Goal: Communication & Community: Answer question/provide support

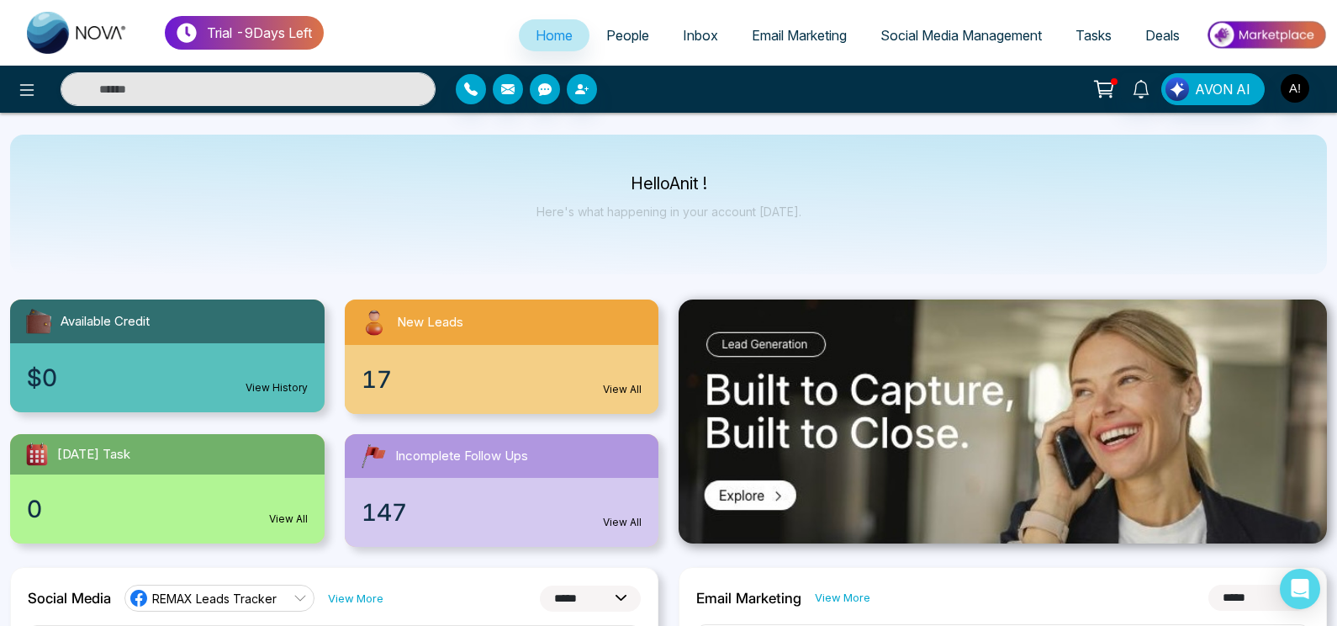
select select "*"
click at [462, 98] on button "button" at bounding box center [471, 89] width 30 height 30
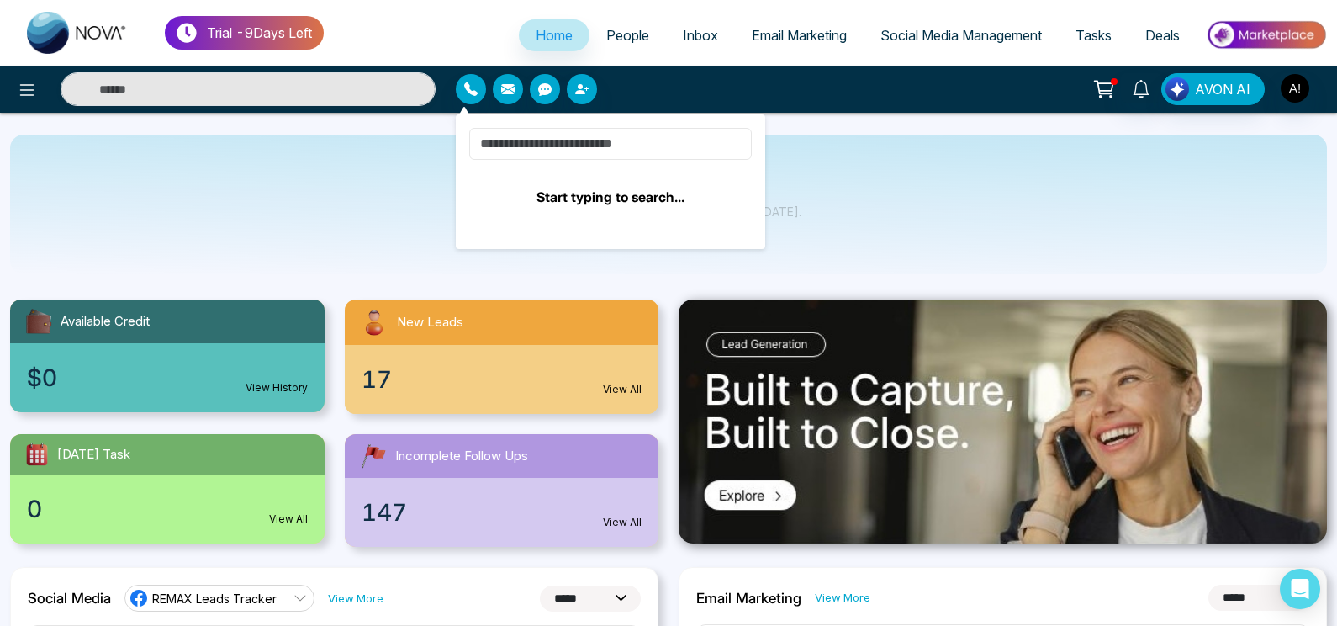
click at [528, 145] on input at bounding box center [610, 144] width 283 height 32
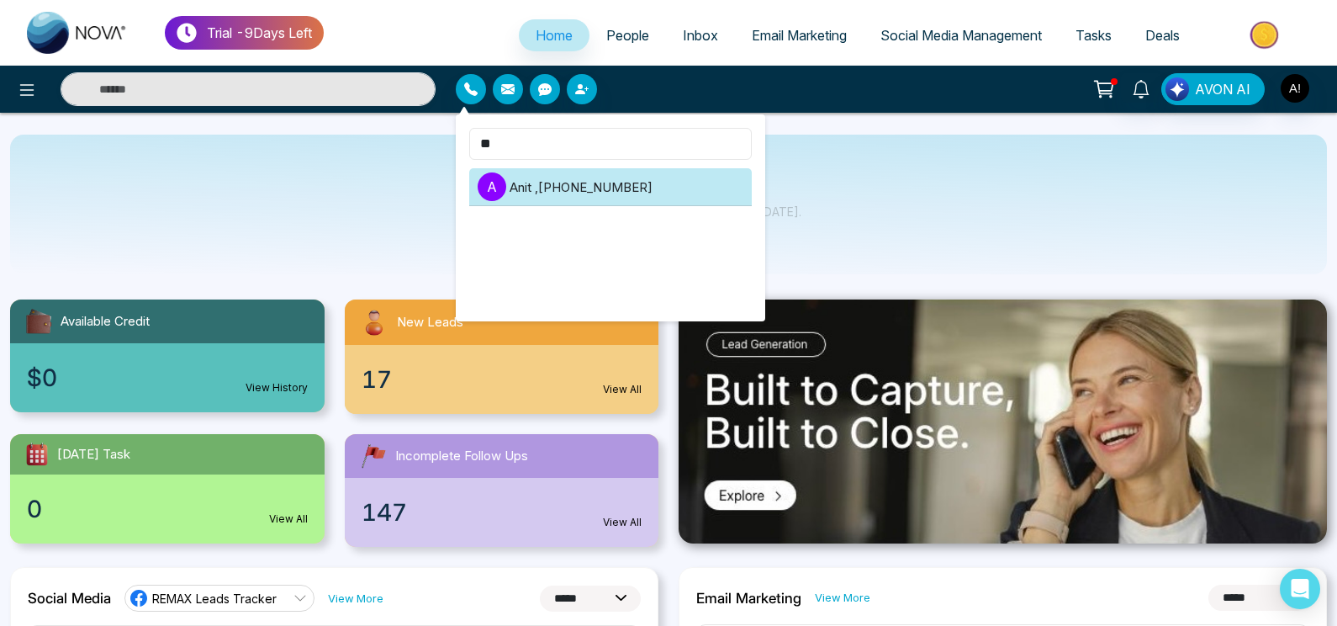
type input "**"
click at [657, 183] on li "A Anit , [PHONE_NUMBER]" at bounding box center [610, 187] width 283 height 38
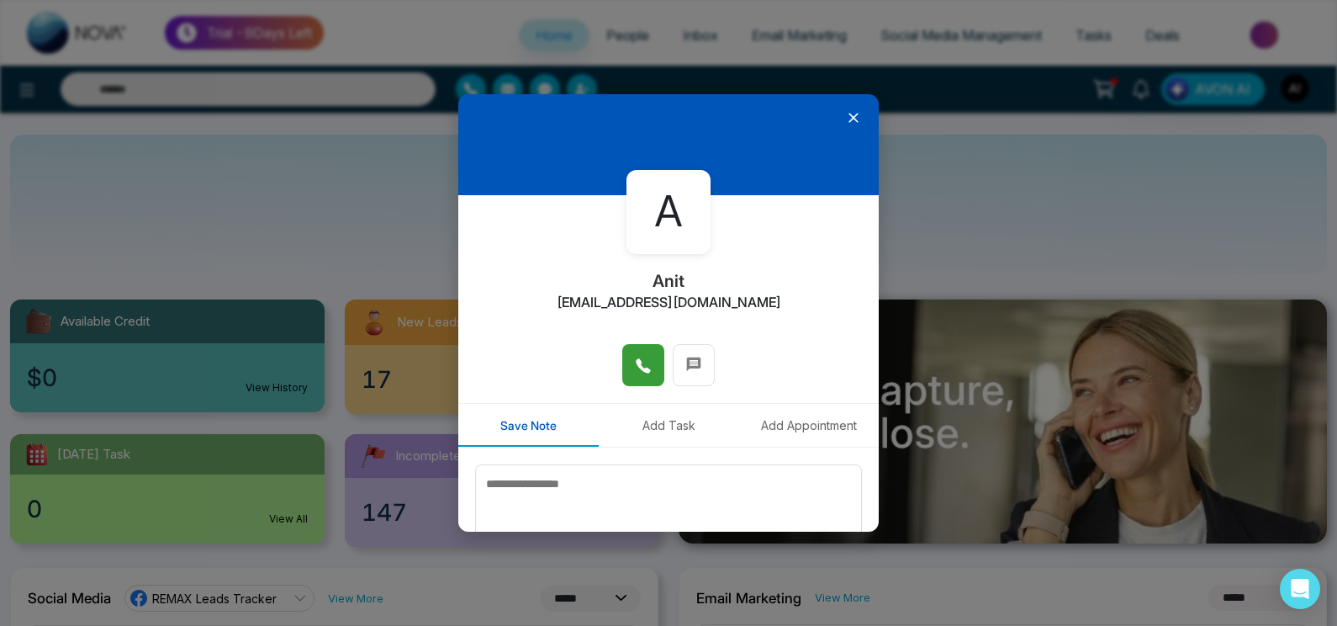
click at [630, 375] on button at bounding box center [643, 365] width 42 height 42
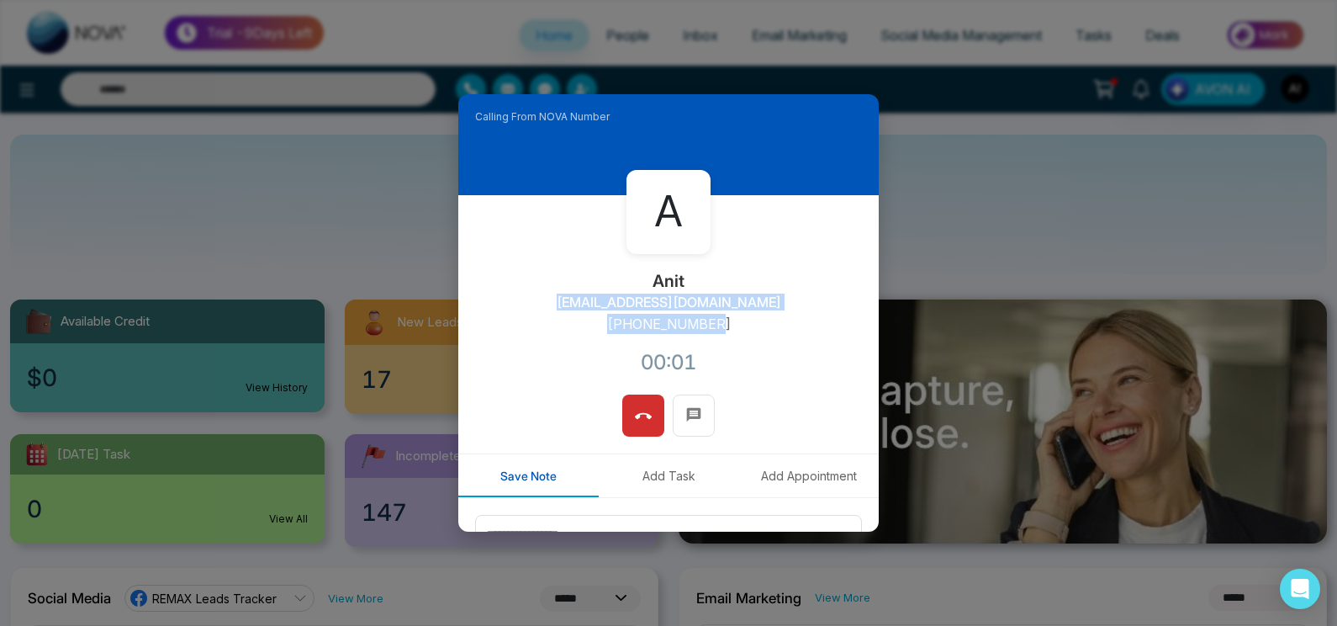
drag, startPoint x: 577, startPoint y: 297, endPoint x: 722, endPoint y: 325, distance: 148.1
click at [722, 325] on div "A Anit [EMAIL_ADDRESS][DOMAIN_NAME] [PHONE_NUMBER]:01" at bounding box center [668, 294] width 420 height 199
click at [722, 325] on div "A Anit [EMAIL_ADDRESS][DOMAIN_NAME] [PHONE_NUMBER]:02" at bounding box center [668, 294] width 420 height 199
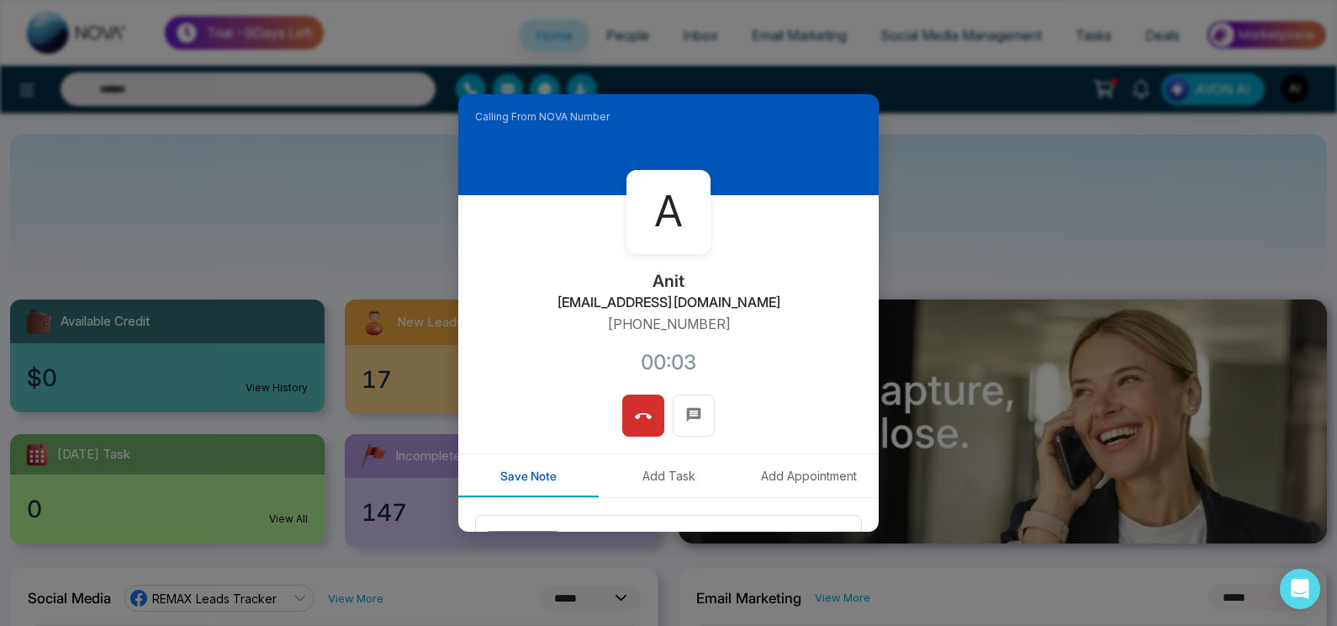
drag, startPoint x: 719, startPoint y: 347, endPoint x: 714, endPoint y: 363, distance: 16.8
click at [714, 363] on div "A Anit [EMAIL_ADDRESS][DOMAIN_NAME] [PHONE_NUMBER]:03" at bounding box center [668, 294] width 420 height 199
click at [735, 357] on div "A Anit [EMAIL_ADDRESS][DOMAIN_NAME] [PHONE_NUMBER]:05" at bounding box center [668, 294] width 420 height 199
drag, startPoint x: 734, startPoint y: 318, endPoint x: 579, endPoint y: 289, distance: 157.3
click at [579, 289] on div "A Anit [EMAIL_ADDRESS][DOMAIN_NAME] [PHONE_NUMBER]:10" at bounding box center [668, 294] width 420 height 199
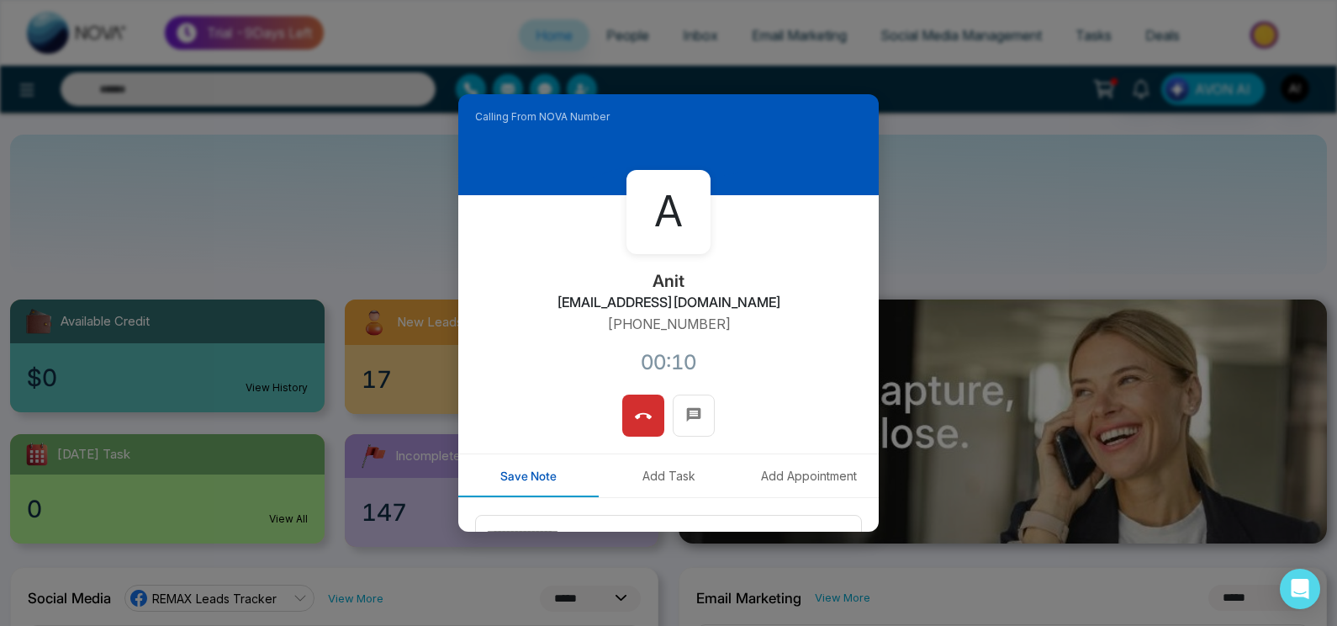
click at [579, 289] on div "A Anit [EMAIL_ADDRESS][DOMAIN_NAME] [PHONE_NUMBER]:10" at bounding box center [668, 294] width 420 height 199
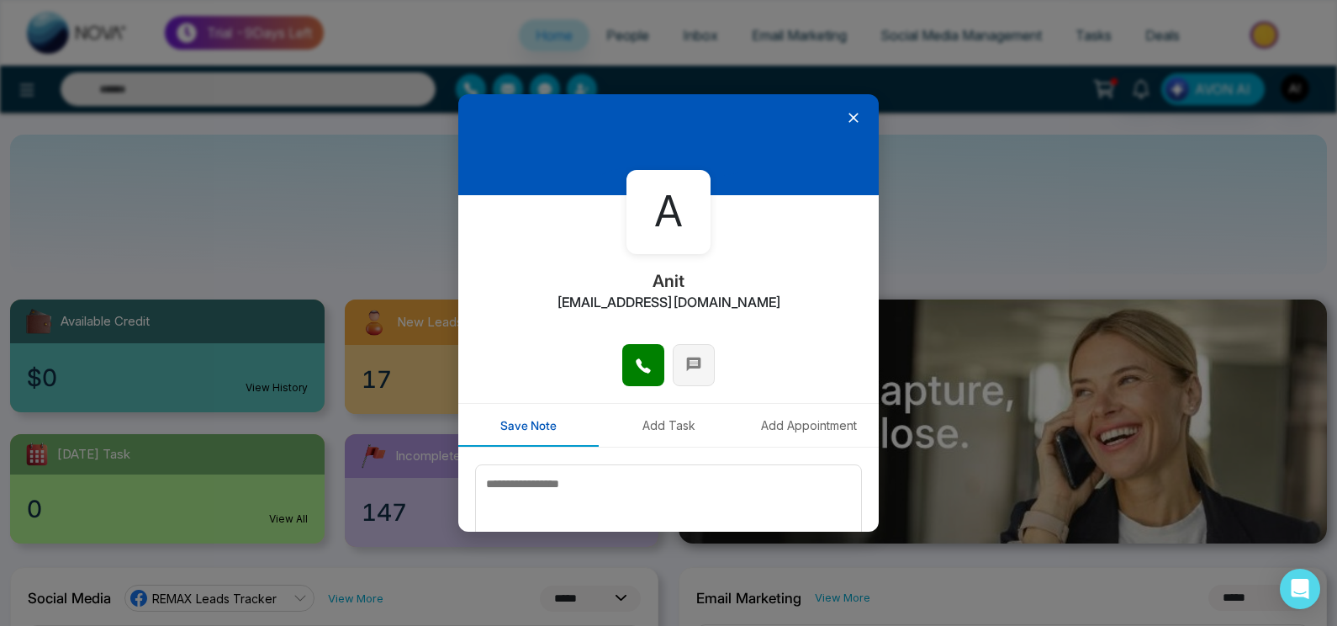
click at [684, 383] on button at bounding box center [694, 365] width 42 height 42
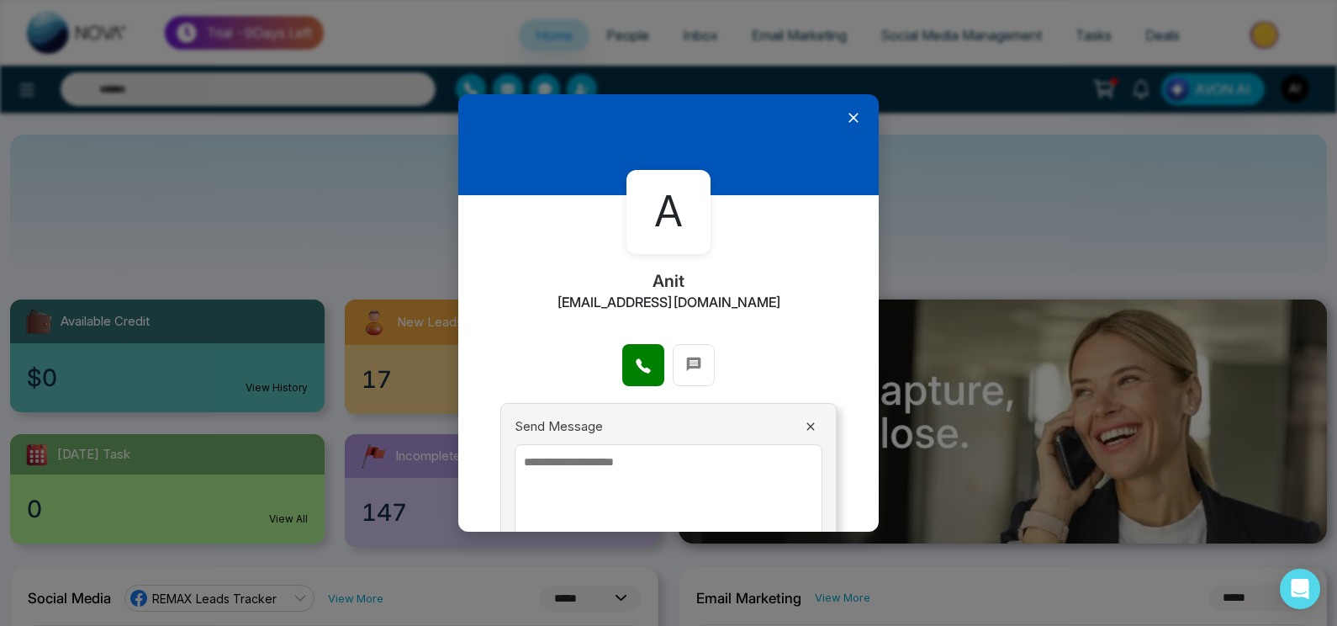
click at [635, 482] on textarea at bounding box center [669, 494] width 308 height 101
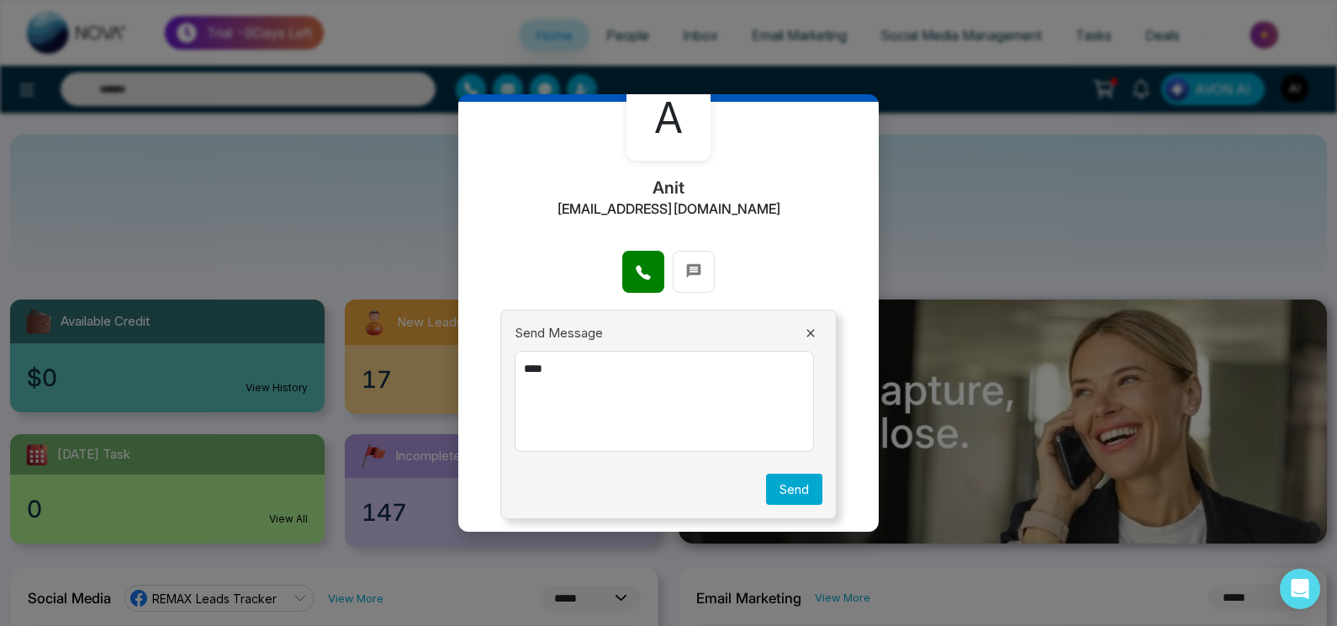
type textarea "****"
click at [785, 478] on button "Send" at bounding box center [794, 488] width 56 height 31
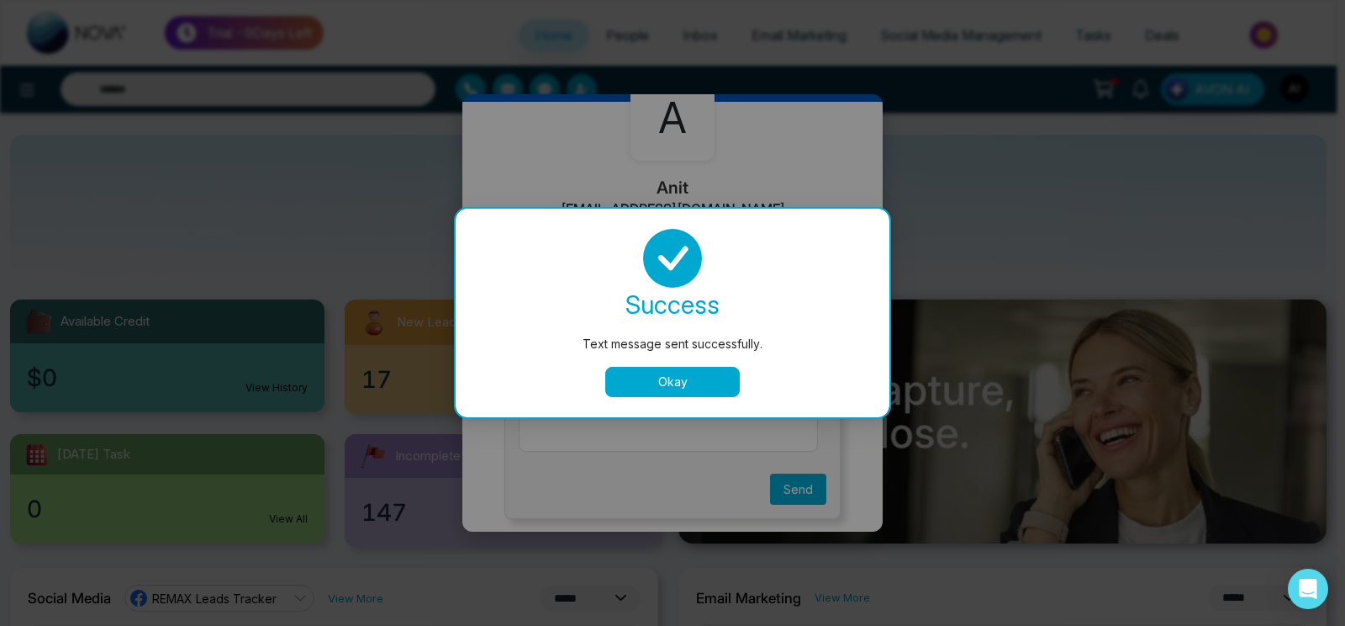
click at [702, 391] on button "Okay" at bounding box center [672, 382] width 135 height 30
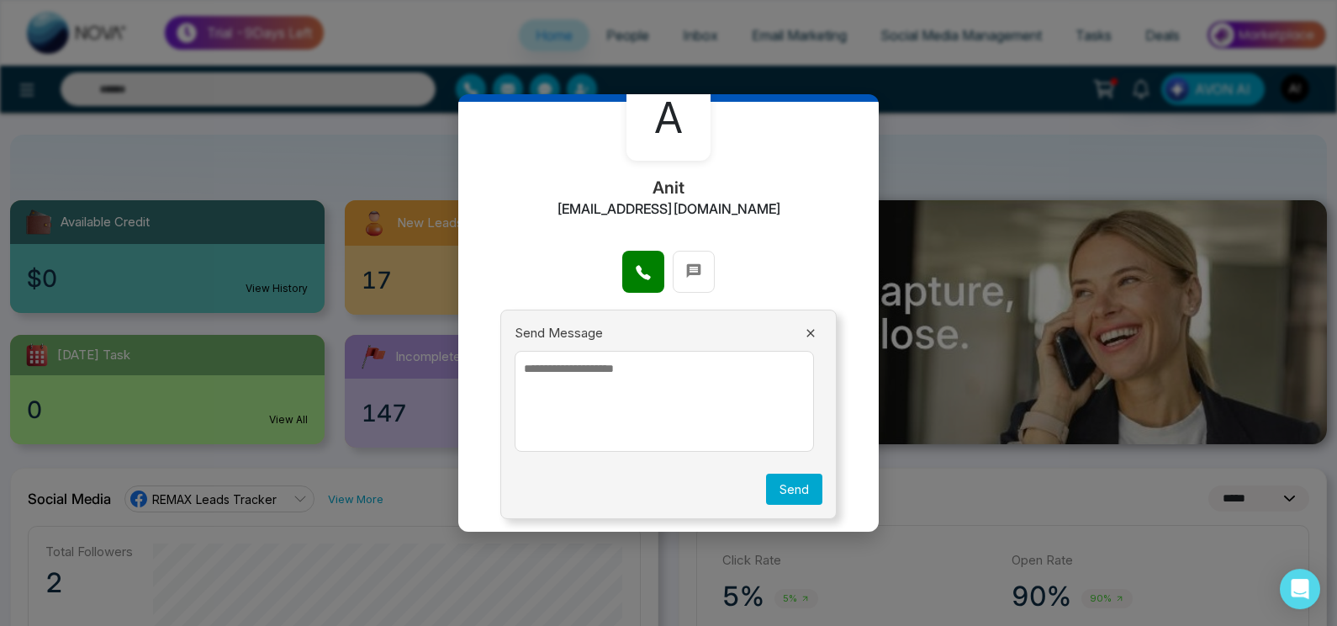
scroll to position [0, 0]
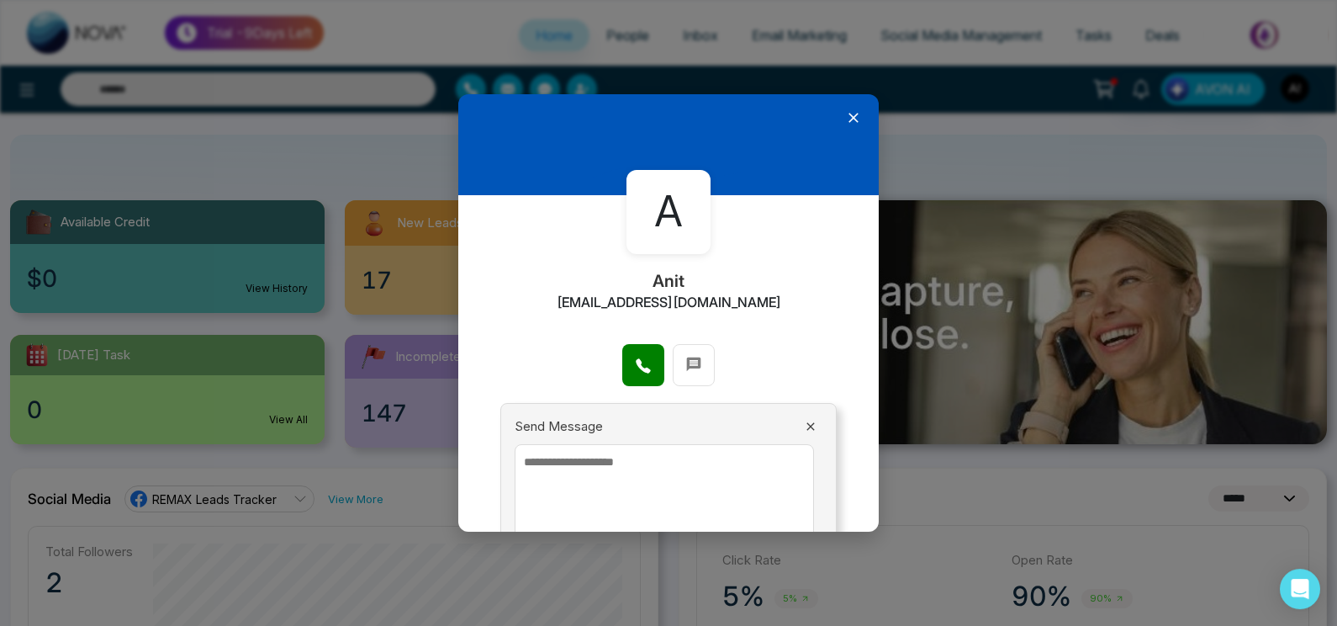
click at [804, 426] on icon at bounding box center [810, 426] width 13 height 13
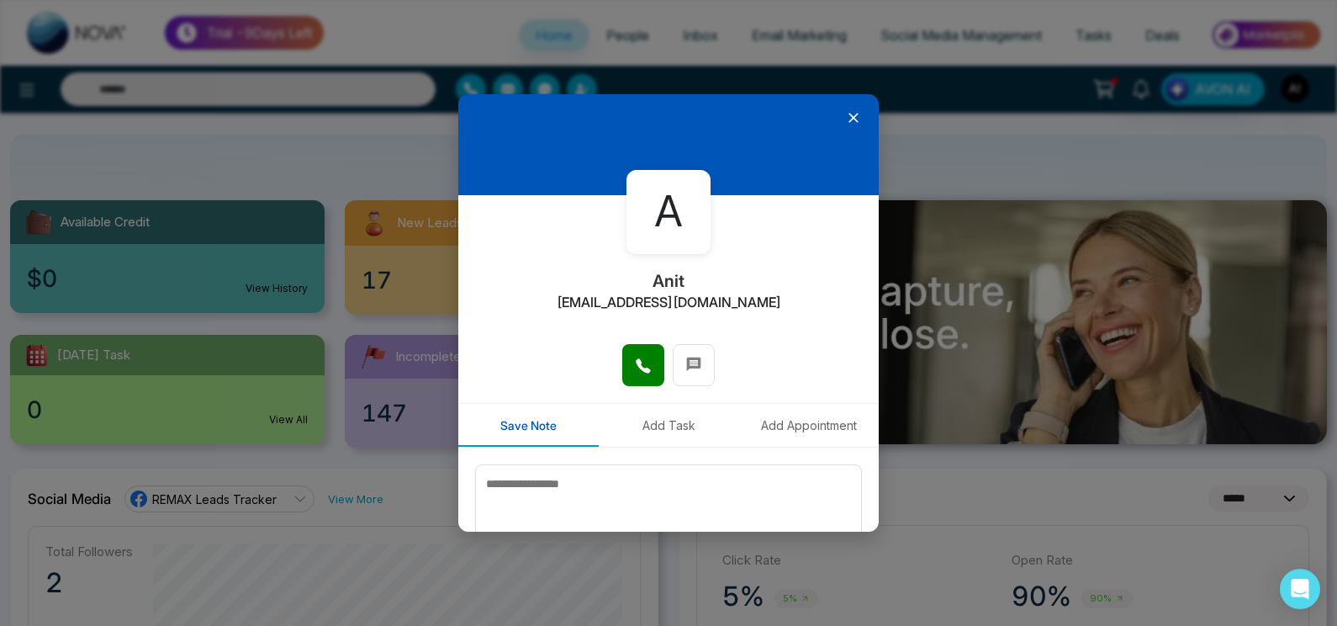
scroll to position [84, 0]
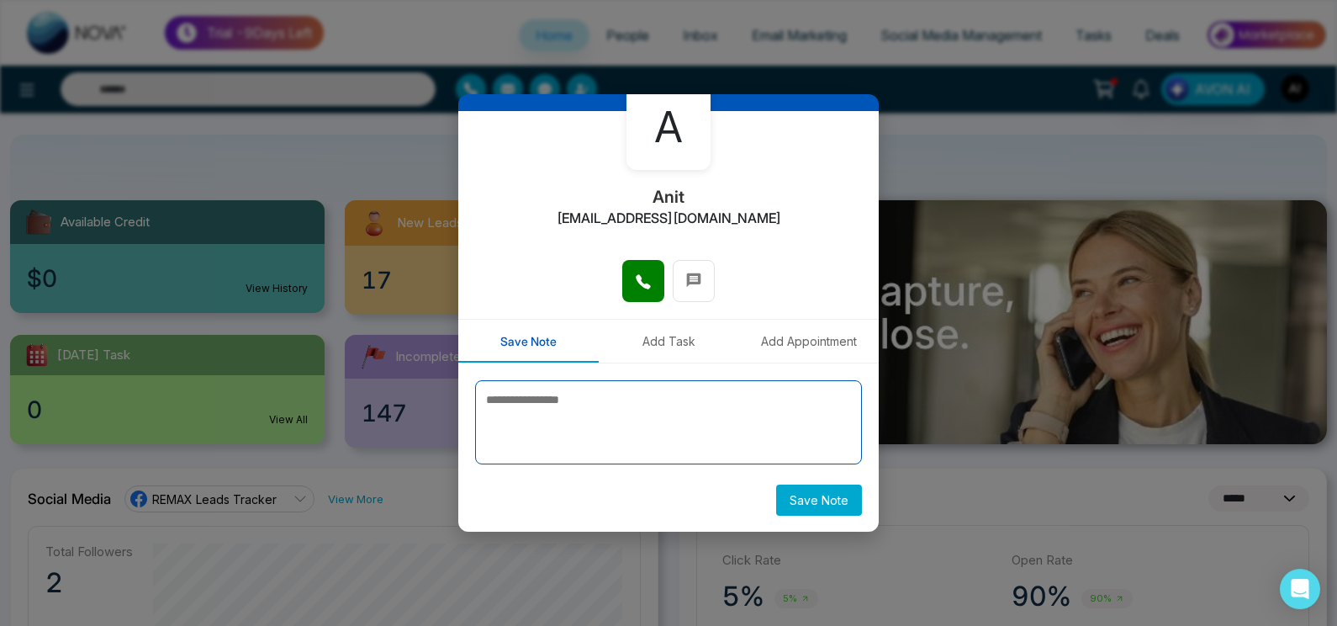
click at [562, 422] on textarea at bounding box center [668, 422] width 387 height 84
click at [587, 420] on textarea at bounding box center [668, 422] width 387 height 84
type textarea "*"
type textarea "*****"
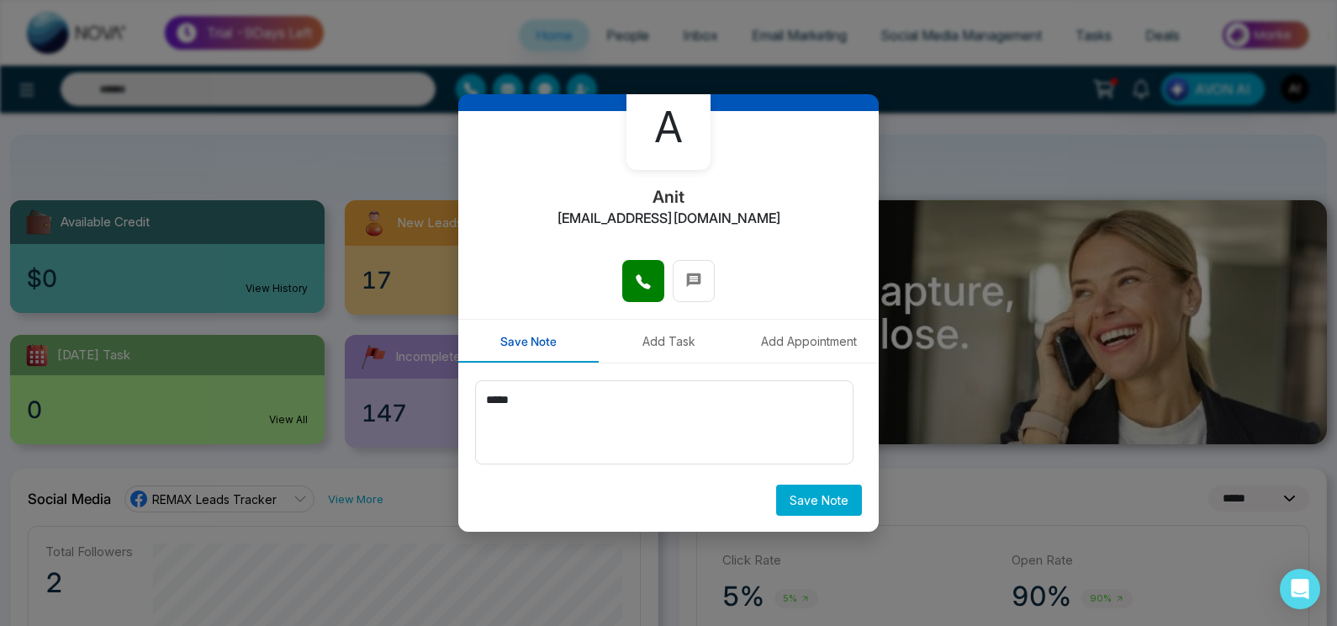
click at [827, 510] on button "Save Note" at bounding box center [819, 499] width 86 height 31
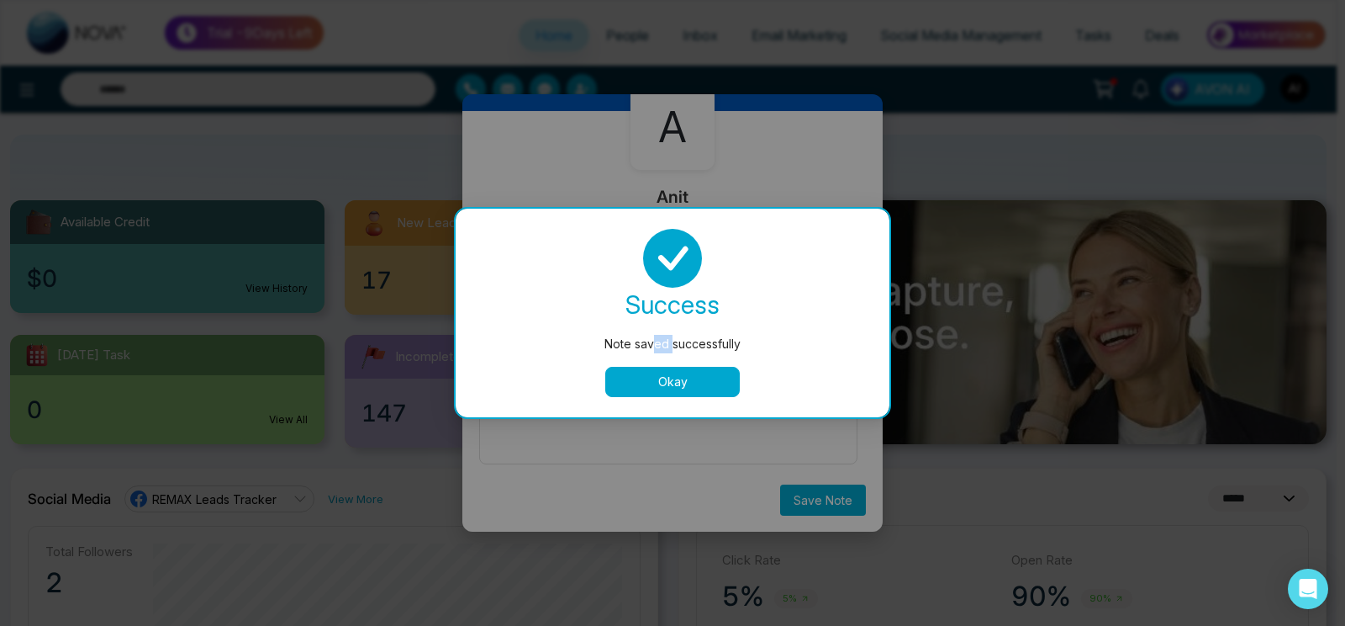
drag, startPoint x: 658, startPoint y: 338, endPoint x: 689, endPoint y: 389, distance: 59.6
click at [689, 389] on div "success Note saved successfully Okay" at bounding box center [673, 313] width 394 height 168
click at [689, 383] on button "Okay" at bounding box center [672, 382] width 135 height 30
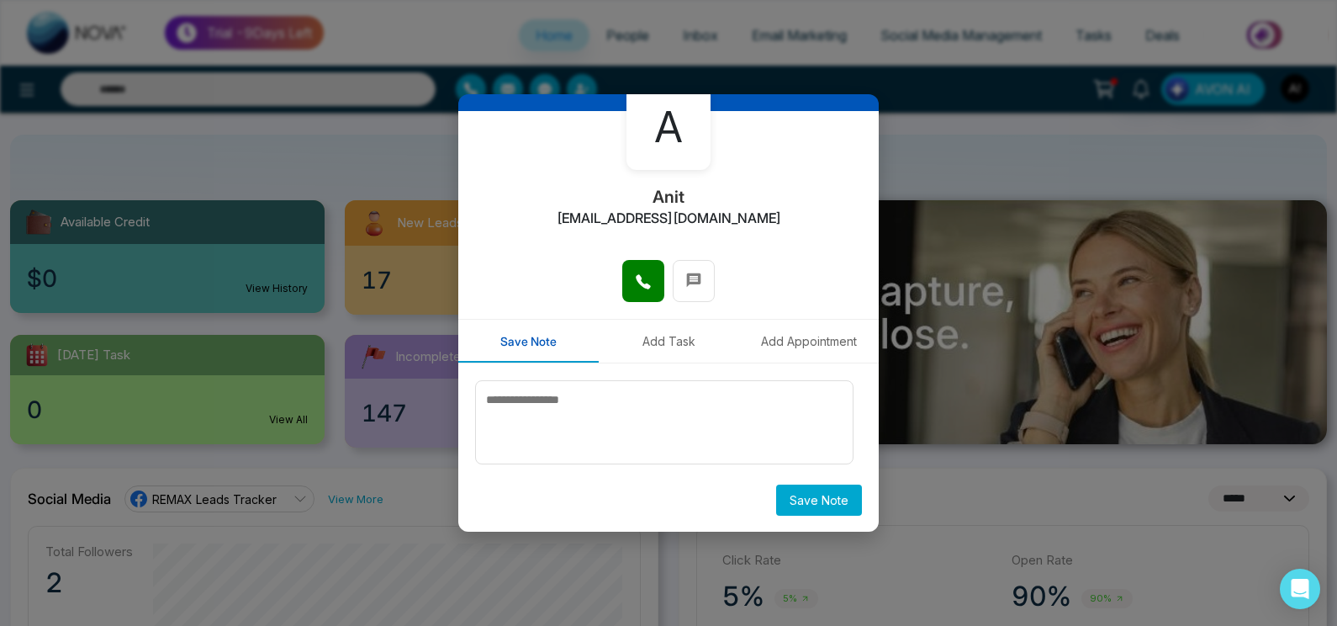
click at [643, 346] on button "Add Task" at bounding box center [669, 341] width 140 height 43
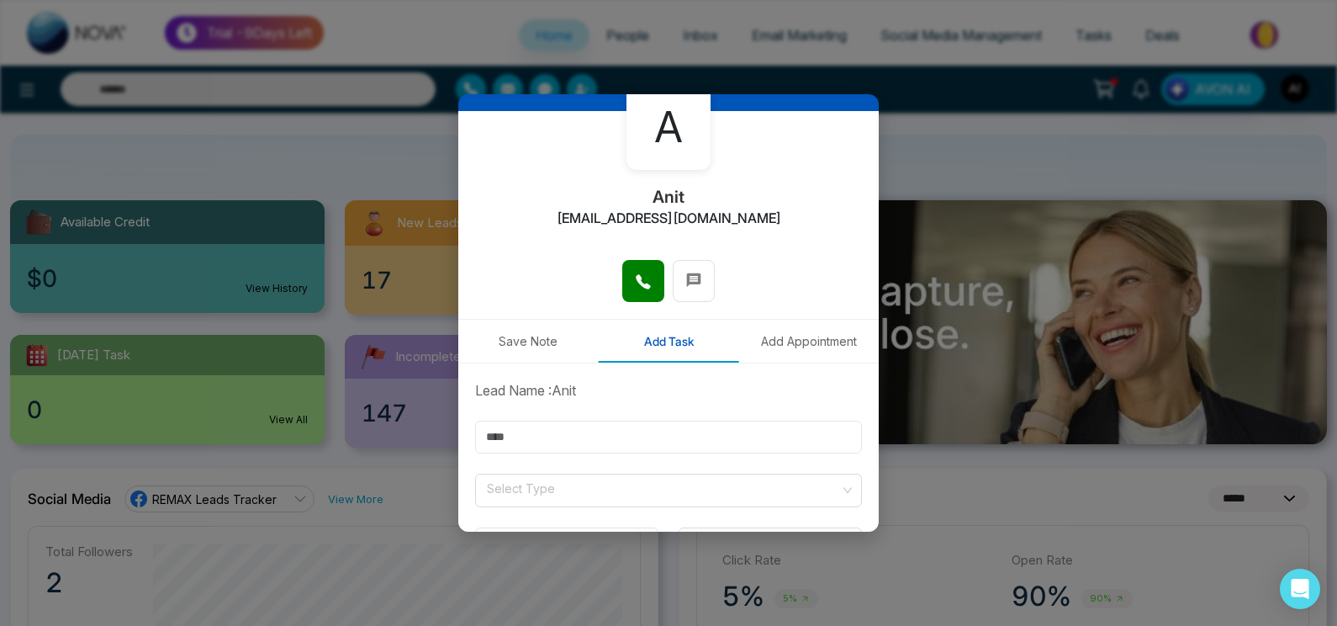
click at [612, 442] on input "text" at bounding box center [668, 436] width 387 height 33
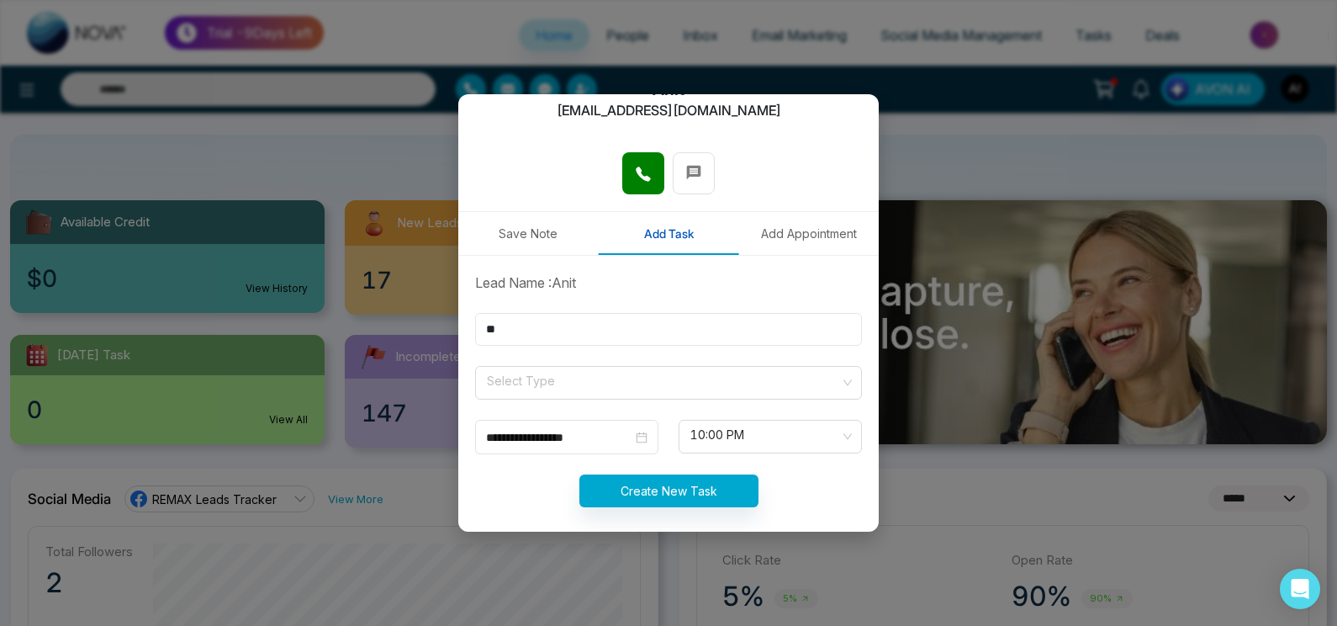
type input "**"
click at [539, 365] on form "**********" at bounding box center [668, 399] width 407 height 255
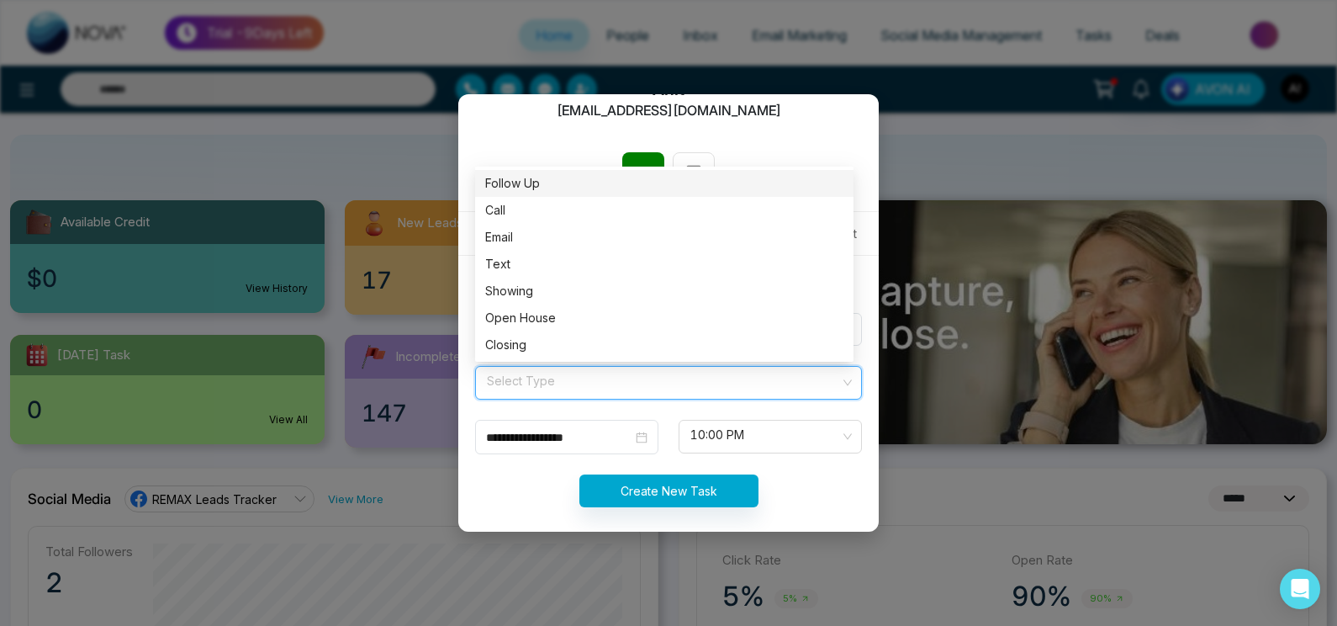
click at [554, 378] on input "search" at bounding box center [662, 379] width 355 height 25
click at [551, 298] on div "Showing" at bounding box center [664, 291] width 358 height 19
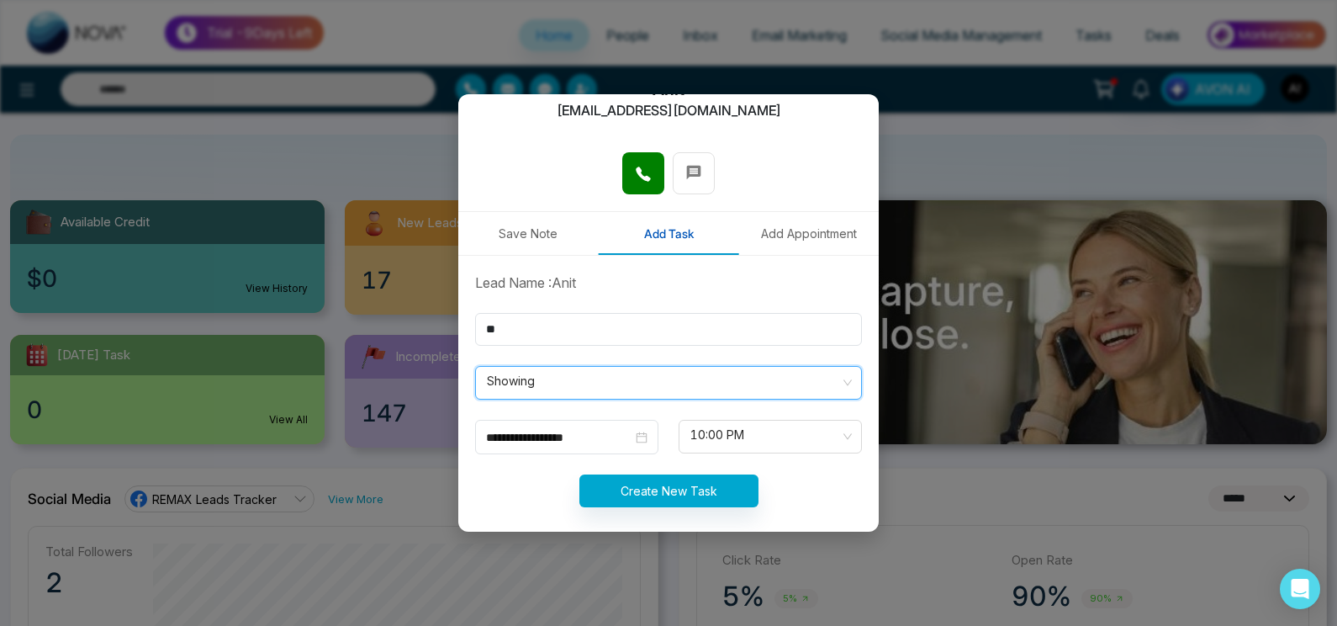
click at [676, 517] on form "**********" at bounding box center [668, 399] width 407 height 255
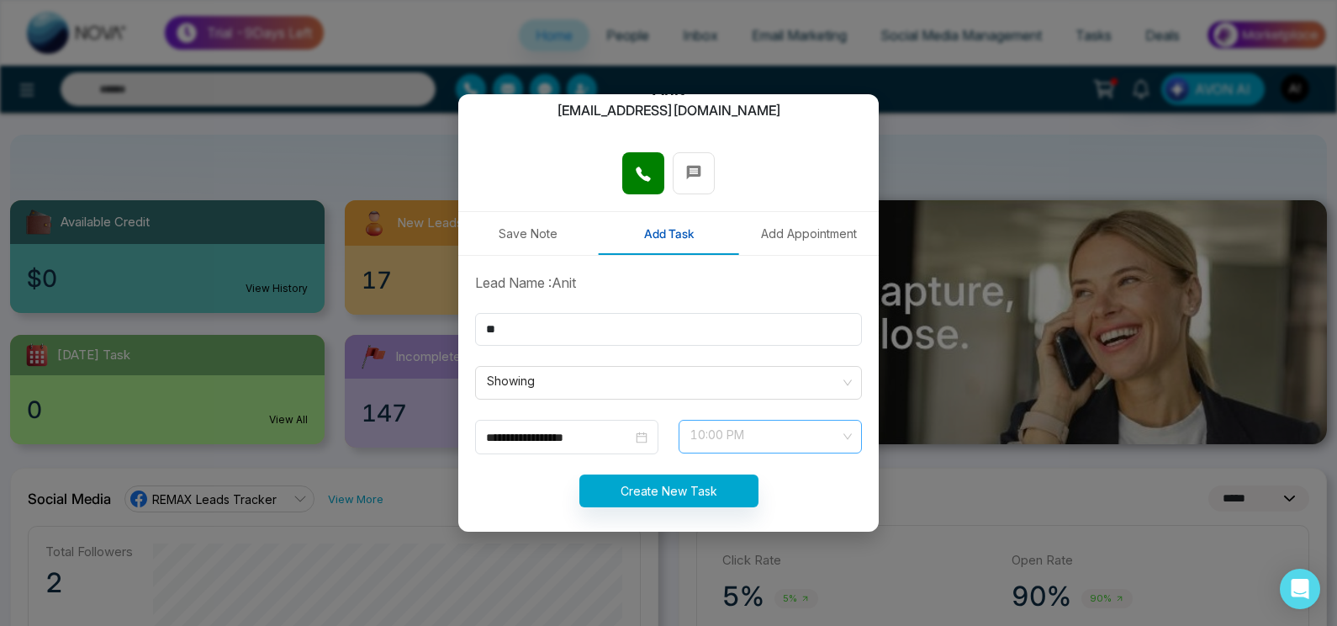
click at [730, 442] on span "10:00 PM" at bounding box center [770, 436] width 160 height 29
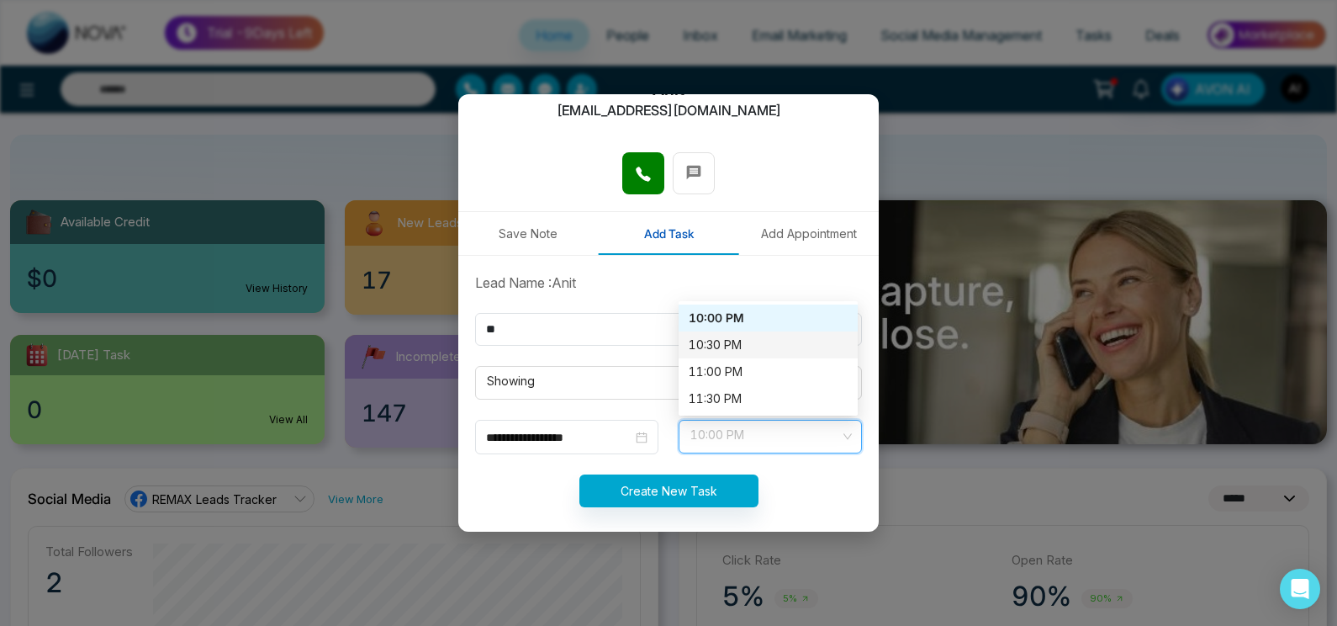
click at [722, 345] on div "10:30 PM" at bounding box center [768, 345] width 159 height 19
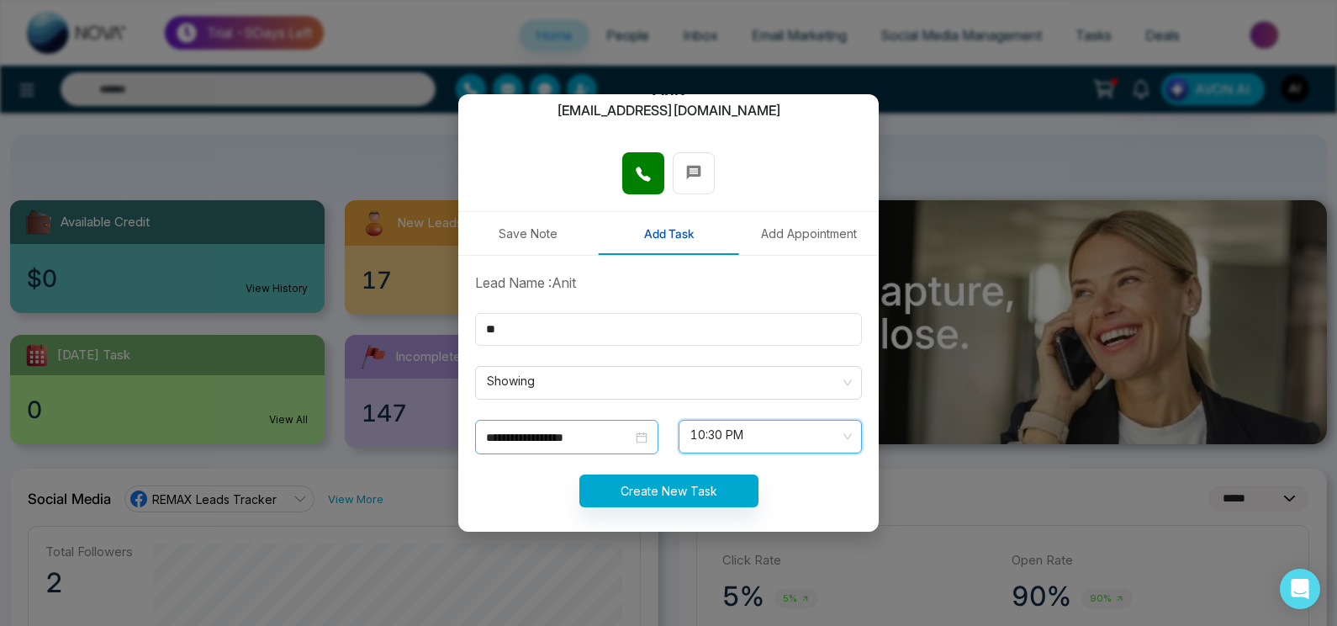
click at [593, 431] on input "**********" at bounding box center [559, 437] width 146 height 19
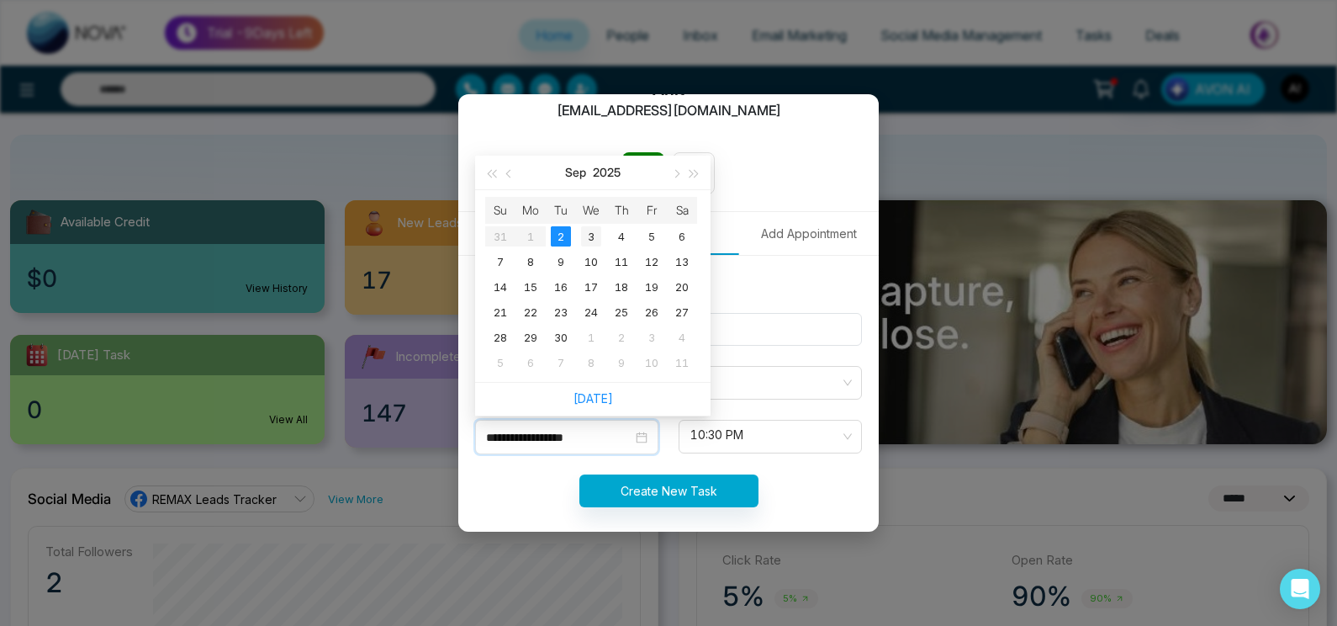
type input "**********"
click at [583, 239] on div "3" at bounding box center [591, 236] width 20 height 20
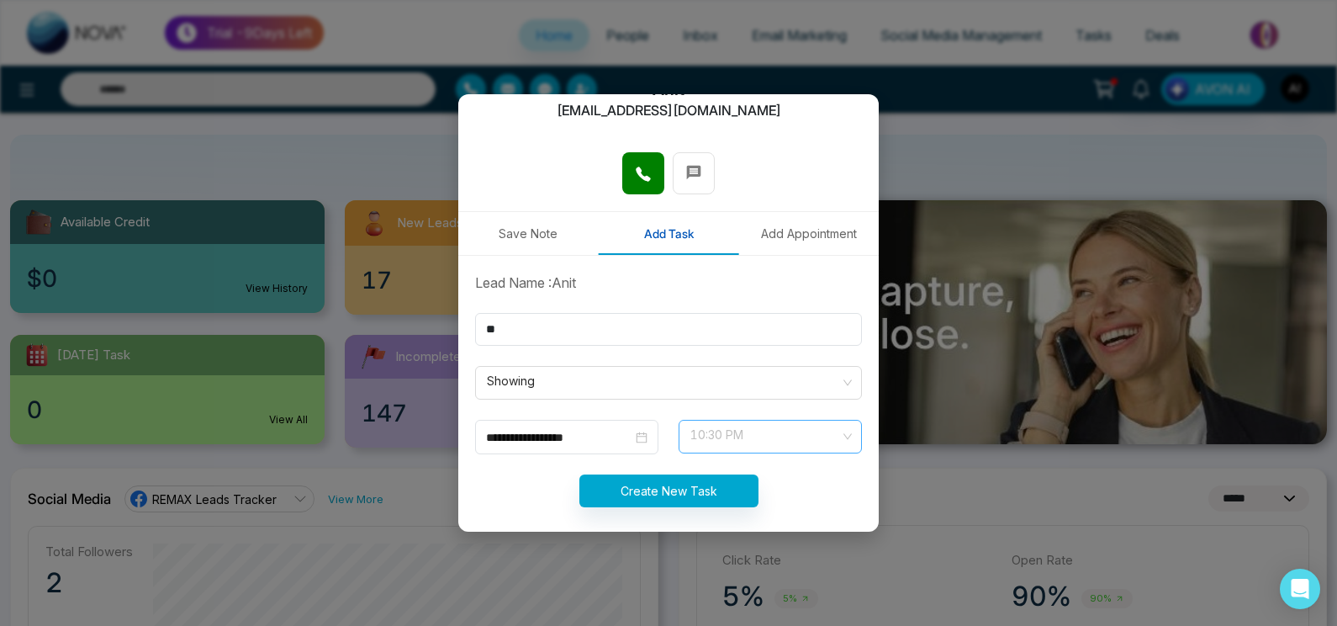
click at [730, 450] on span at bounding box center [764, 436] width 151 height 32
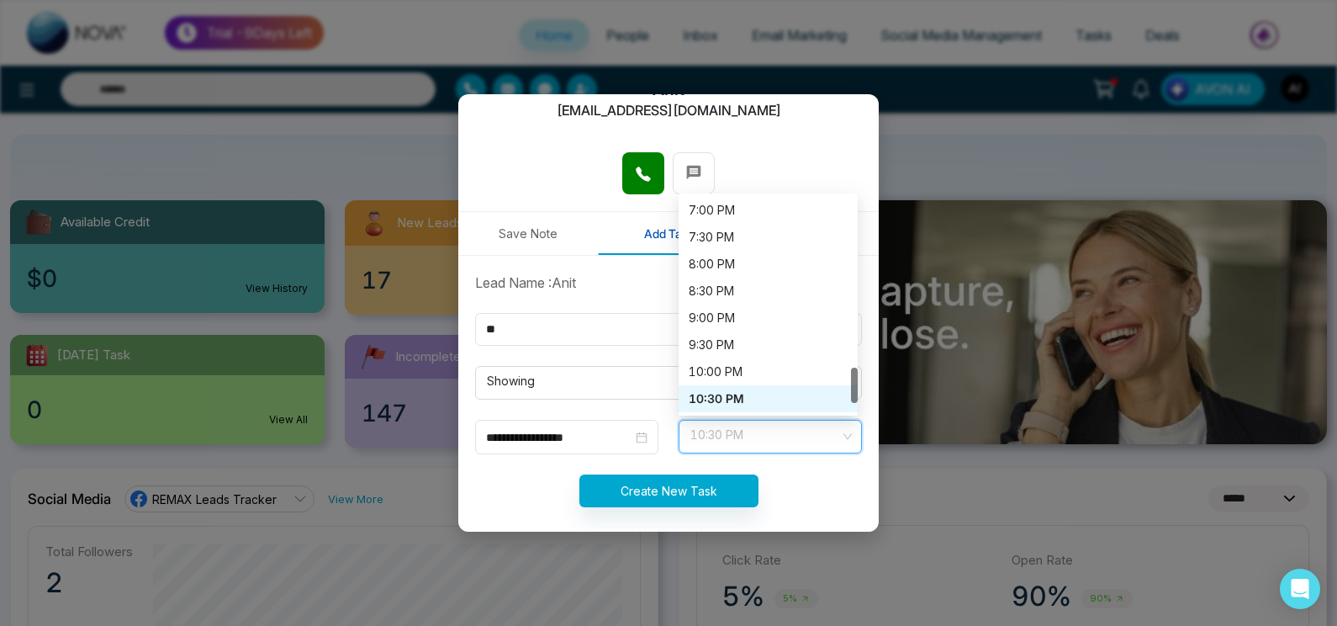
scroll to position [1023, 0]
click at [728, 270] on div "8:00 PM" at bounding box center [768, 264] width 159 height 19
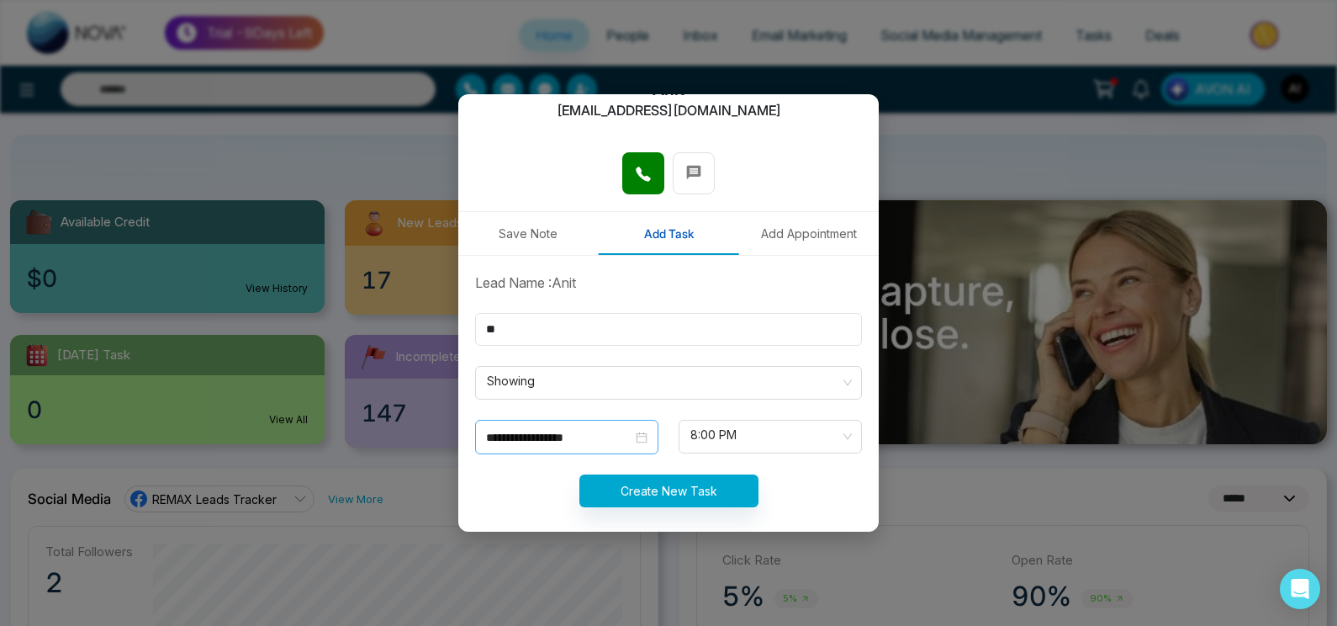
click at [587, 421] on div "**********" at bounding box center [566, 437] width 183 height 34
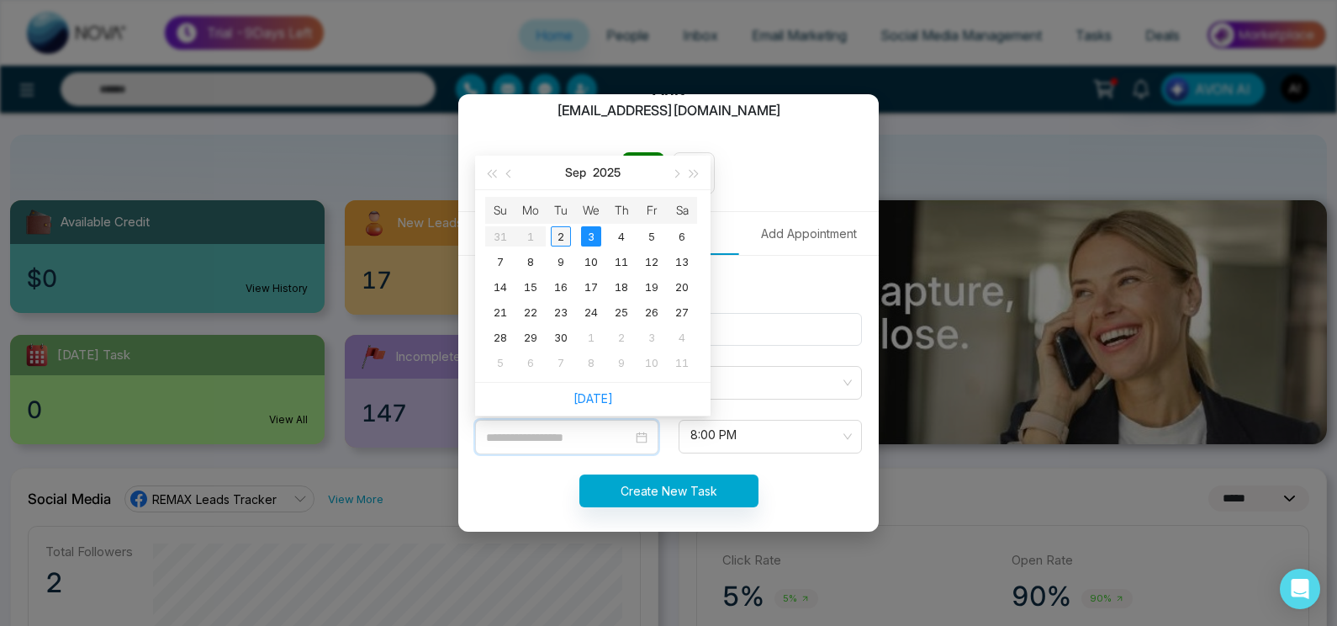
type input "**********"
click at [570, 232] on div "2" at bounding box center [561, 236] width 20 height 20
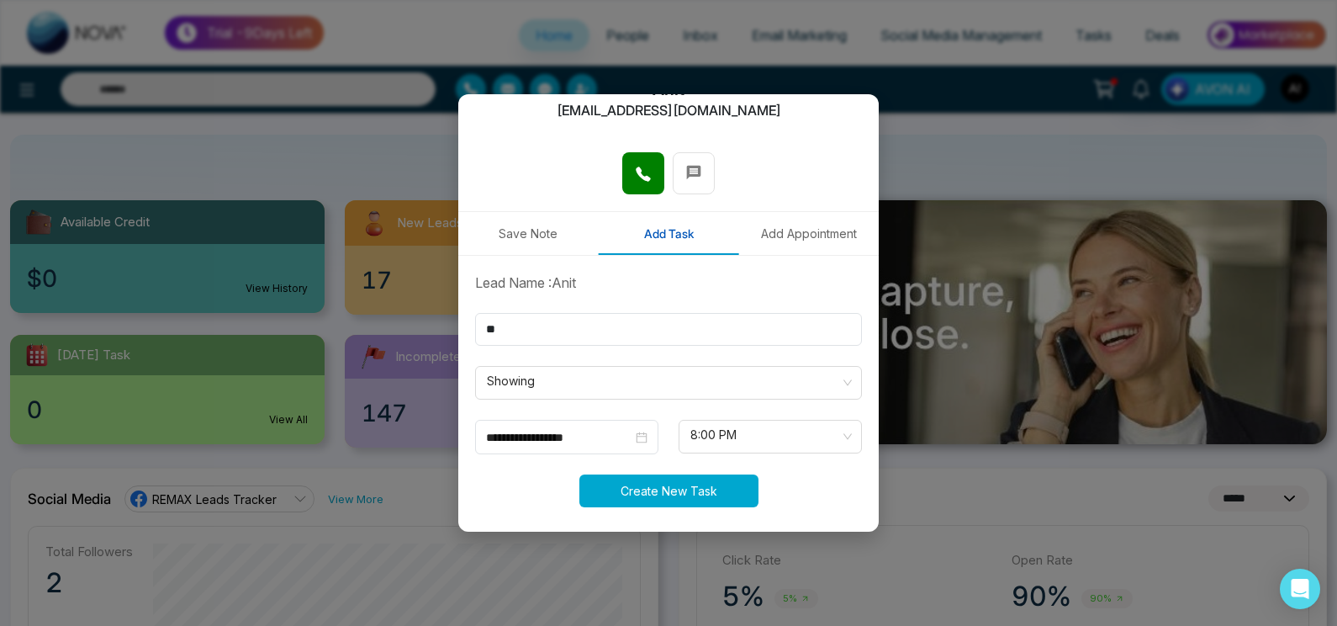
click at [675, 494] on button "Create New Task" at bounding box center [668, 490] width 179 height 33
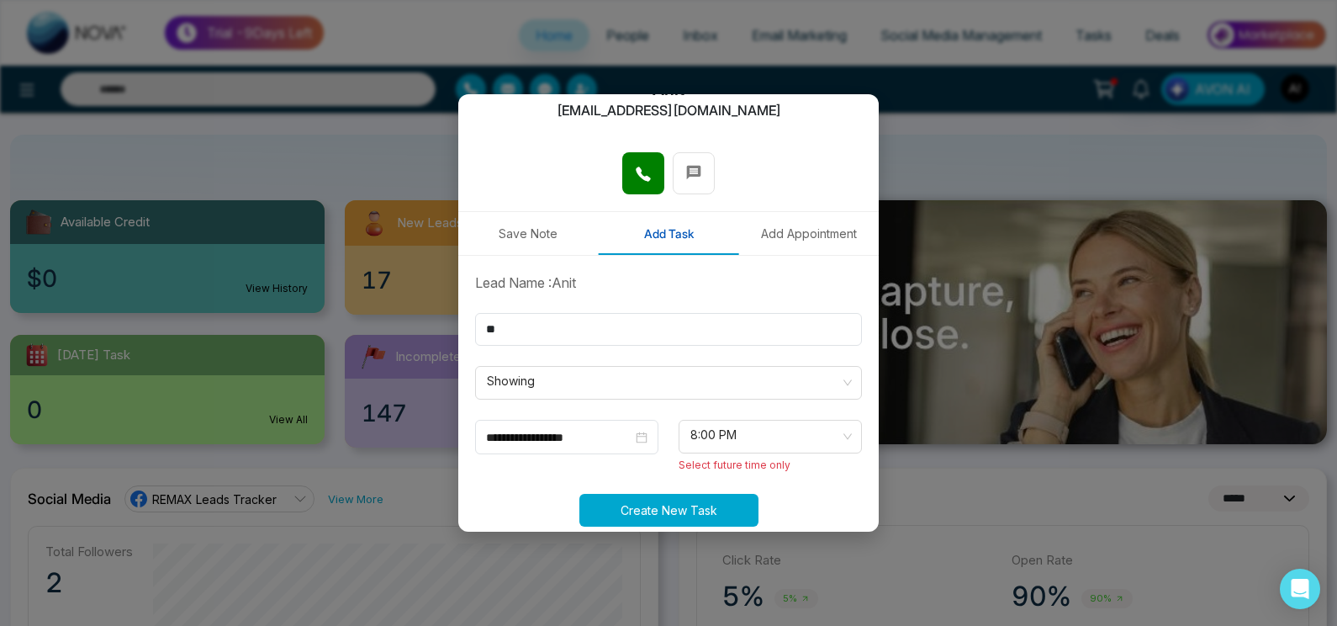
click at [679, 503] on button "Create New Task" at bounding box center [668, 510] width 179 height 33
drag, startPoint x: 679, startPoint y: 503, endPoint x: 763, endPoint y: 454, distance: 96.5
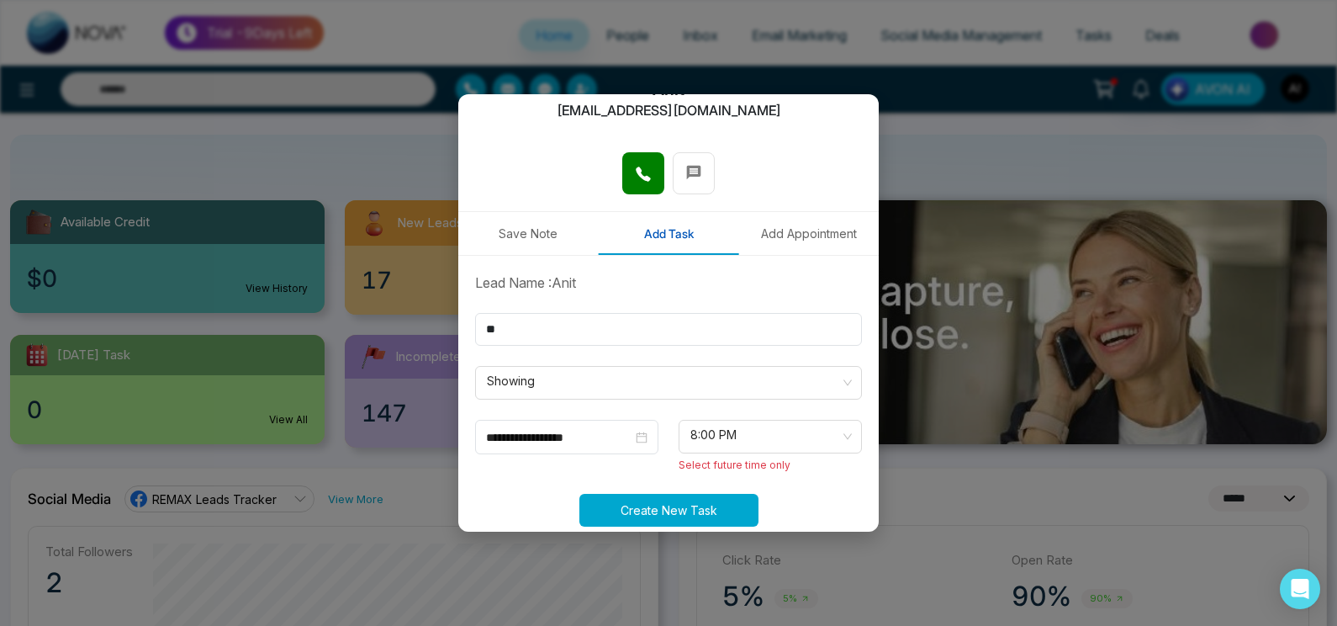
click at [763, 454] on form "**********" at bounding box center [668, 409] width 407 height 274
click at [763, 454] on div "8:00 PM 7:30 PM 8:00 PM 8:30 PM 6:30 PM 7:00 PM 7:30 PM 8:00 PM 8:30 PM 9:00 PM…" at bounding box center [771, 447] width 204 height 54
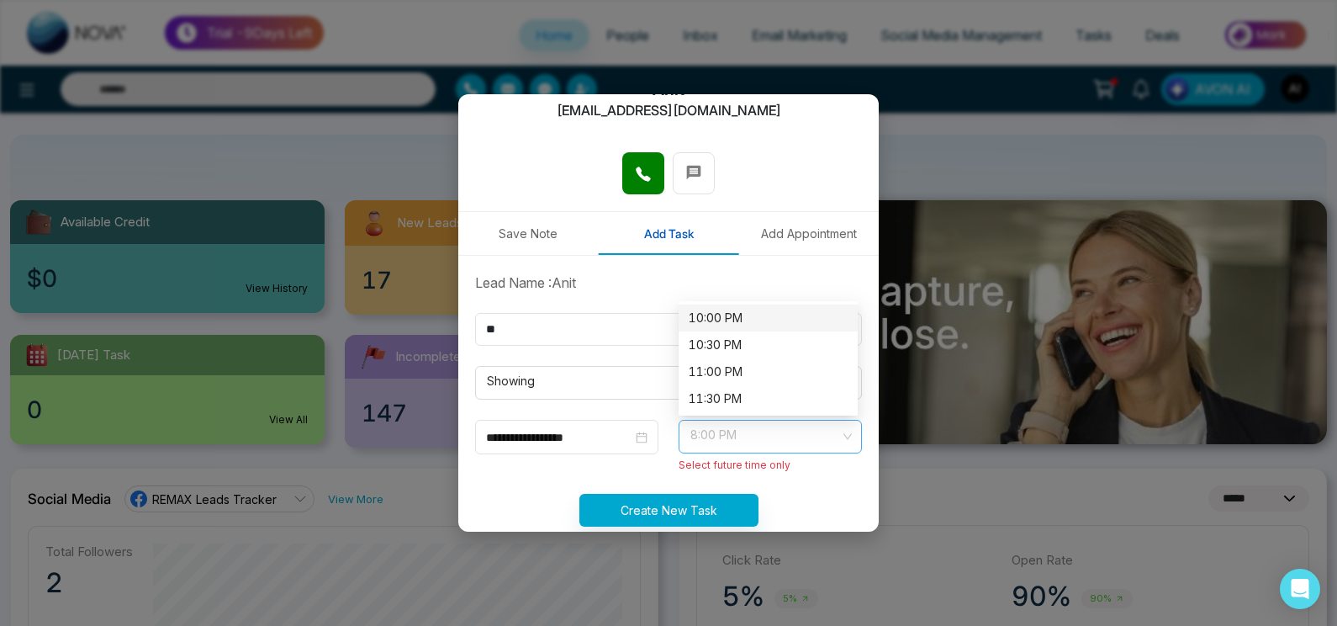
click at [763, 436] on span "8:00 PM" at bounding box center [770, 436] width 160 height 29
click at [748, 352] on div "10:30 PM" at bounding box center [768, 345] width 159 height 19
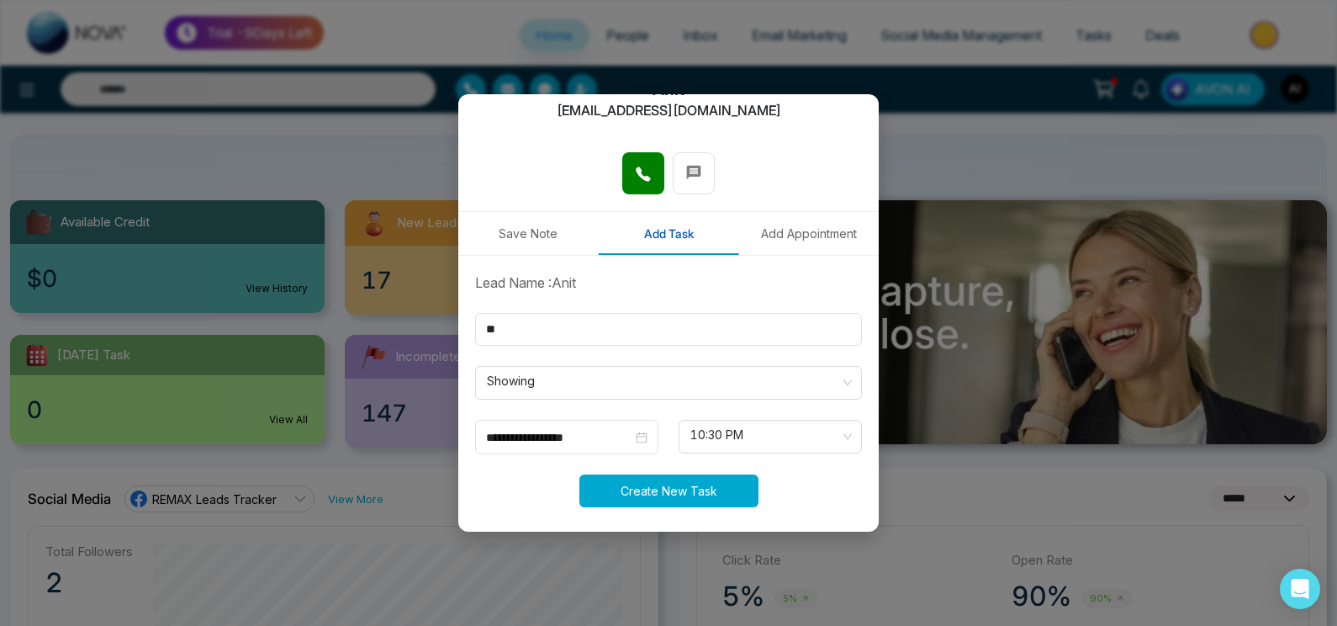
click at [691, 489] on button "Create New Task" at bounding box center [668, 490] width 179 height 33
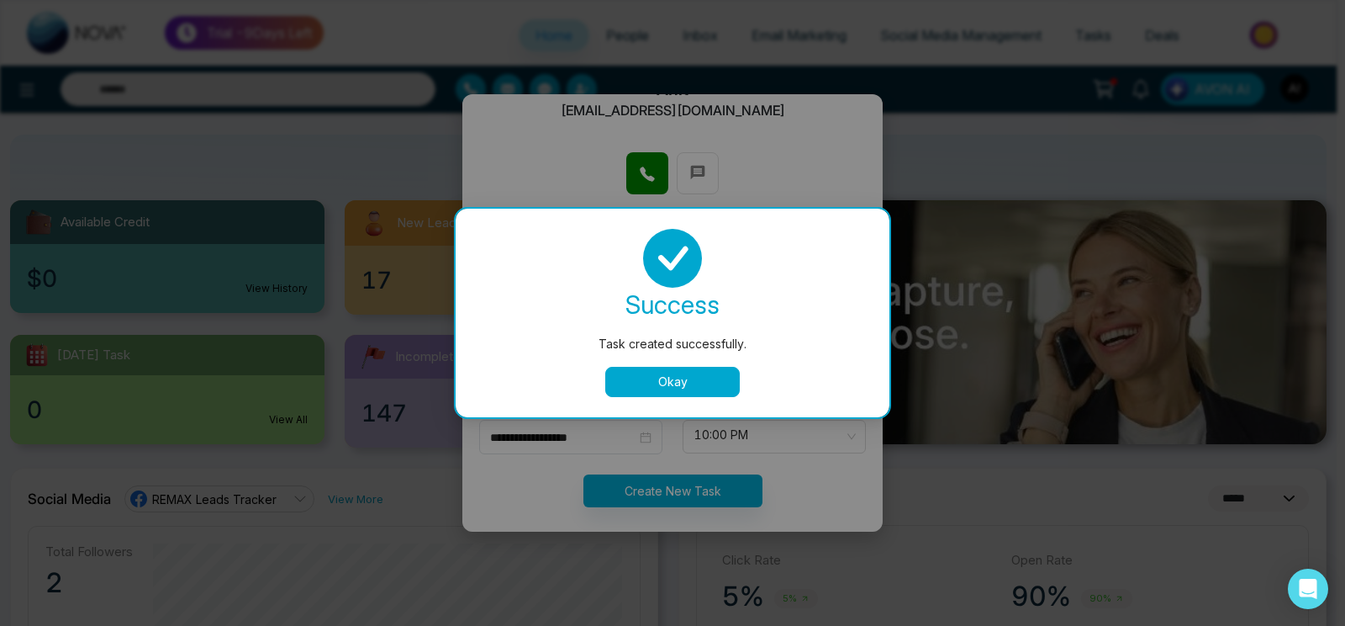
click at [684, 366] on div "success Task created successfully. Okay" at bounding box center [673, 313] width 394 height 168
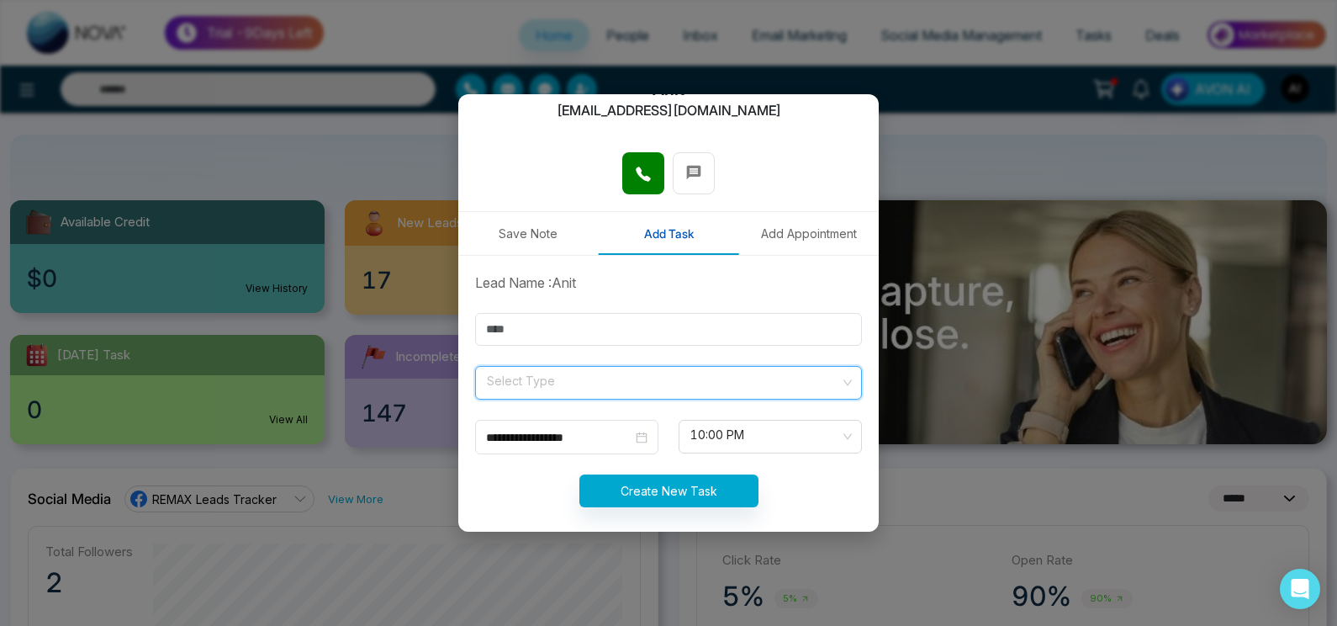
click at [684, 367] on input "search" at bounding box center [662, 379] width 355 height 25
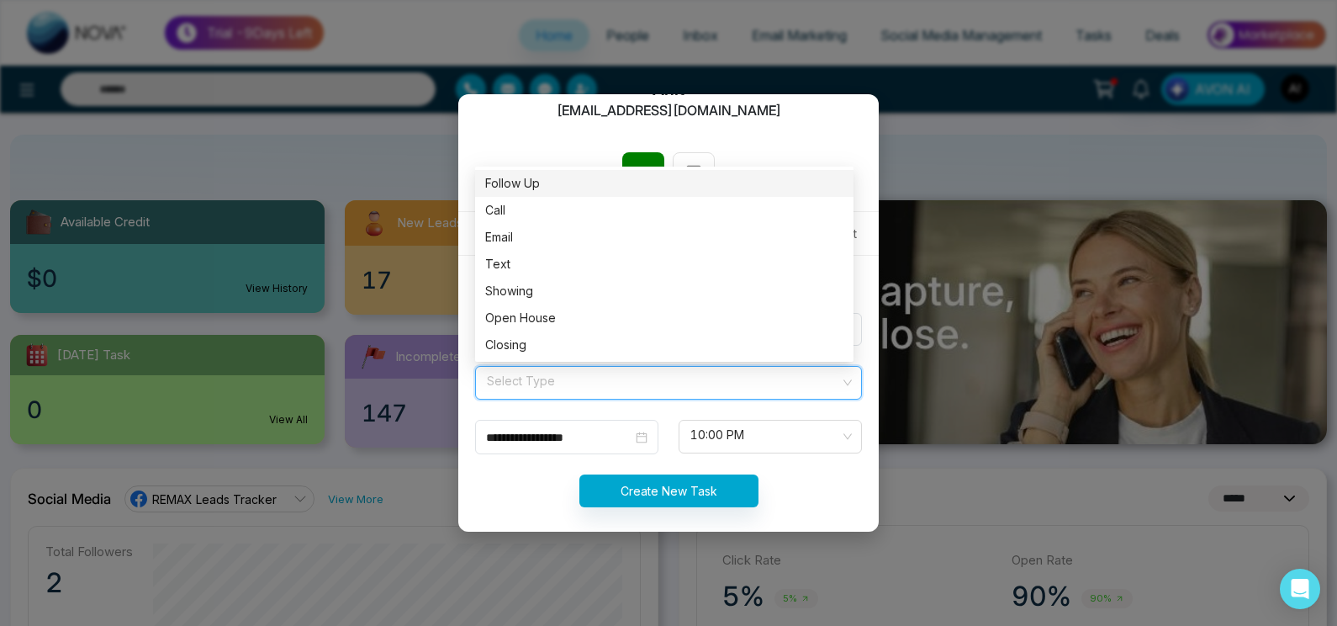
click at [745, 146] on div "A Anit [EMAIL_ADDRESS][DOMAIN_NAME]" at bounding box center [668, 77] width 420 height 149
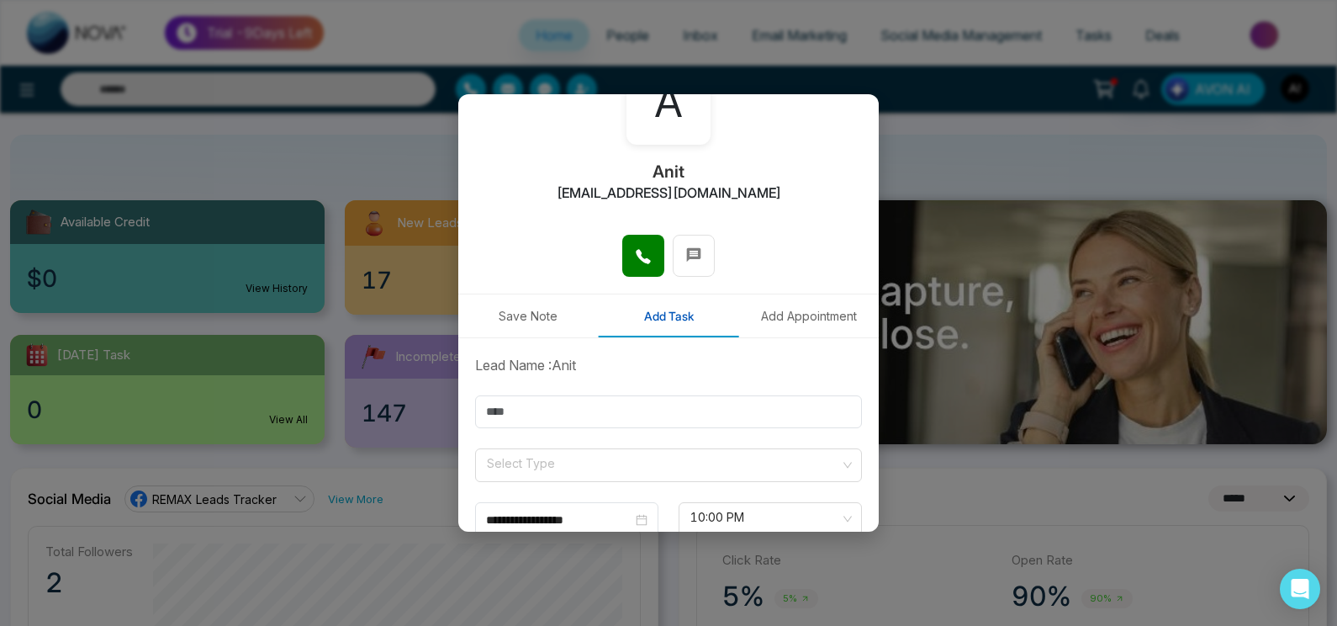
scroll to position [108, 0]
click at [766, 320] on button "Add Appointment" at bounding box center [808, 317] width 140 height 43
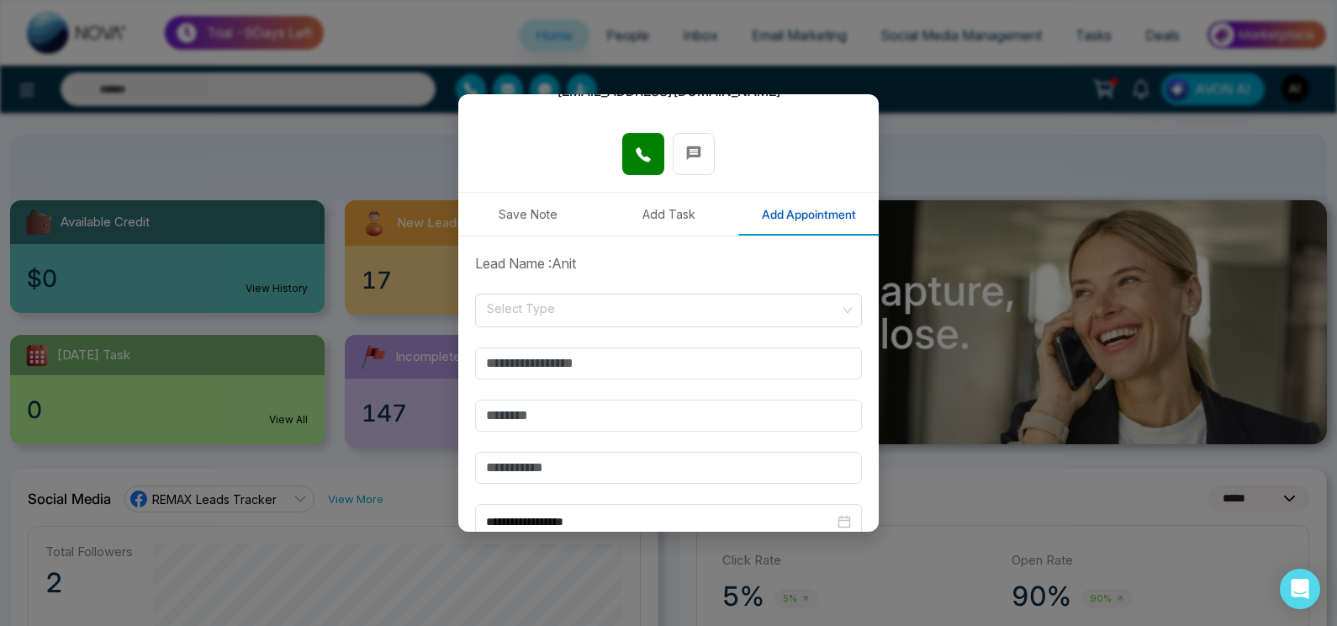
scroll to position [217, 0]
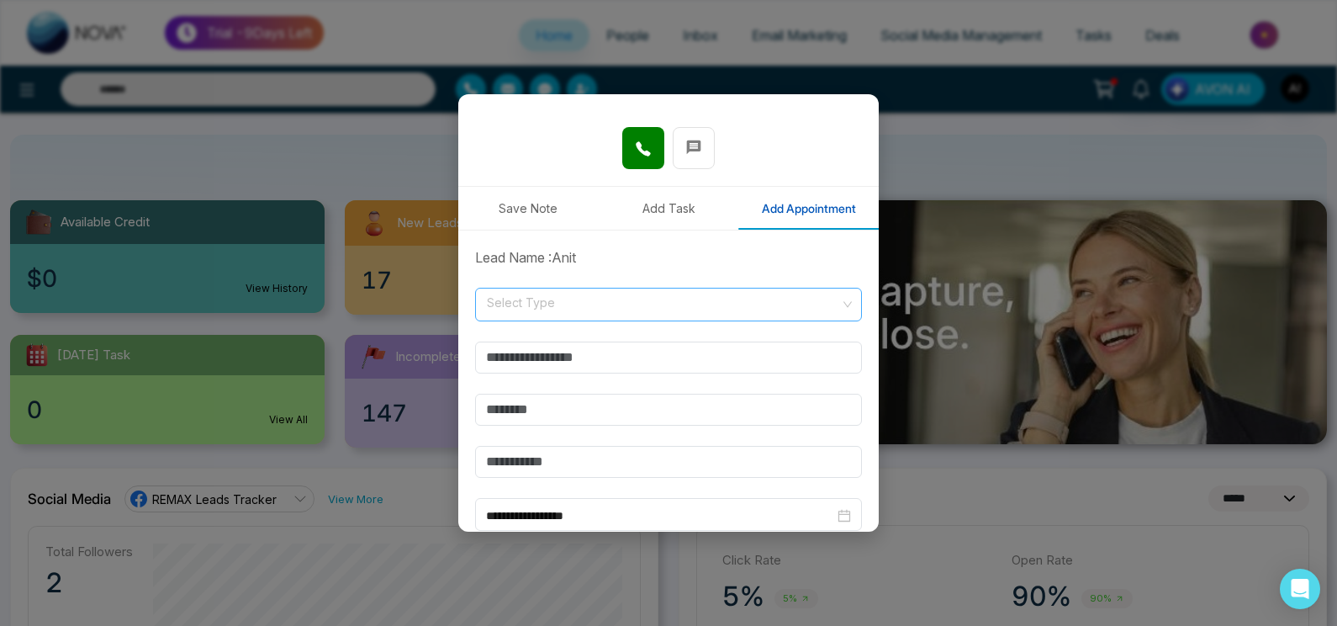
click at [621, 299] on input "search" at bounding box center [662, 300] width 355 height 25
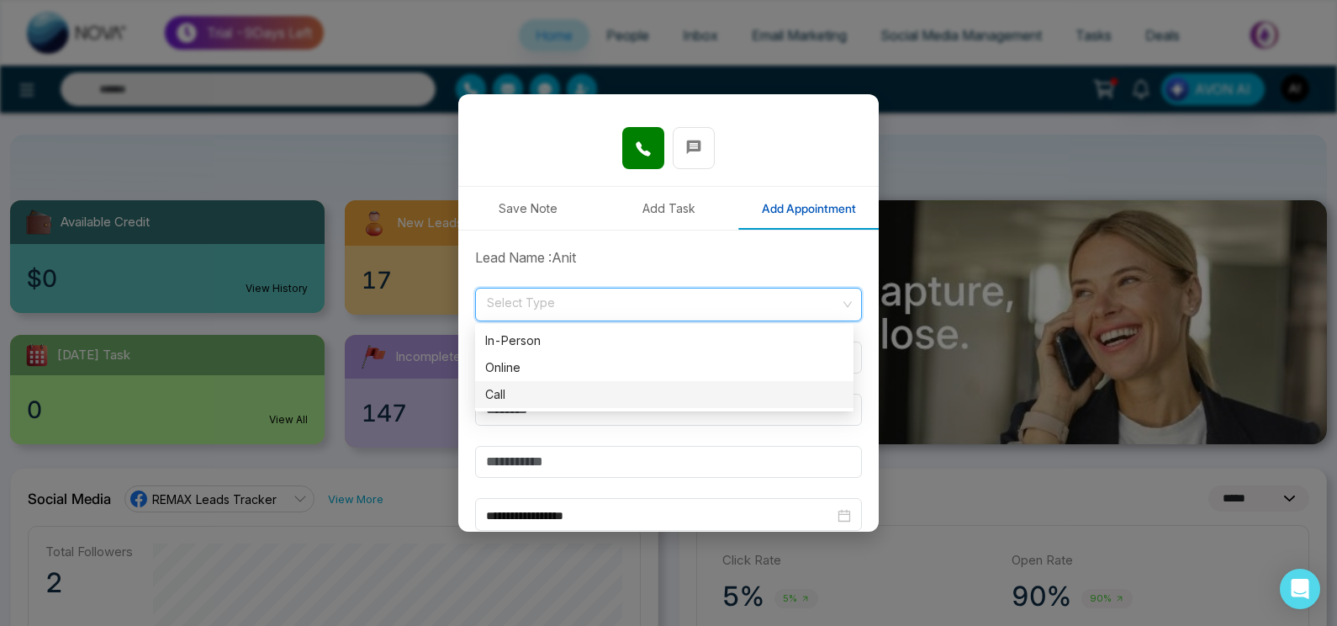
click at [580, 393] on div "Call" at bounding box center [664, 394] width 358 height 19
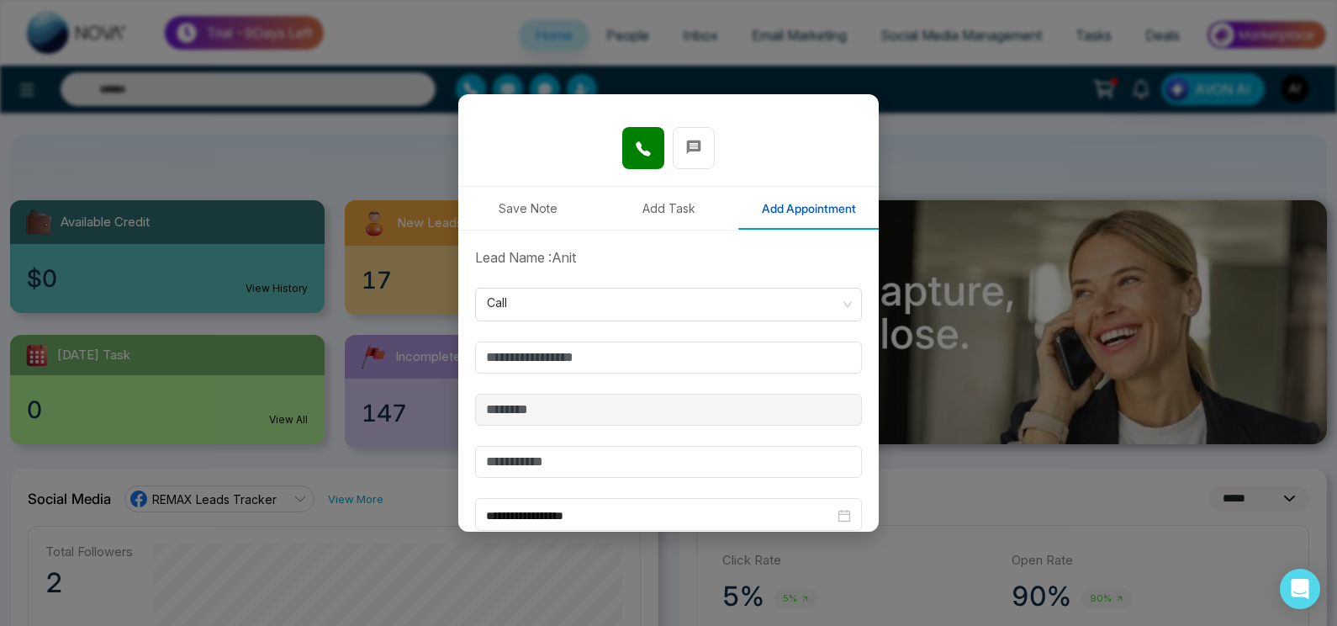
click at [642, 336] on form "**********" at bounding box center [668, 452] width 407 height 410
drag, startPoint x: 606, startPoint y: 330, endPoint x: 588, endPoint y: 352, distance: 28.0
click at [588, 352] on form "**********" at bounding box center [668, 452] width 407 height 410
click at [588, 352] on input "text" at bounding box center [668, 357] width 387 height 32
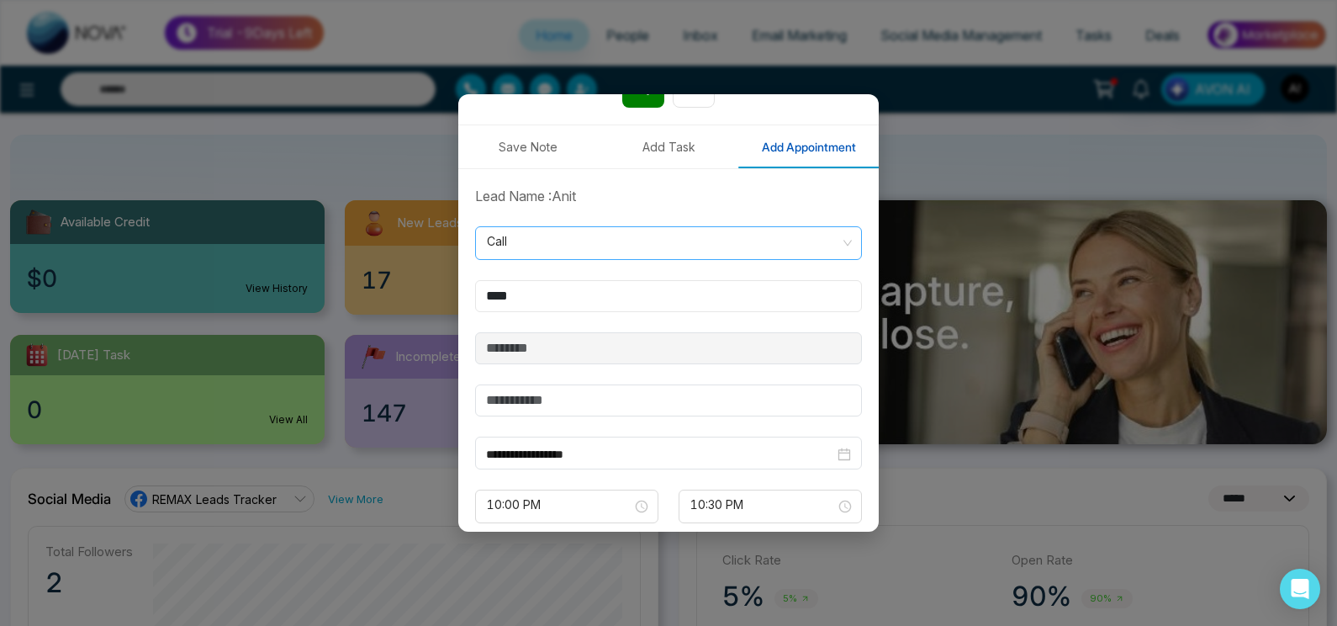
scroll to position [280, 0]
type input "****"
click at [564, 398] on input "text" at bounding box center [668, 399] width 387 height 32
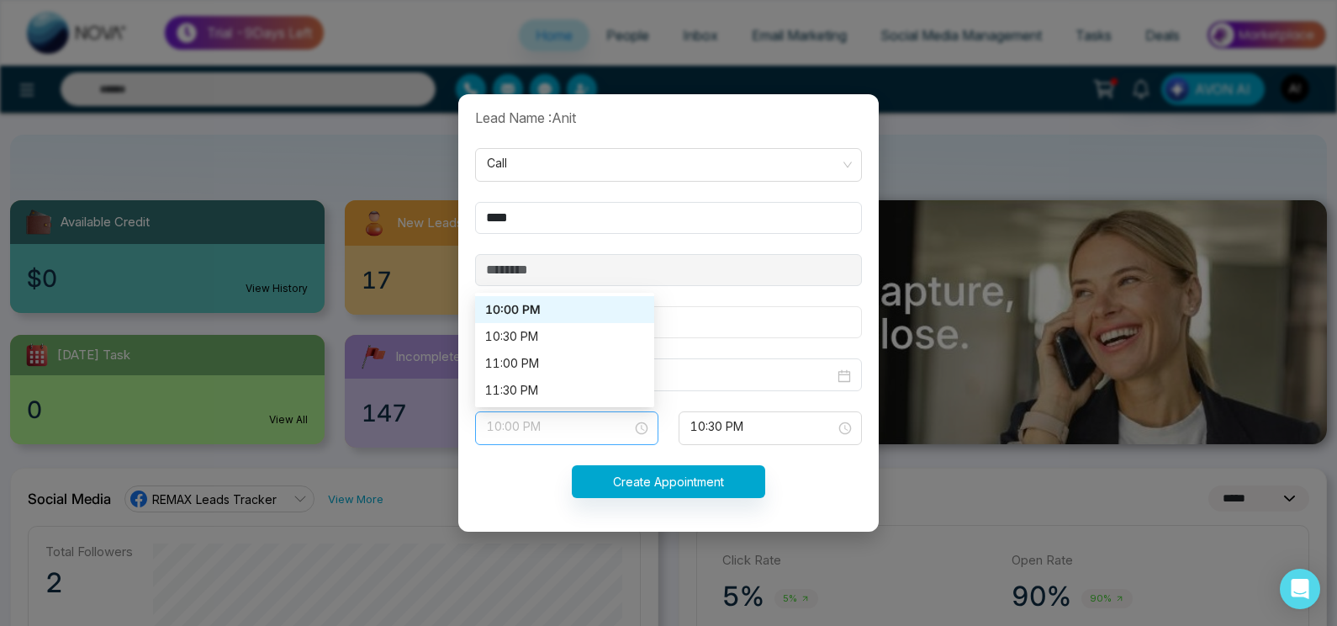
click at [574, 418] on span "10:00 PM" at bounding box center [567, 428] width 160 height 29
type input "*"
click at [554, 346] on div "10:30 PM" at bounding box center [564, 336] width 179 height 27
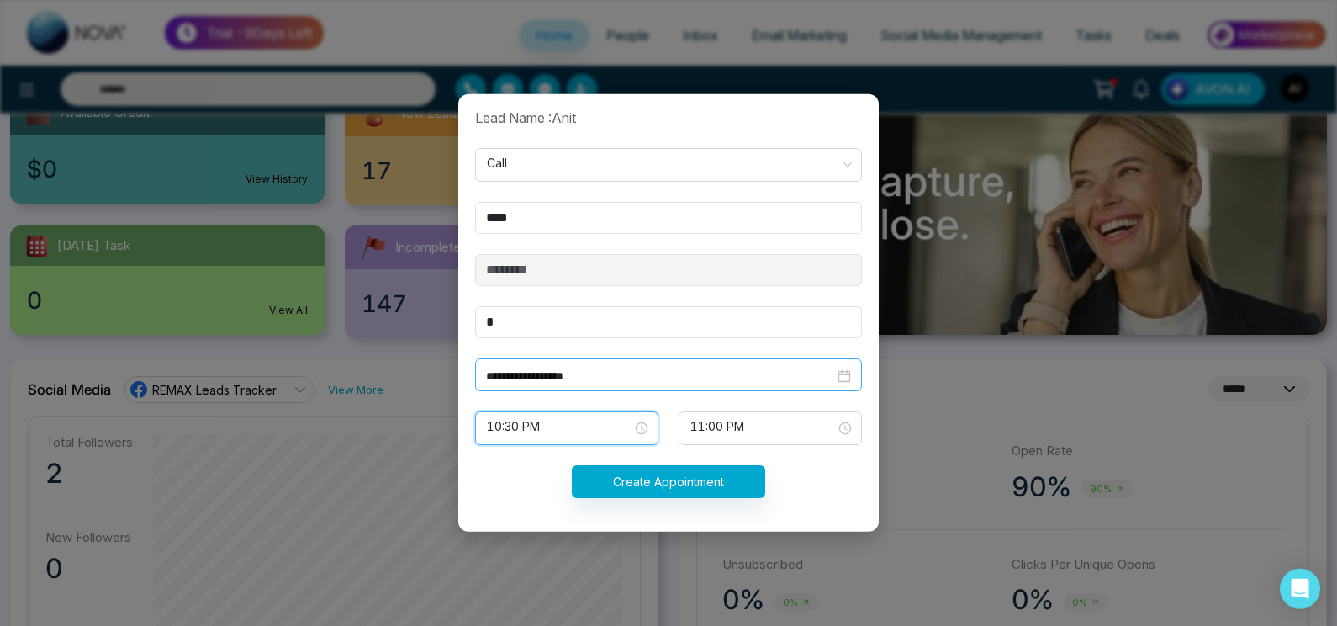
scroll to position [216, 0]
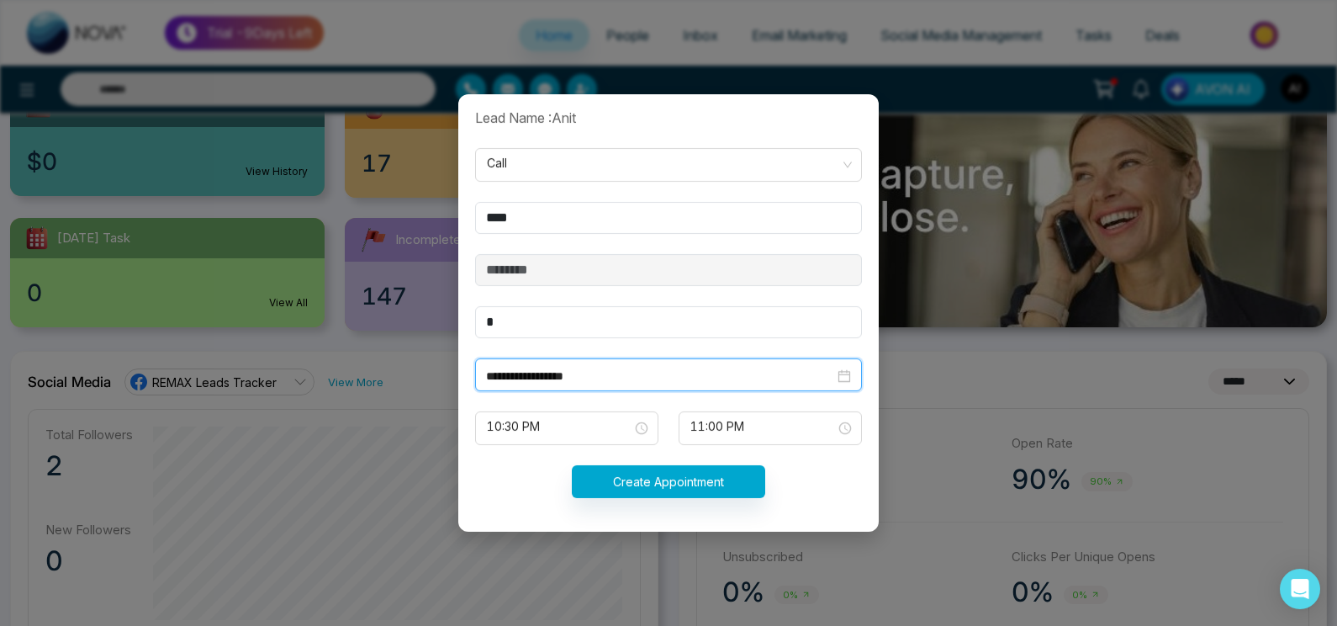
click at [616, 378] on input "**********" at bounding box center [660, 376] width 348 height 19
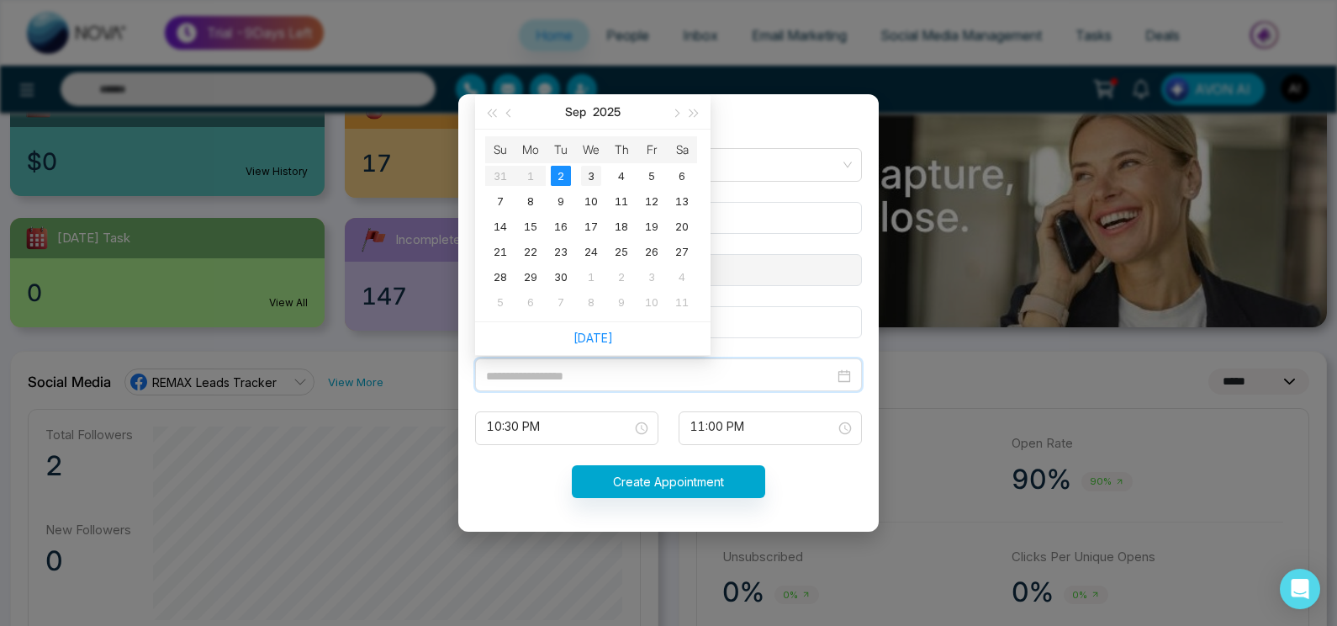
type input "**********"
click at [581, 176] on td "3" at bounding box center [591, 175] width 30 height 25
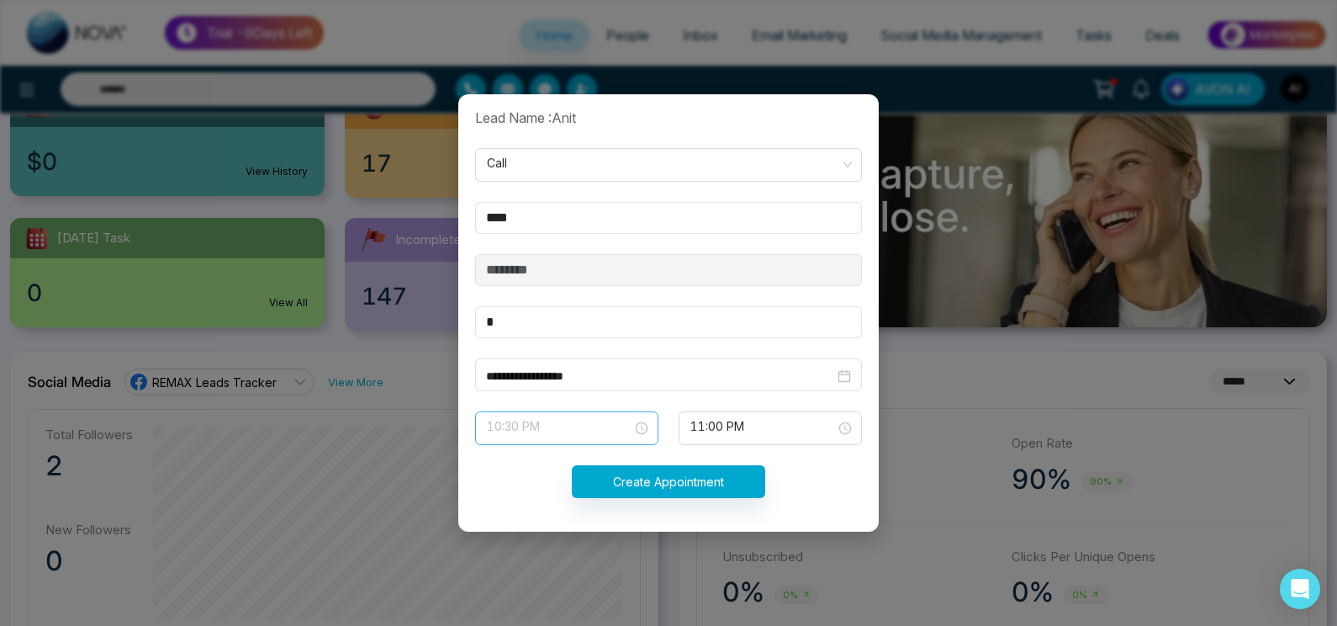
click at [589, 420] on span "10:30 PM" at bounding box center [567, 428] width 160 height 29
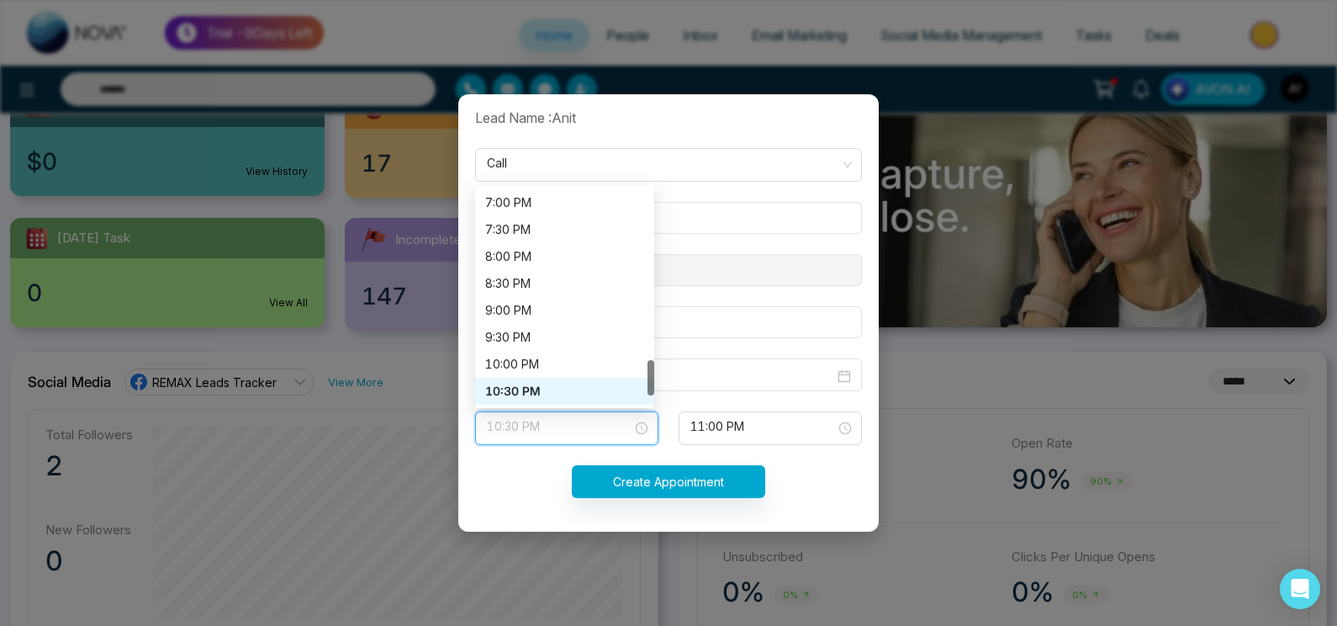
scroll to position [1023, 0]
click at [563, 302] on div "9:00 PM" at bounding box center [564, 310] width 159 height 19
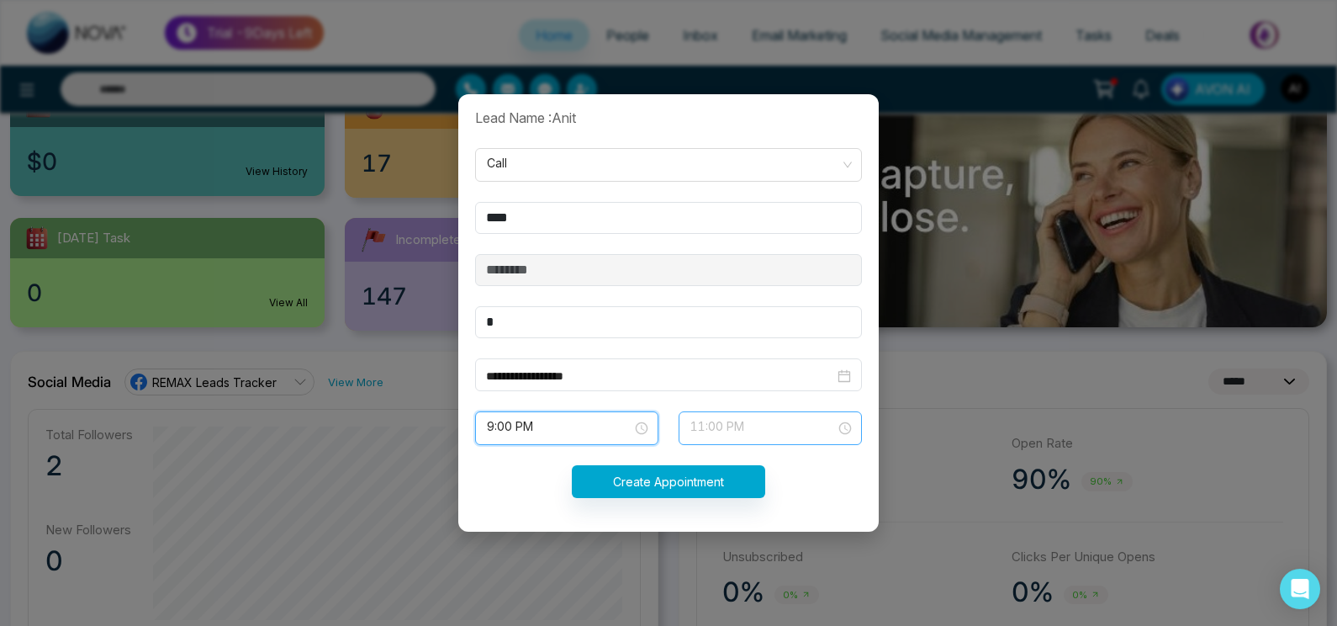
click at [725, 430] on span "11:00 PM" at bounding box center [770, 428] width 160 height 29
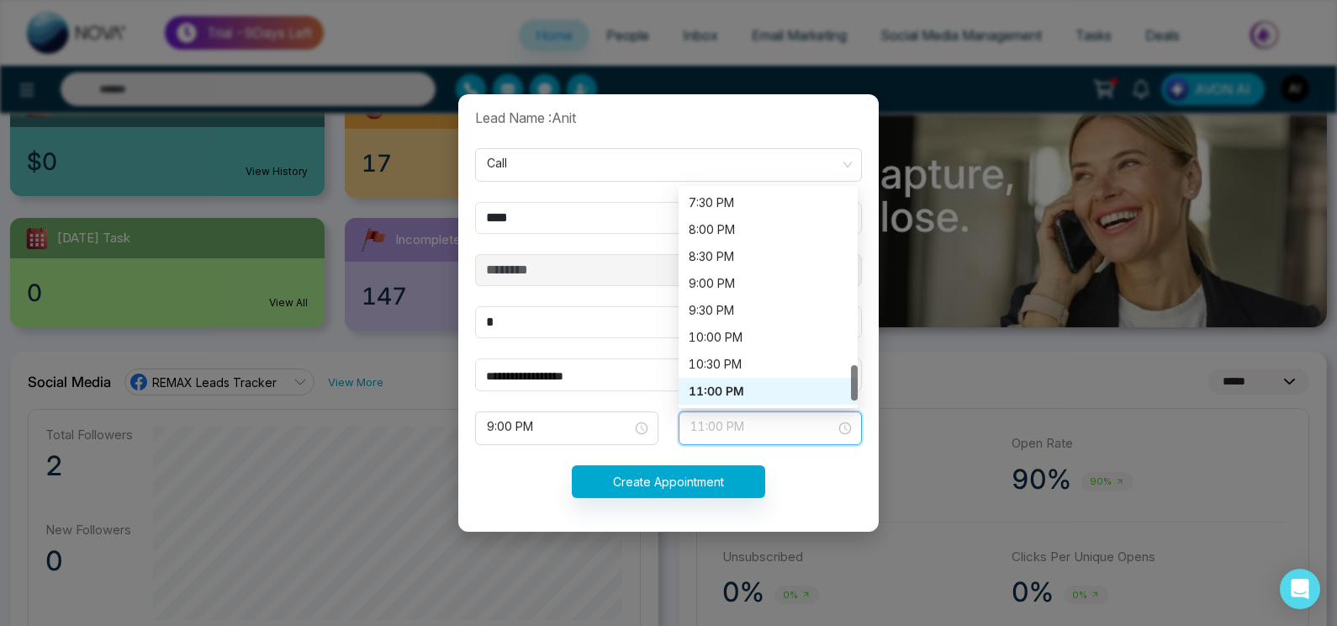
scroll to position [1049, 0]
click at [719, 250] on div "8:30 PM" at bounding box center [768, 256] width 159 height 19
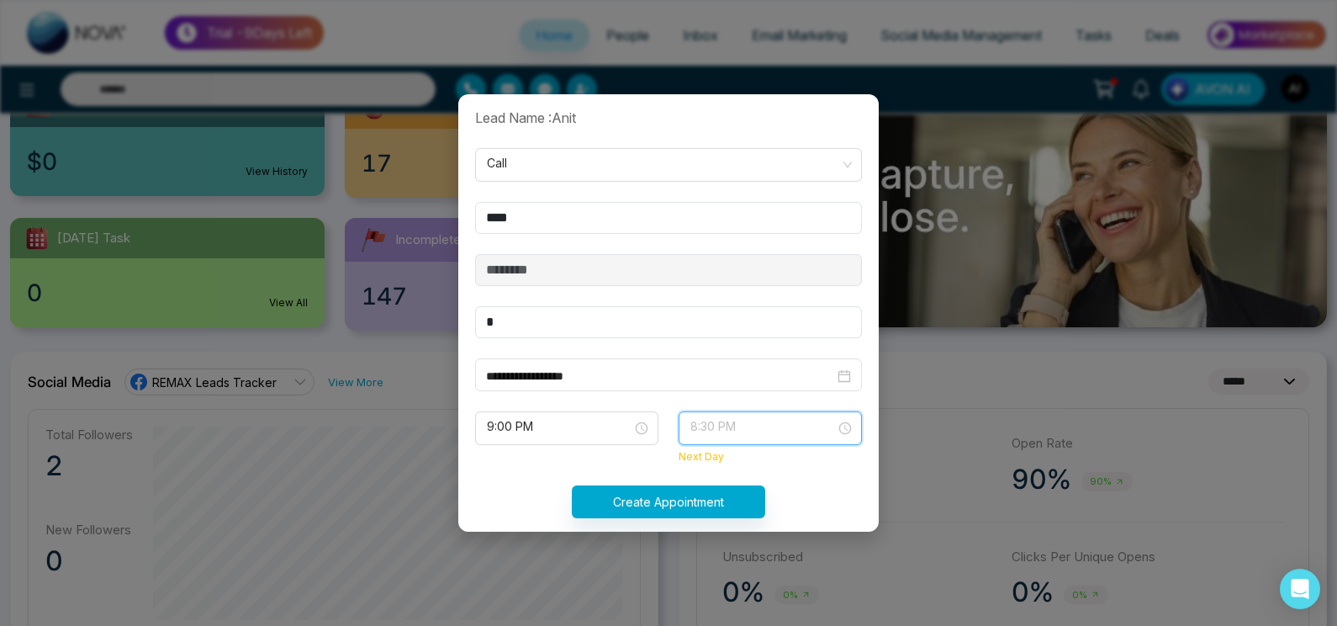
click at [745, 414] on span "8:30 PM" at bounding box center [770, 428] width 160 height 29
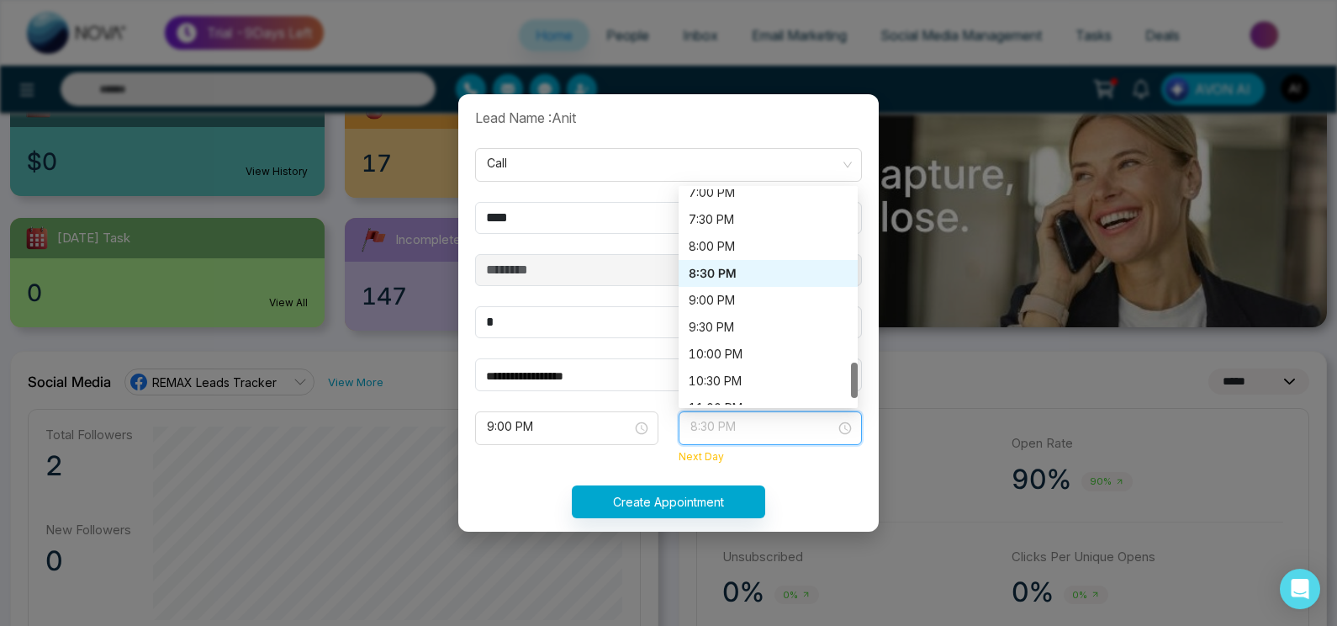
scroll to position [357, 0]
click at [722, 318] on div "9:30 PM" at bounding box center [768, 326] width 159 height 19
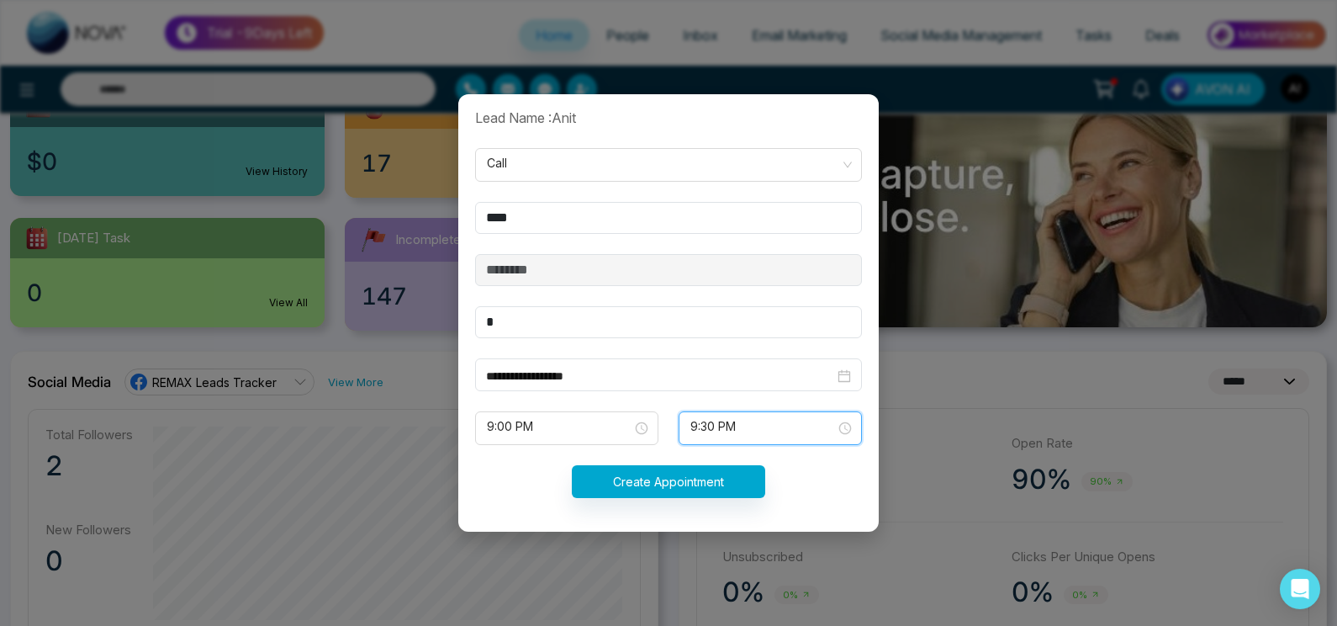
scroll to position [1033, 0]
click at [672, 363] on div "**********" at bounding box center [668, 374] width 387 height 33
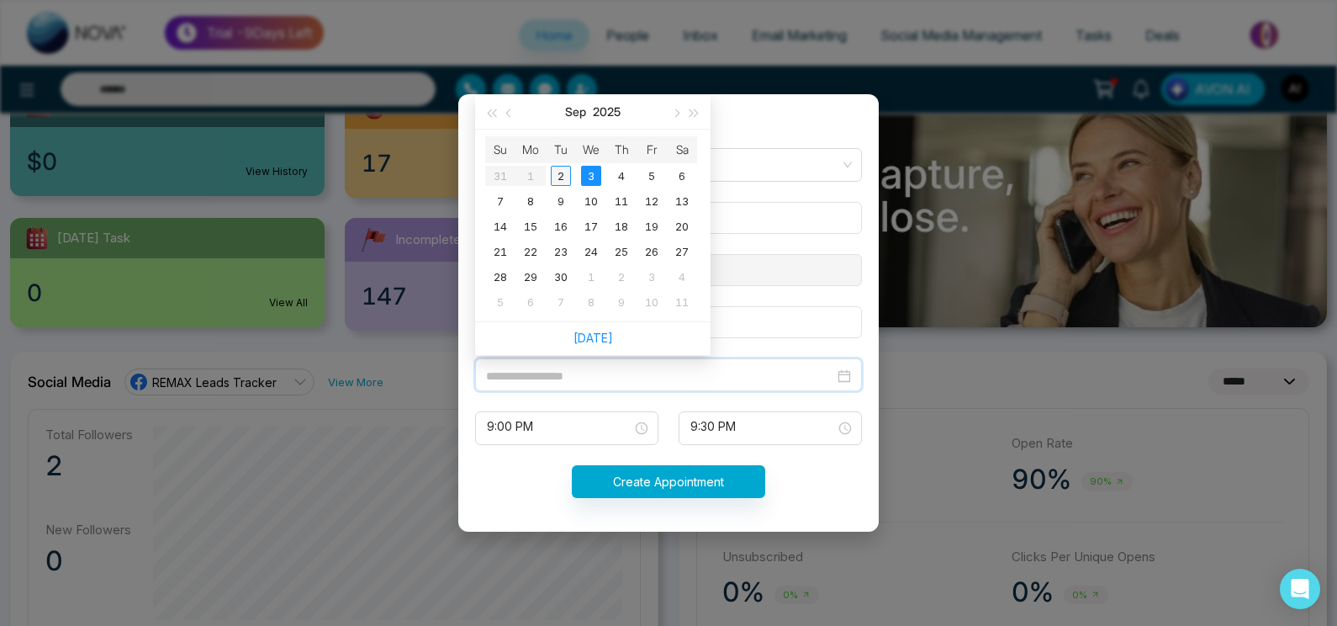
type input "**********"
click at [554, 177] on div "2" at bounding box center [561, 176] width 20 height 20
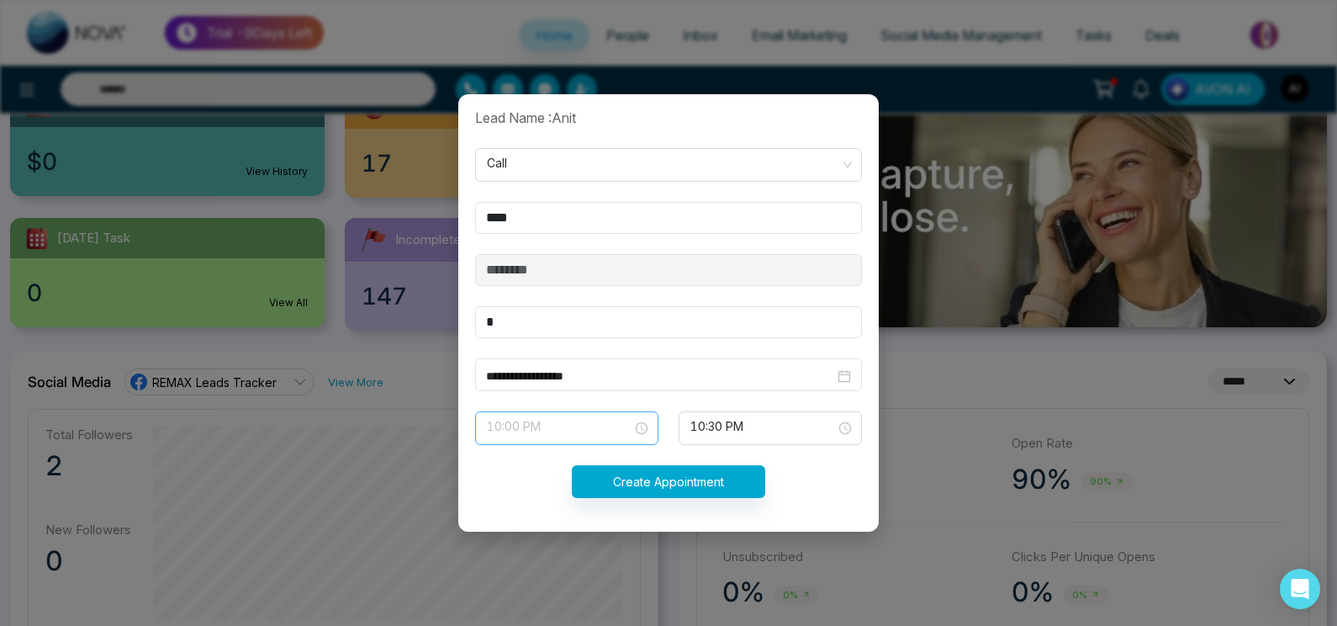
click at [616, 426] on span "10:00 PM" at bounding box center [567, 428] width 160 height 29
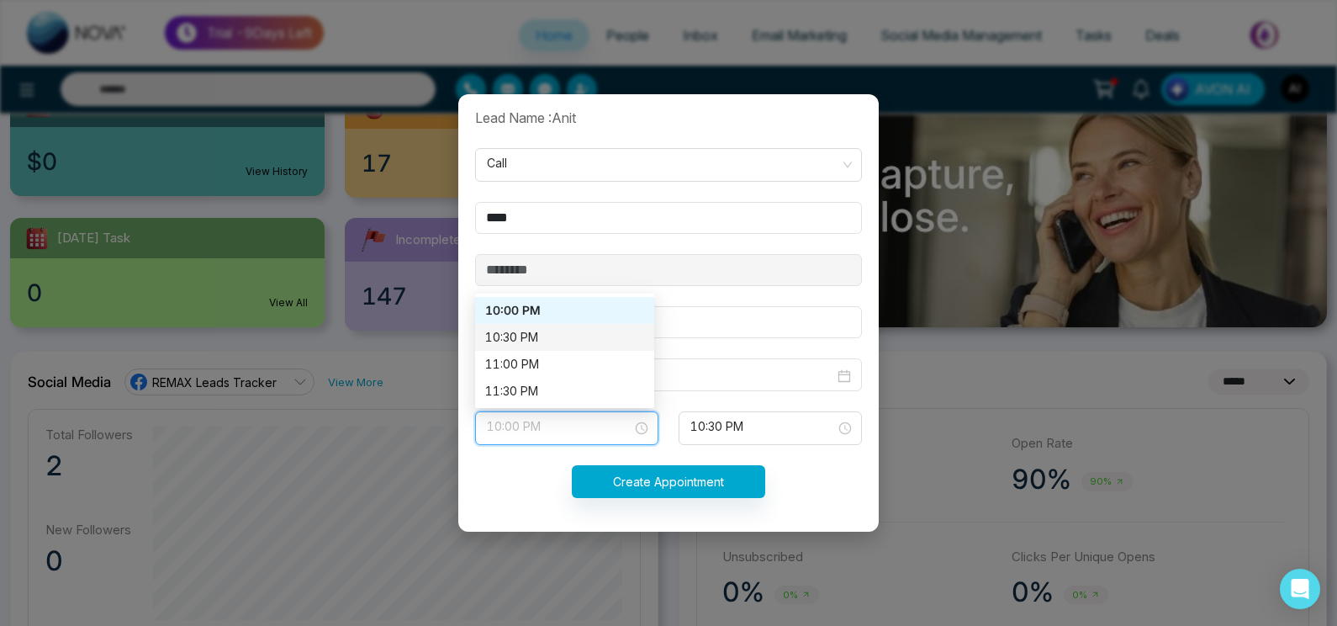
click at [560, 342] on div "10:30 PM" at bounding box center [564, 337] width 159 height 19
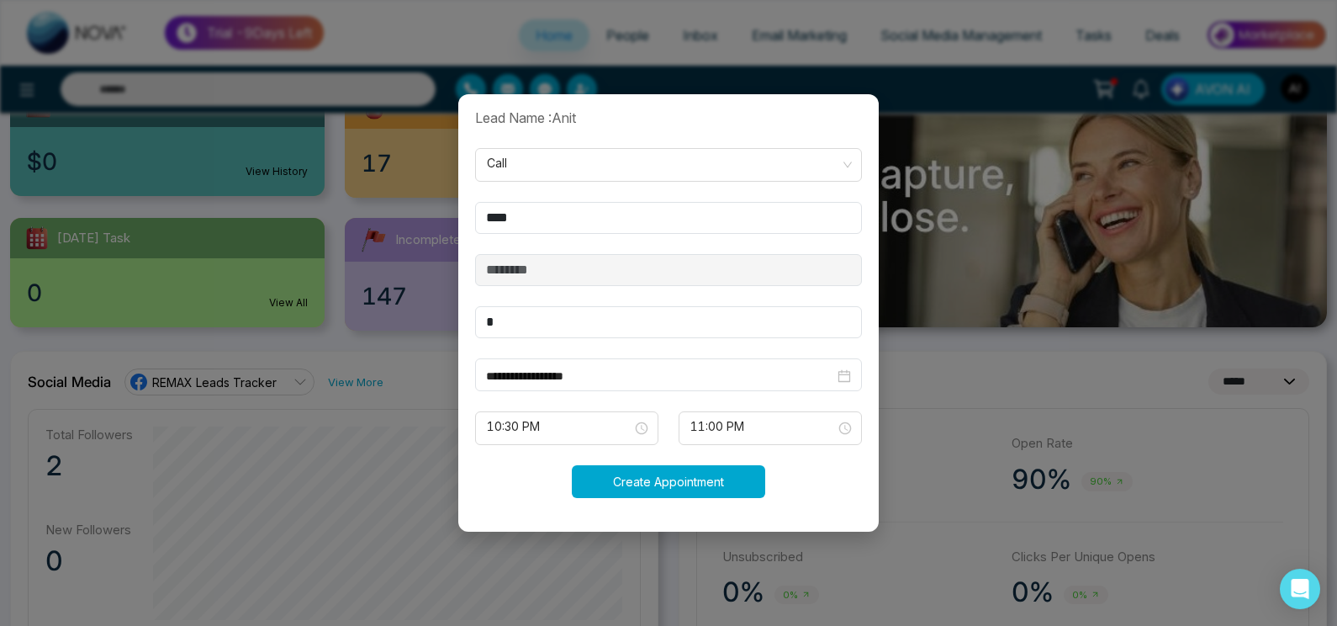
click at [620, 468] on button "Create Appointment" at bounding box center [668, 481] width 193 height 33
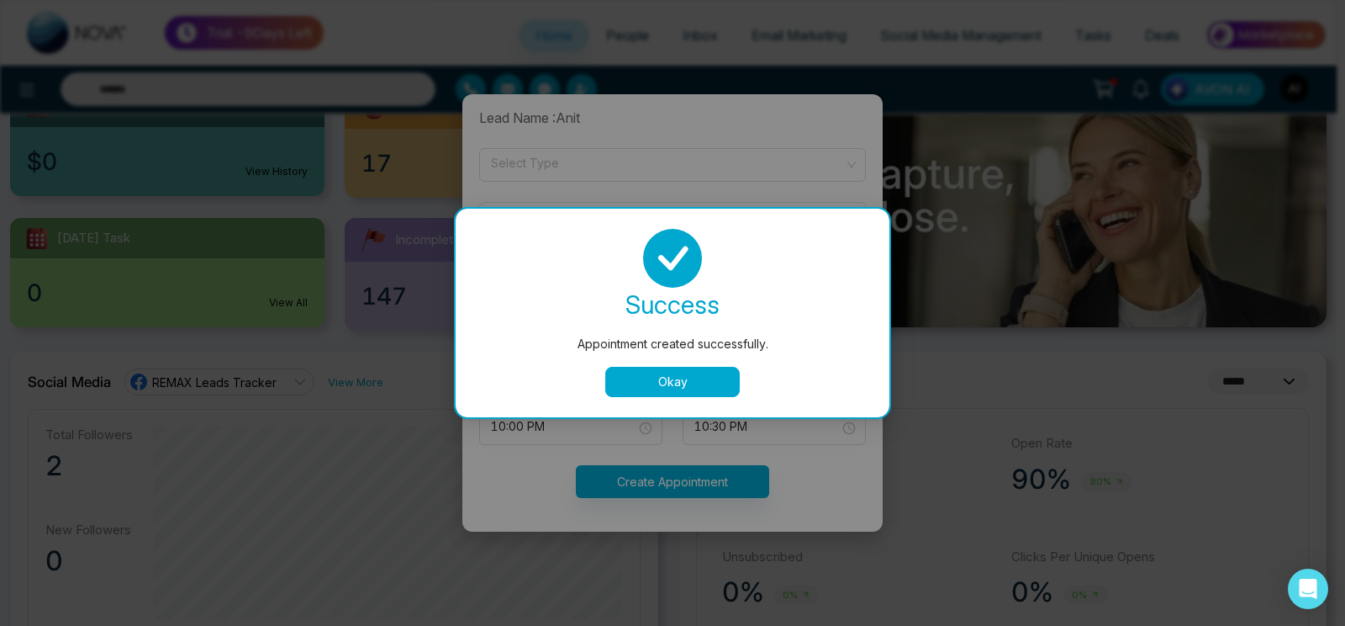
click at [683, 398] on div "success Appointment created successfully. Okay" at bounding box center [673, 313] width 434 height 209
click at [685, 389] on button "Okay" at bounding box center [672, 382] width 135 height 30
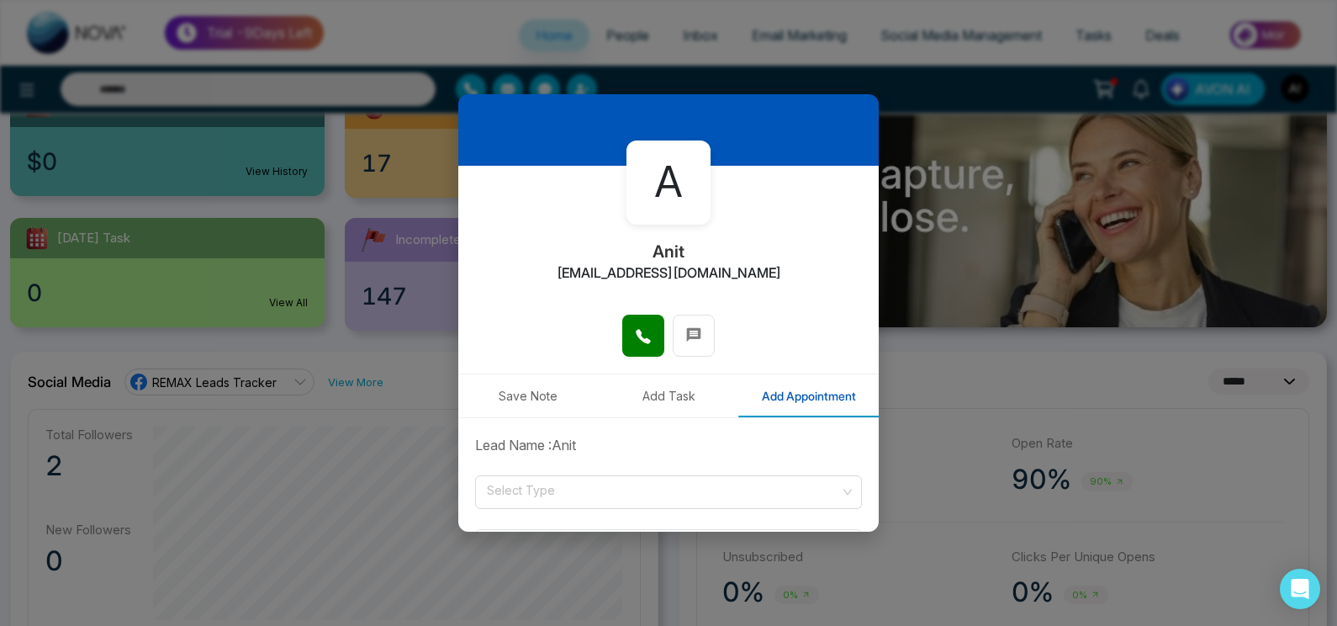
scroll to position [0, 0]
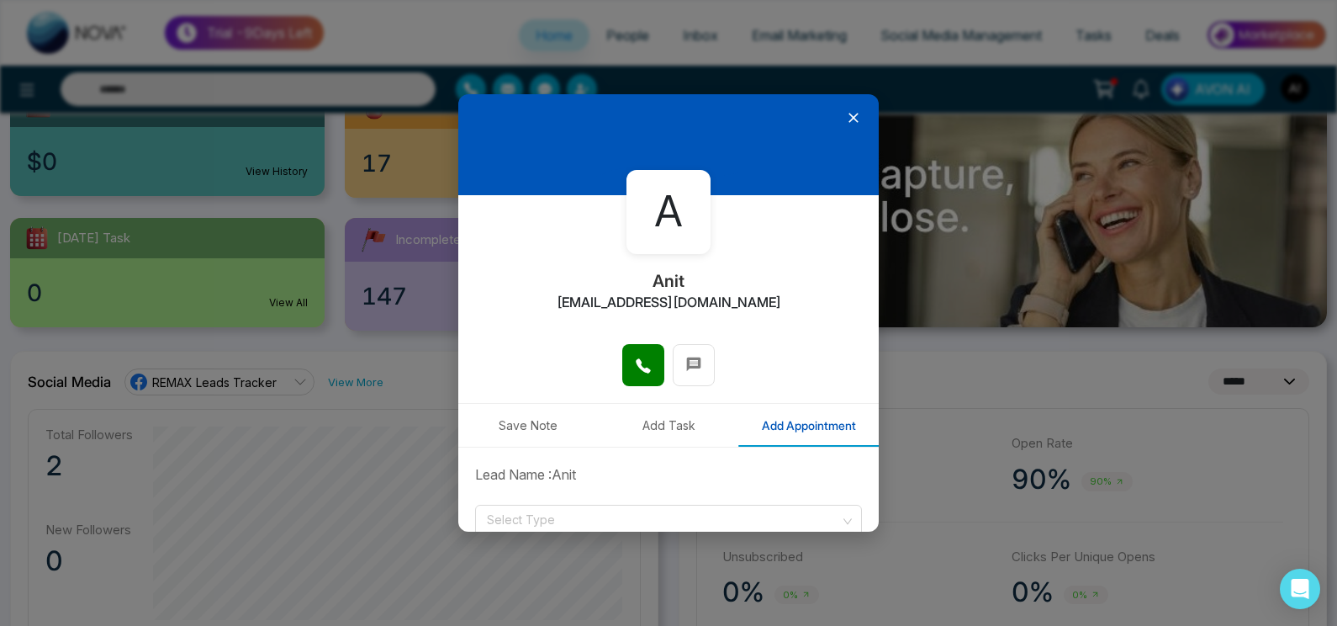
click at [845, 116] on icon at bounding box center [853, 117] width 17 height 17
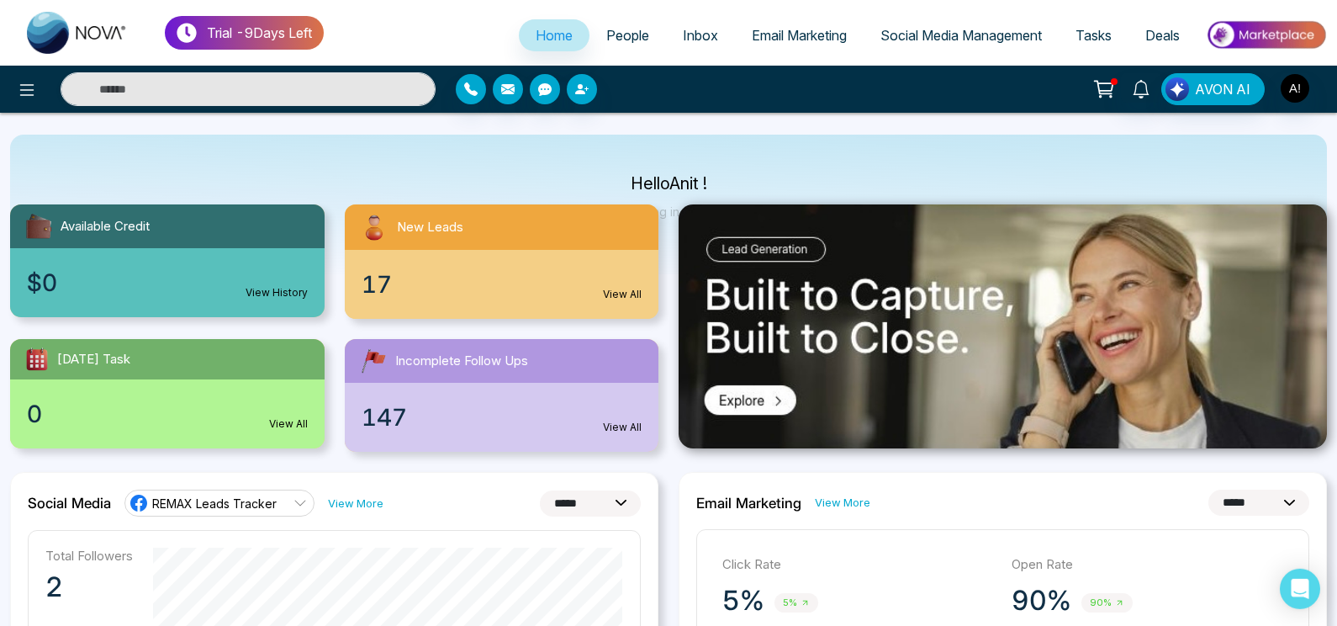
scroll to position [111, 0]
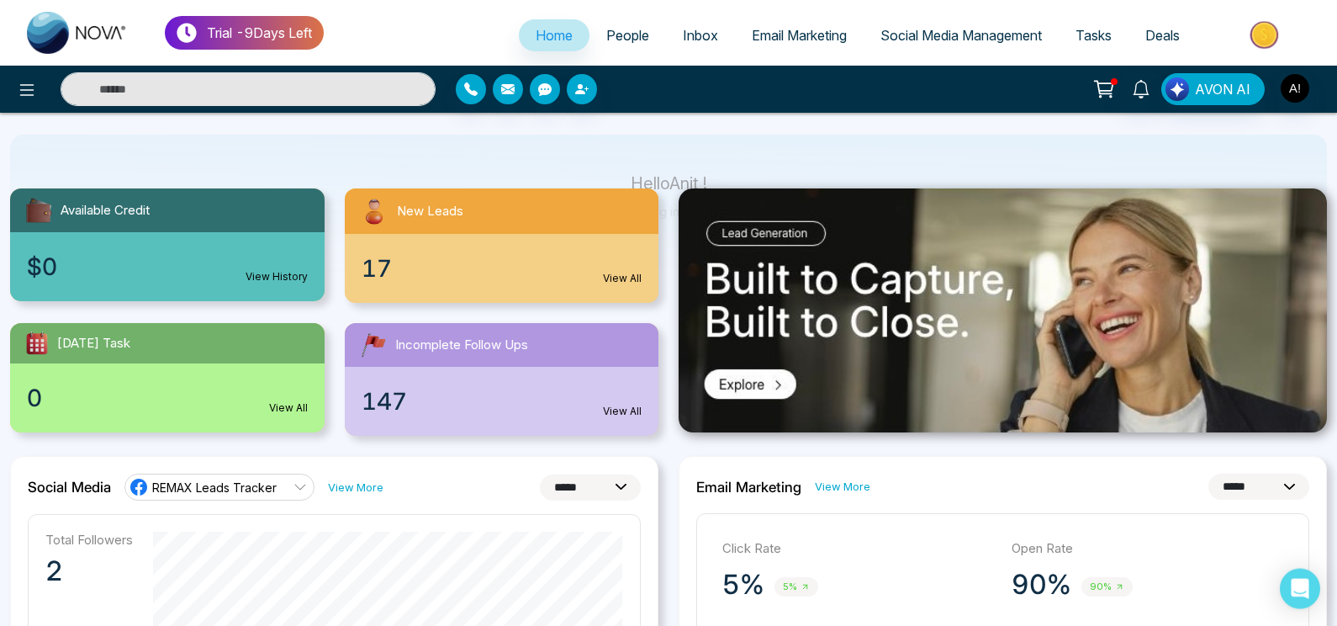
click at [612, 280] on link "View All" at bounding box center [622, 278] width 39 height 15
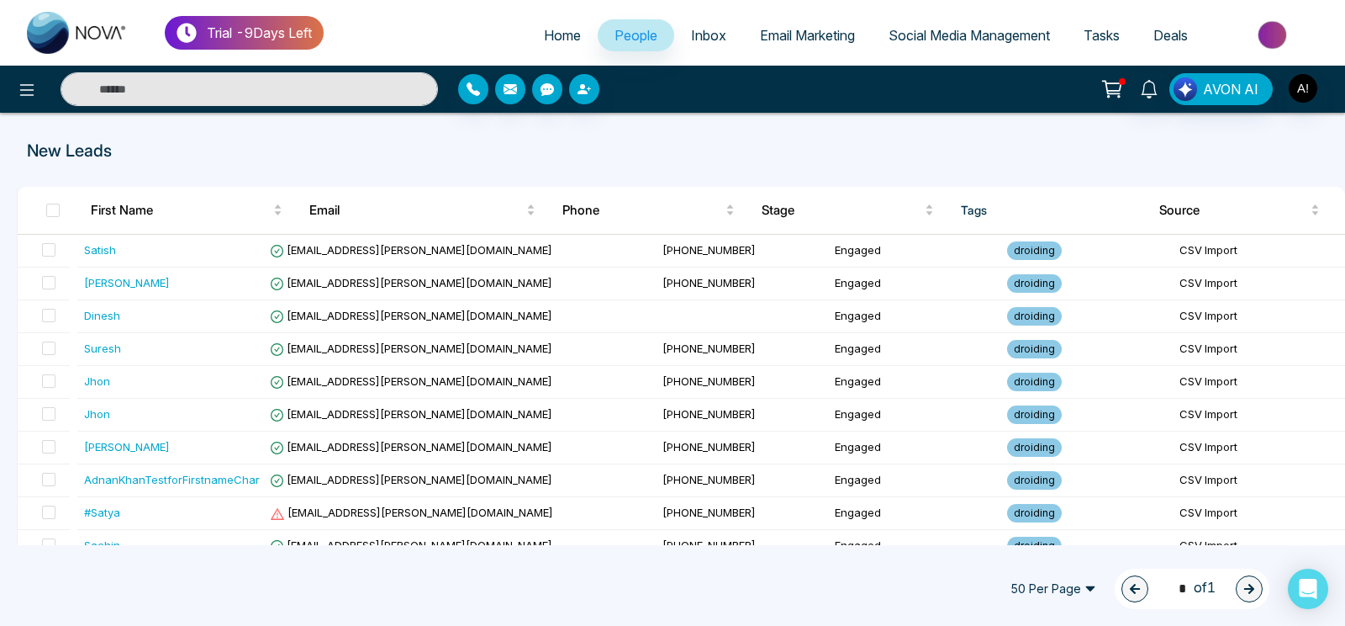
click at [544, 39] on span "Home" at bounding box center [562, 35] width 37 height 17
select select "*"
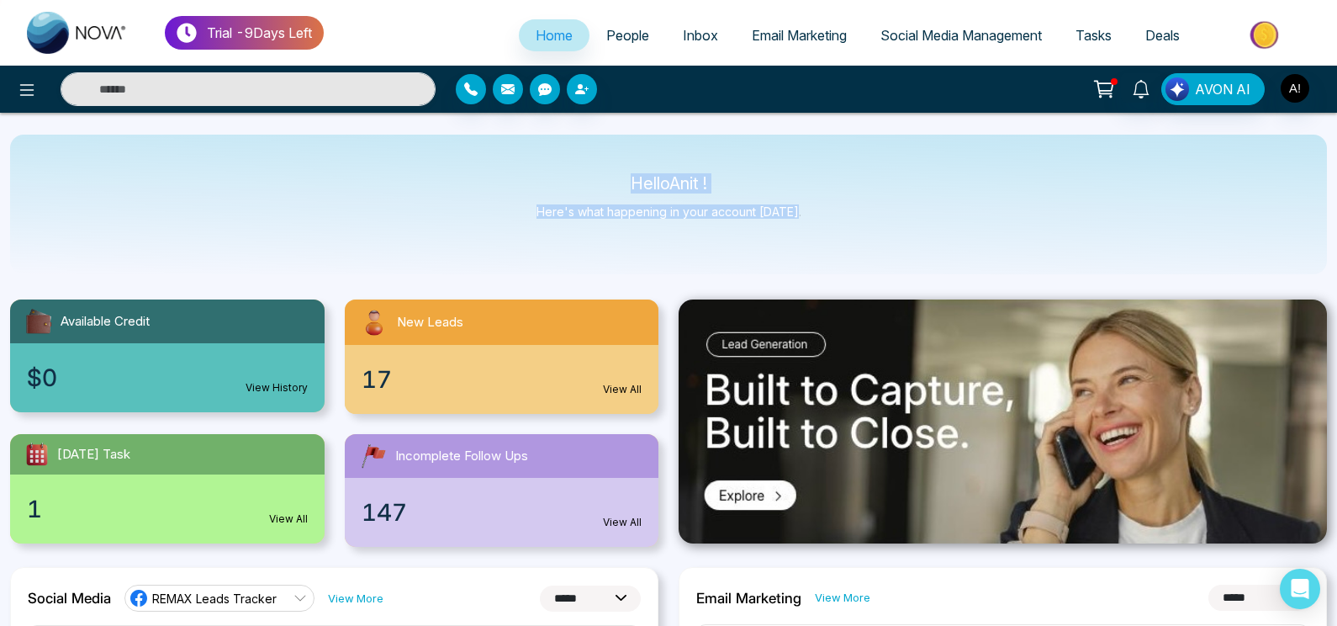
drag, startPoint x: 626, startPoint y: 178, endPoint x: 858, endPoint y: 235, distance: 238.8
click at [858, 235] on div "Hello Anit ! Here's what happening in your account [DATE]." at bounding box center [668, 205] width 1317 height 140
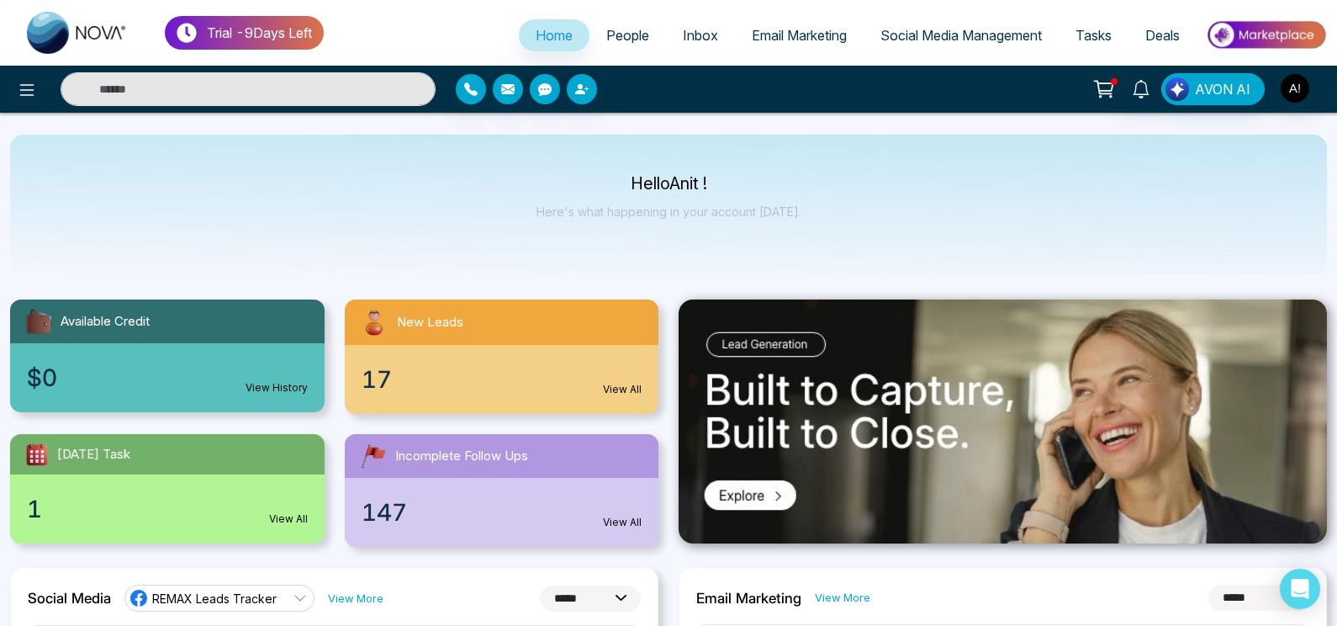
scroll to position [34, 0]
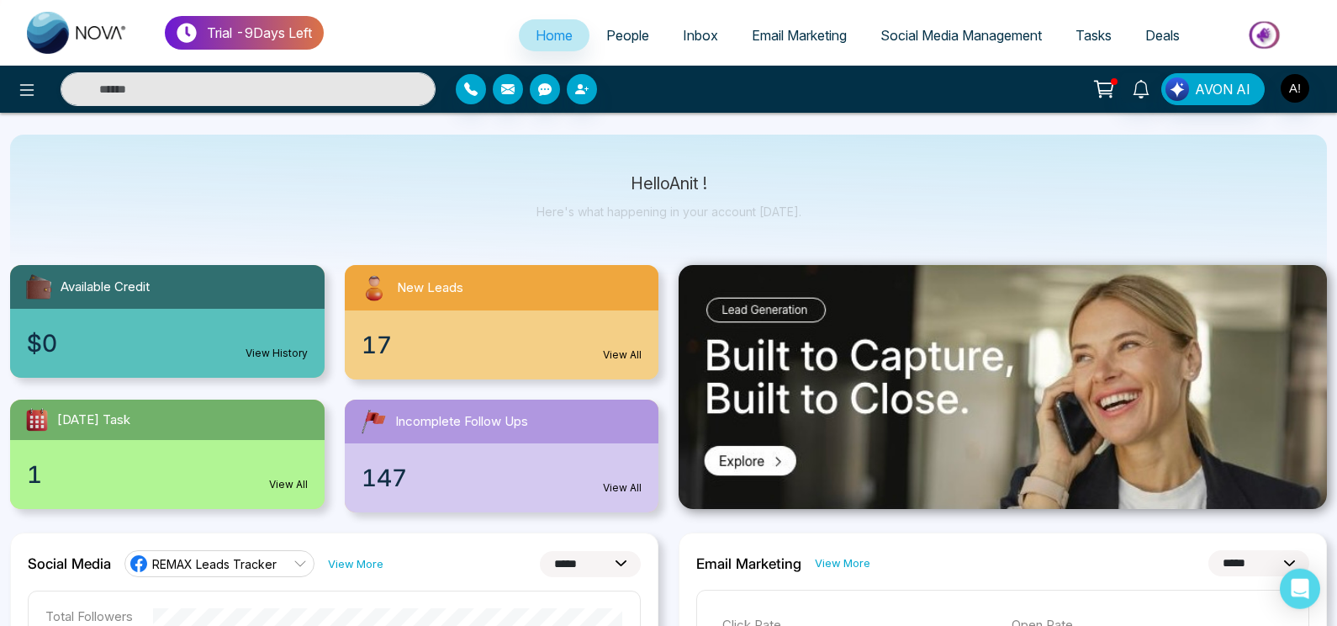
click at [215, 407] on div "[DATE] Task" at bounding box center [167, 419] width 315 height 40
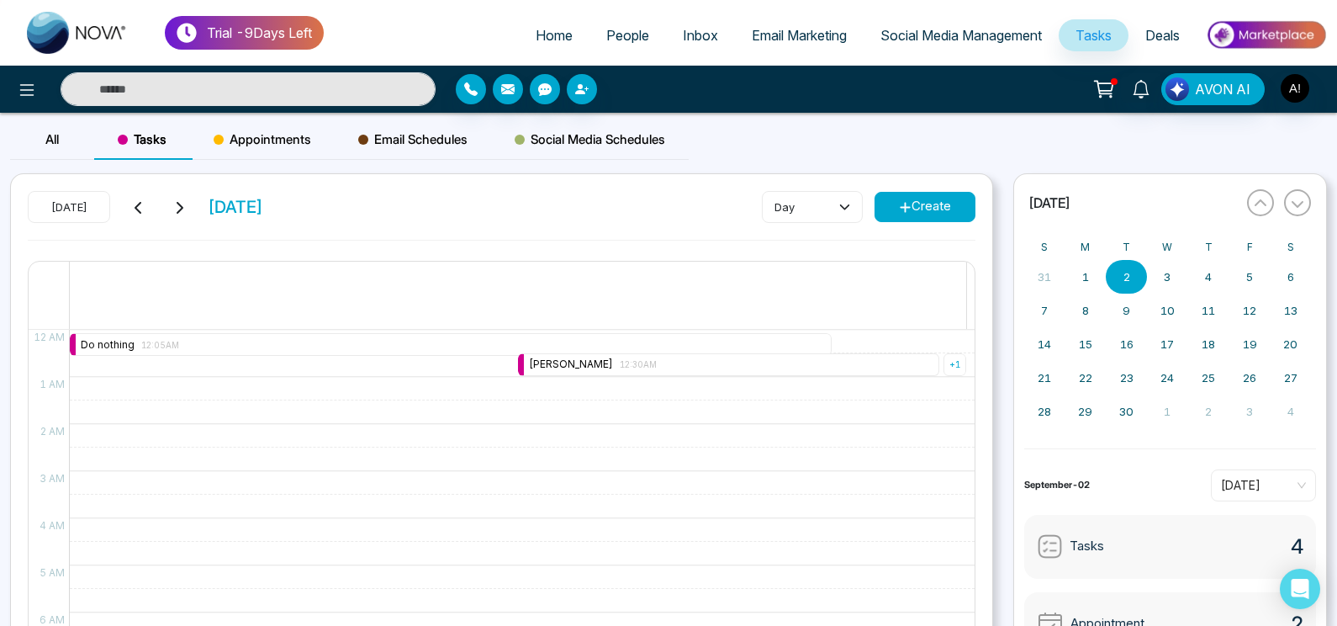
click at [534, 24] on link "Home" at bounding box center [554, 35] width 71 height 32
select select "*"
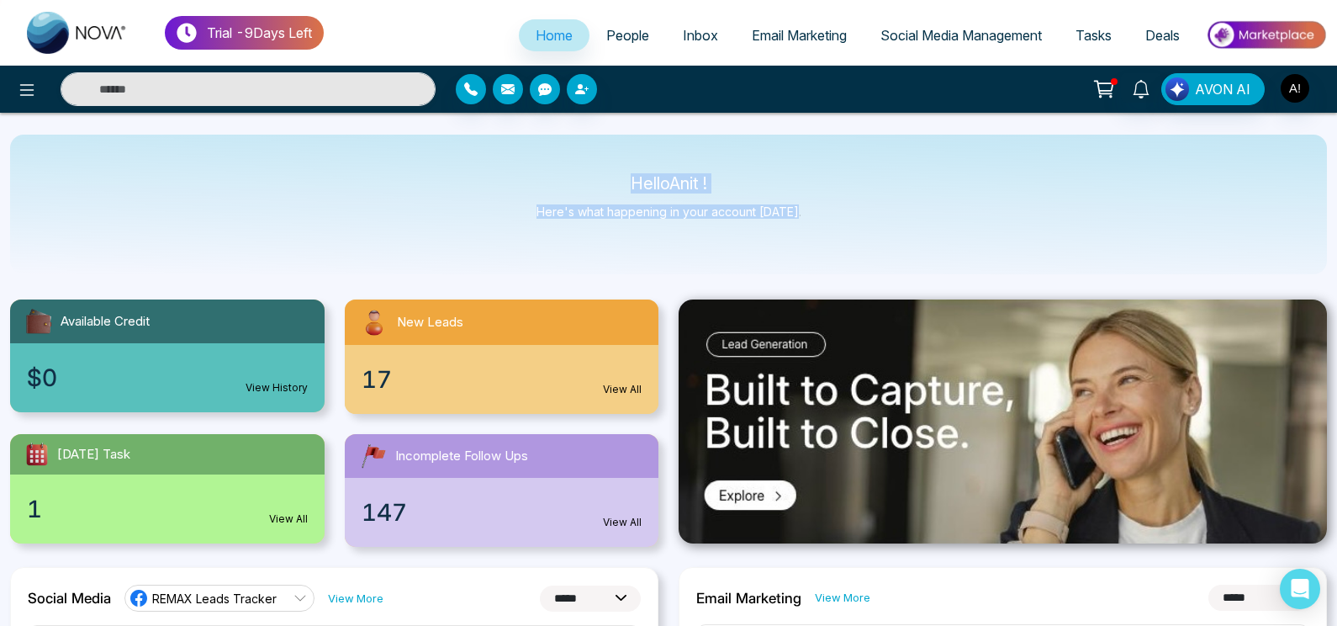
drag, startPoint x: 611, startPoint y: 182, endPoint x: 853, endPoint y: 251, distance: 251.6
click at [853, 251] on div "Hello Anit ! Here's what happening in your account [DATE]." at bounding box center [668, 205] width 1317 height 140
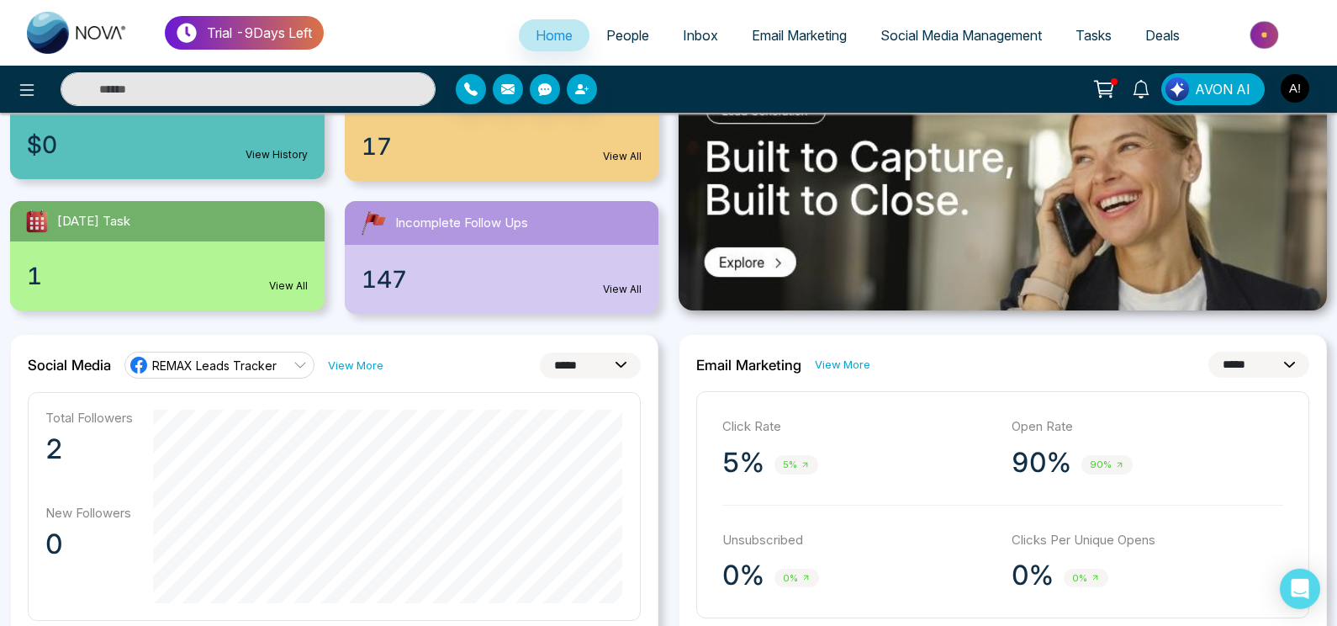
scroll to position [279, 0]
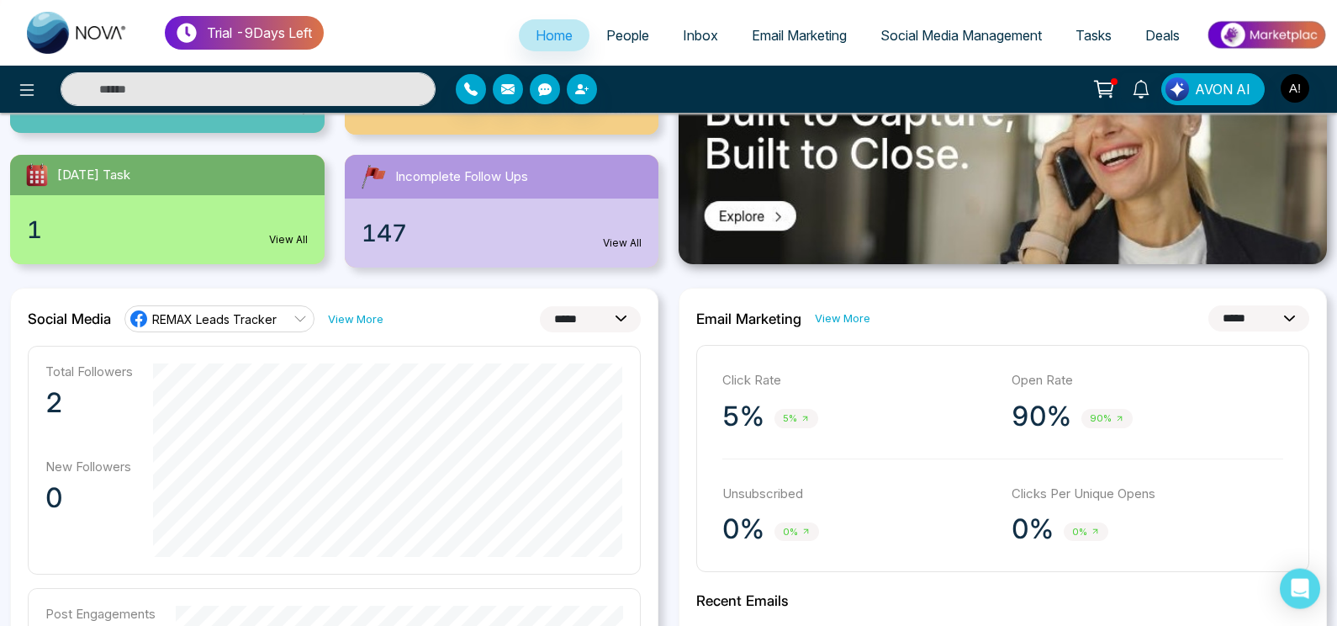
click at [540, 306] on select "**********" at bounding box center [590, 319] width 101 height 26
click option "**********" at bounding box center [0, 0] width 0 height 0
click at [540, 306] on select "**********" at bounding box center [590, 319] width 101 height 26
click option "**********" at bounding box center [0, 0] width 0 height 0
click at [540, 306] on select "**********" at bounding box center [590, 319] width 101 height 26
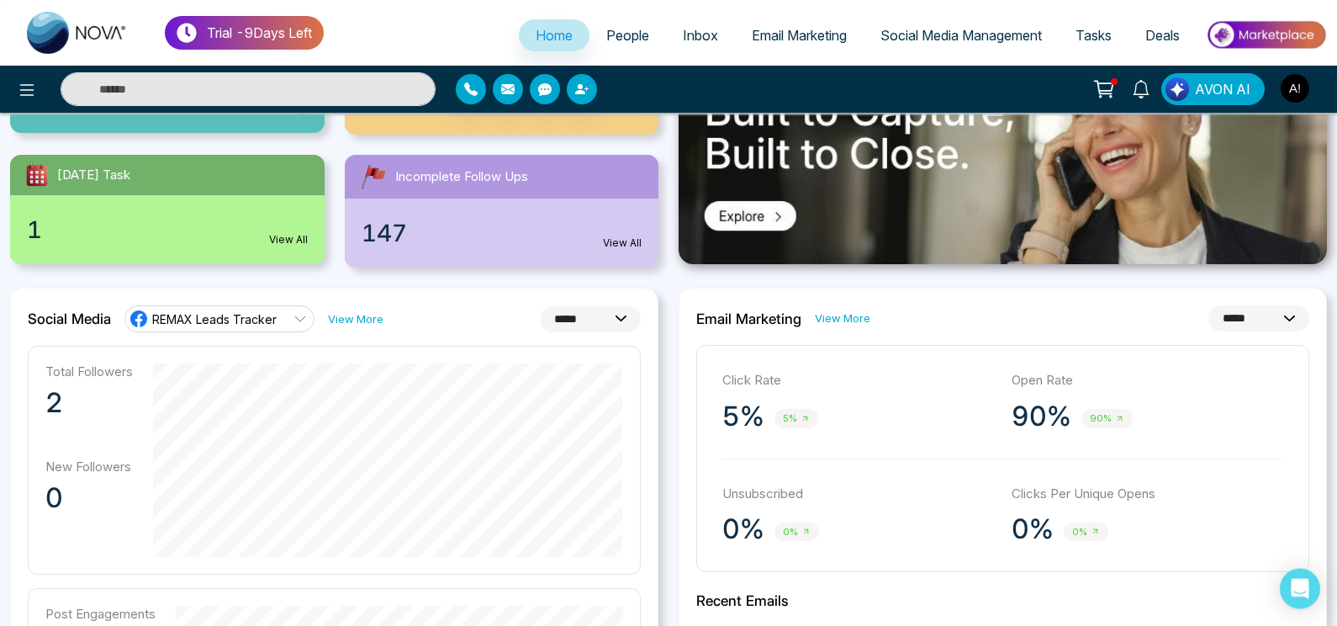
click at [977, 312] on div "**********" at bounding box center [1002, 318] width 613 height 26
click at [1208, 305] on select "**********" at bounding box center [1258, 318] width 101 height 26
click option "*********" at bounding box center [0, 0] width 0 height 0
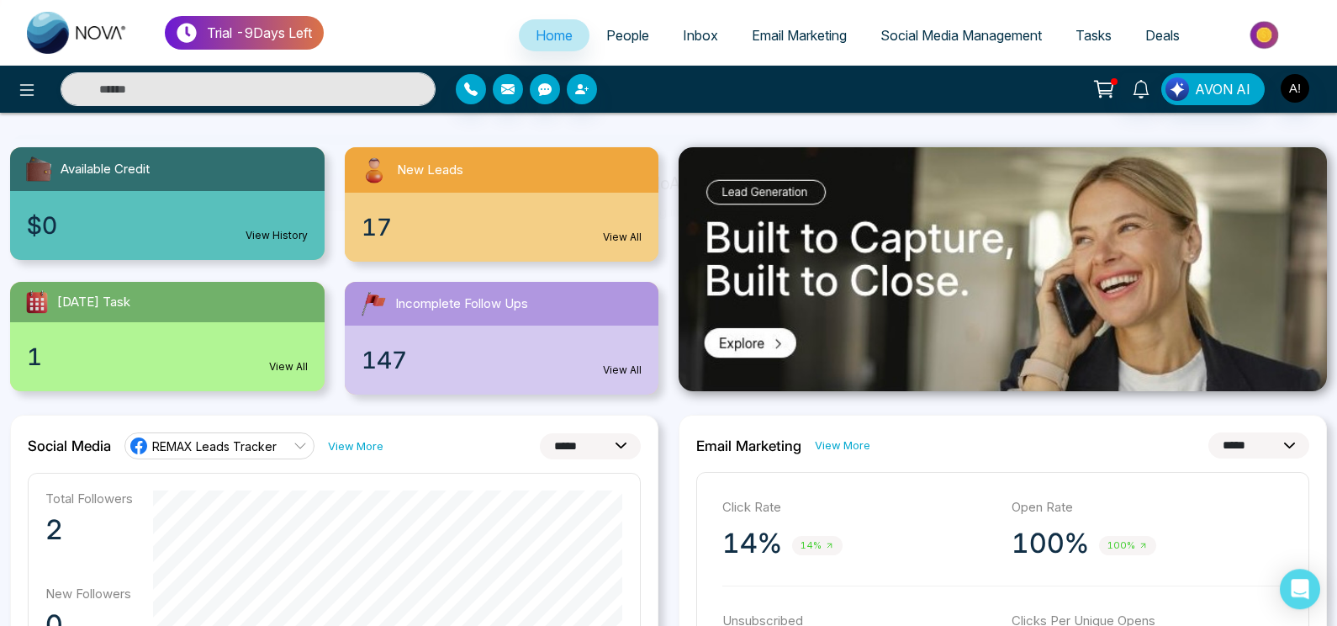
scroll to position [118, 0]
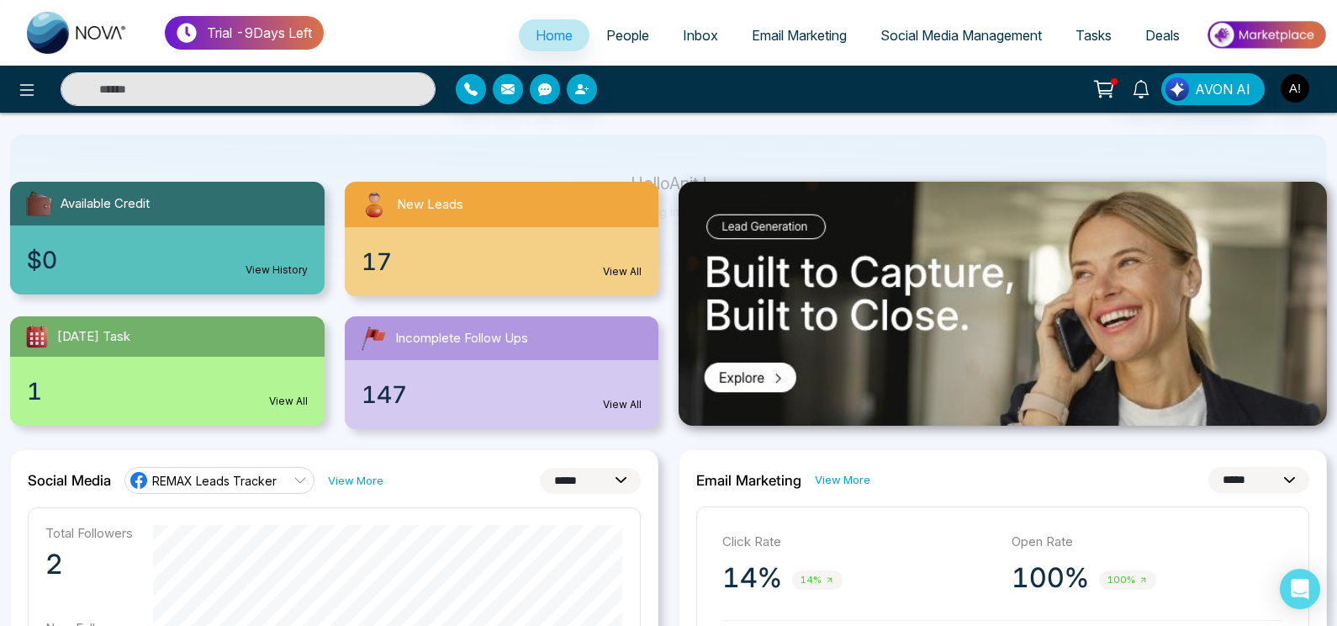
click option "*****" at bounding box center [0, 0] width 0 height 0
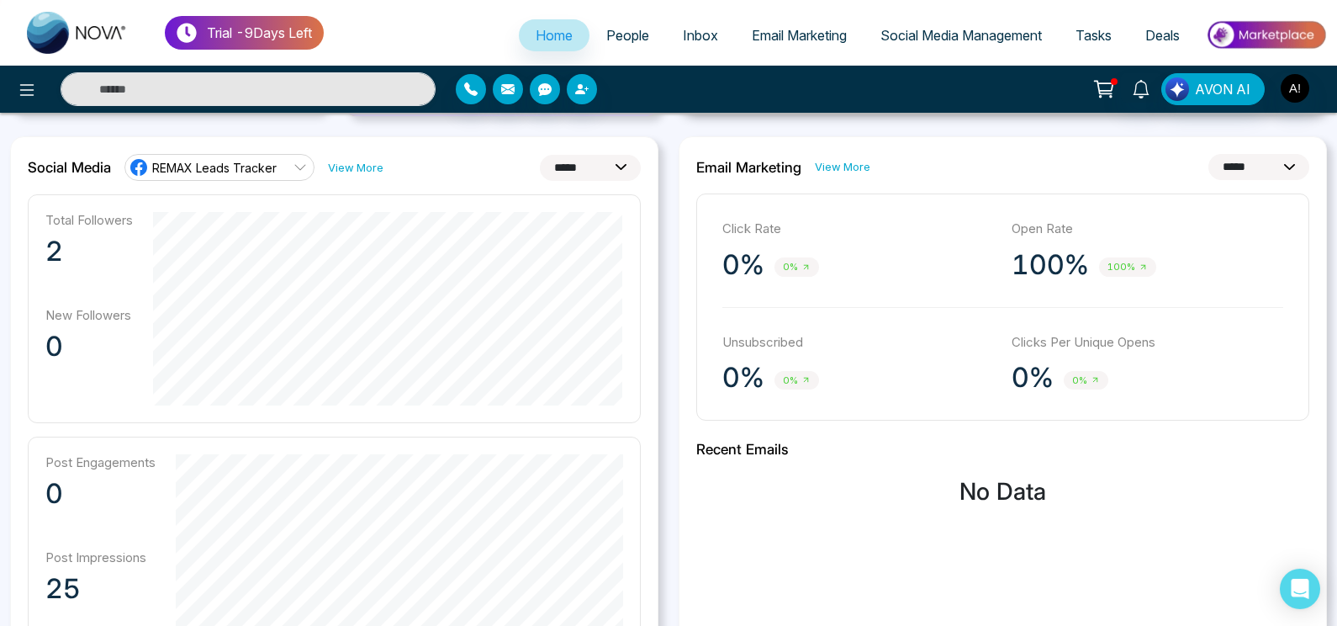
scroll to position [433, 0]
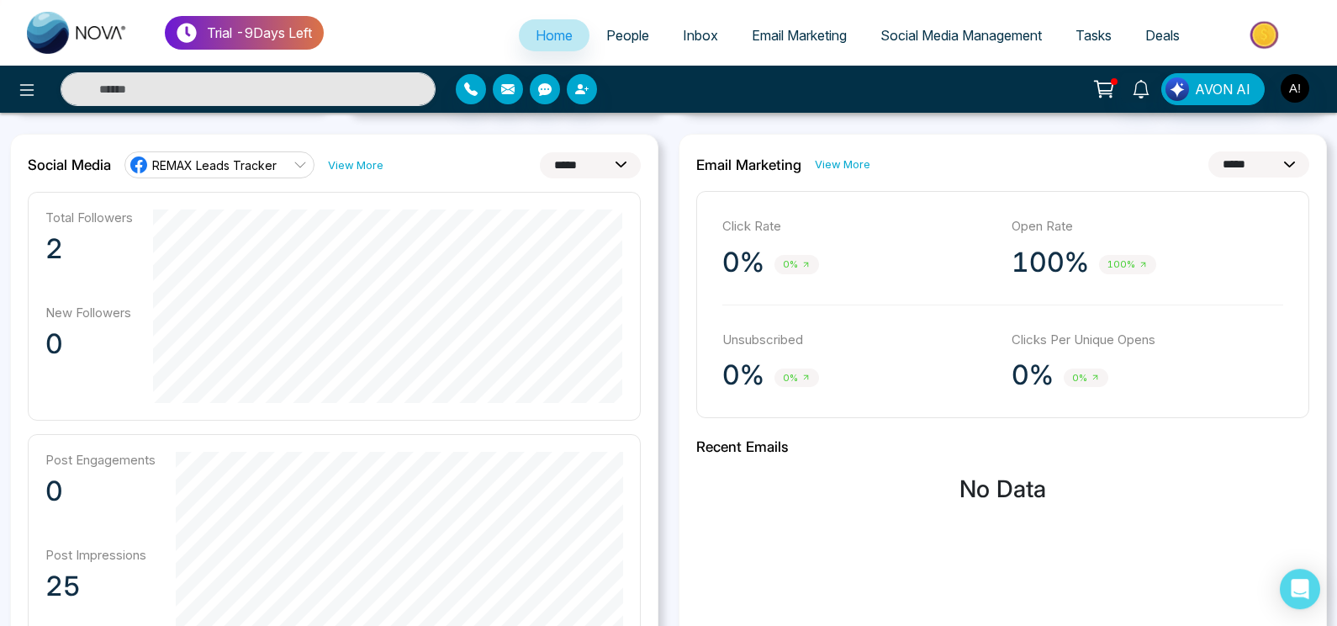
click at [1208, 151] on select "**********" at bounding box center [1258, 164] width 101 height 26
click option "*********" at bounding box center [0, 0] width 0 height 0
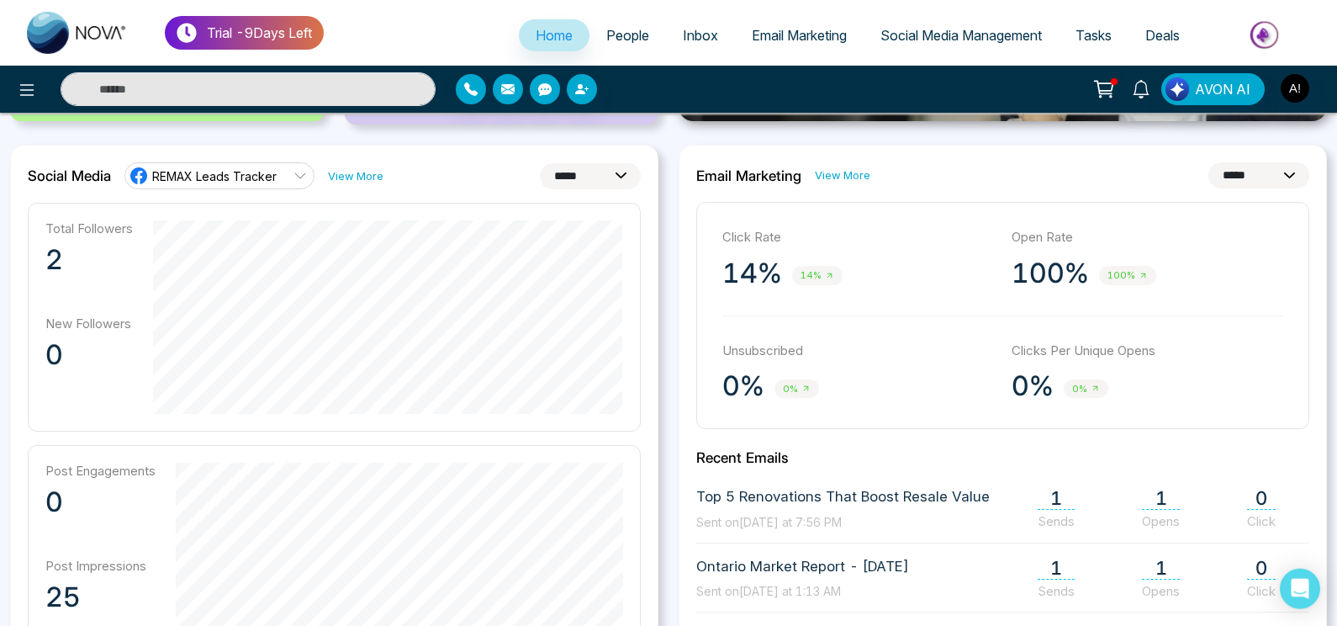
scroll to position [420, 0]
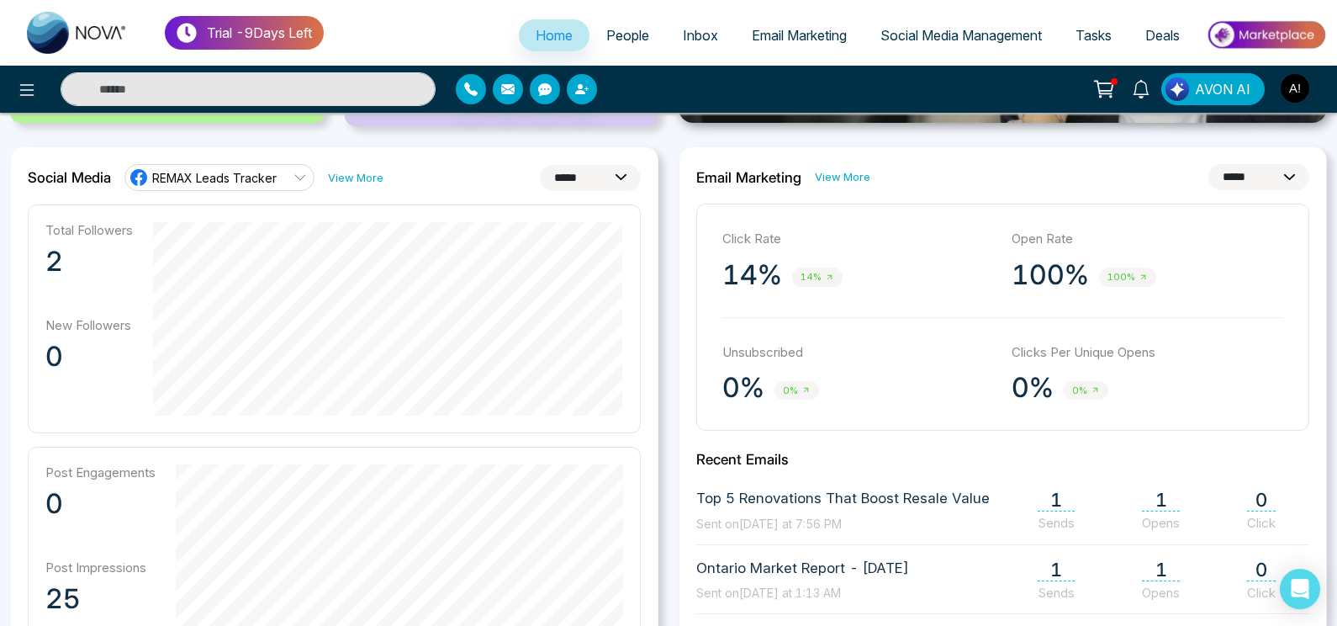
click at [1208, 164] on select "**********" at bounding box center [1258, 177] width 101 height 26
select select "*"
click option "*****" at bounding box center [0, 0] width 0 height 0
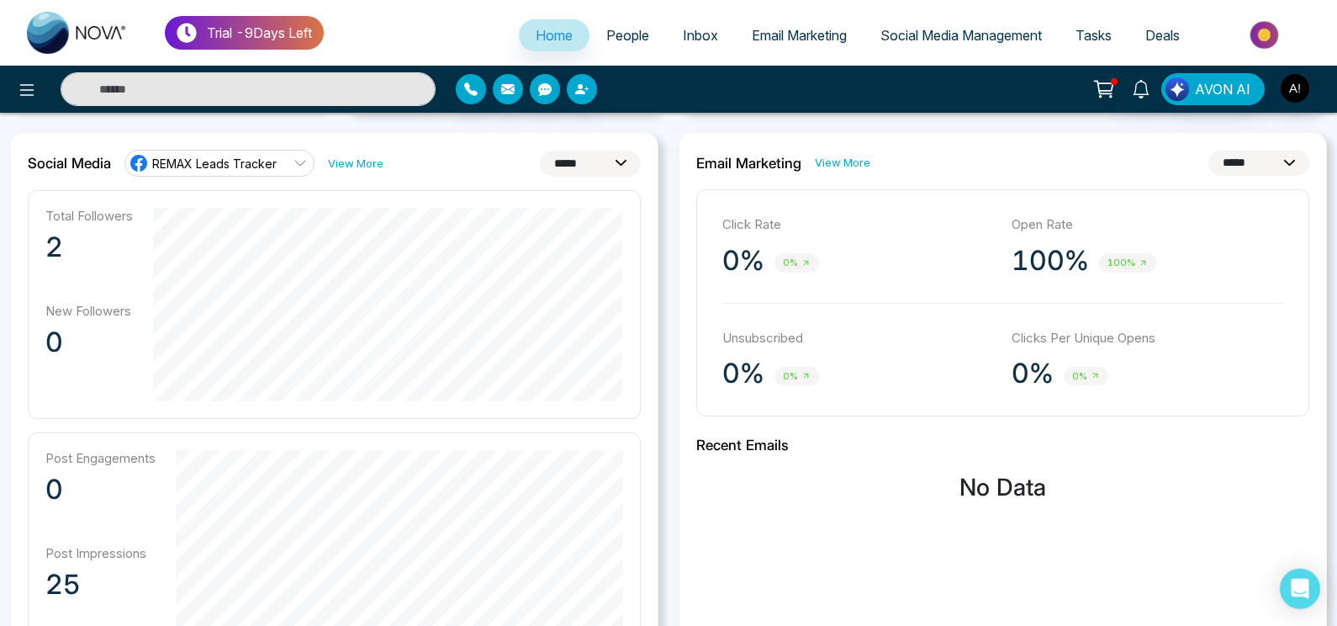
scroll to position [433, 0]
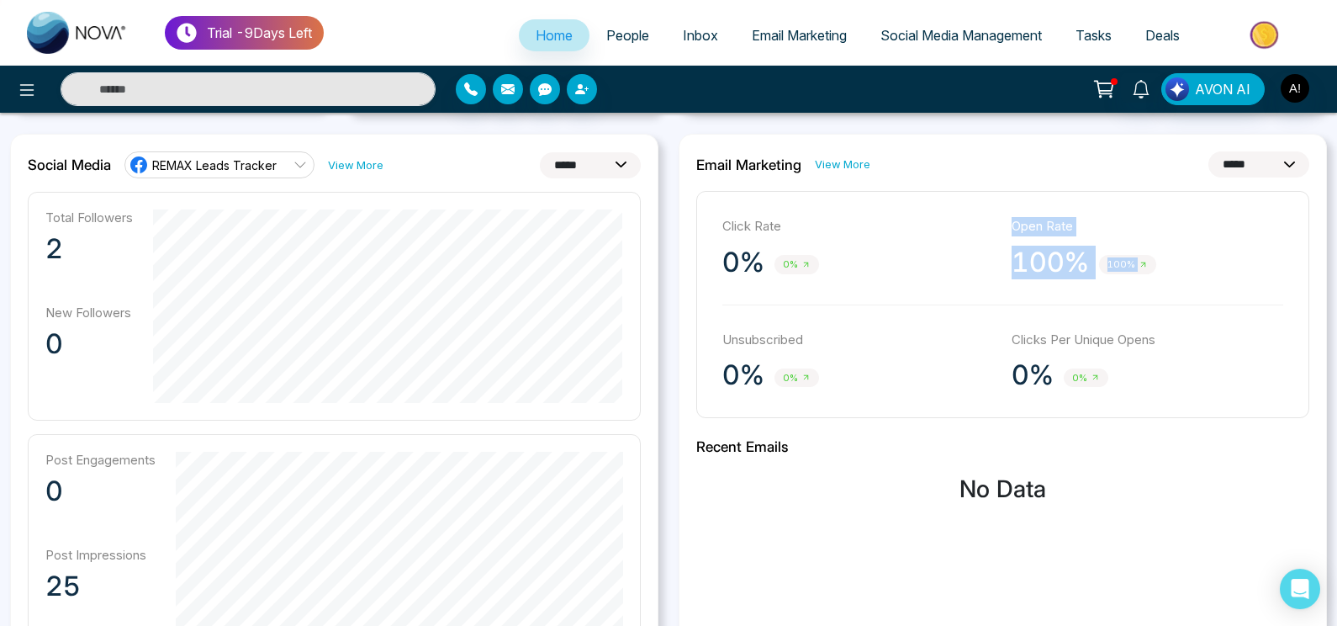
drag, startPoint x: 980, startPoint y: 266, endPoint x: 1167, endPoint y: 275, distance: 187.8
click at [1167, 275] on div "Click Rate 0% 0% Open Rate 100% 100%" at bounding box center [1002, 248] width 561 height 62
click at [1167, 275] on div "100% 100%" at bounding box center [1148, 263] width 272 height 34
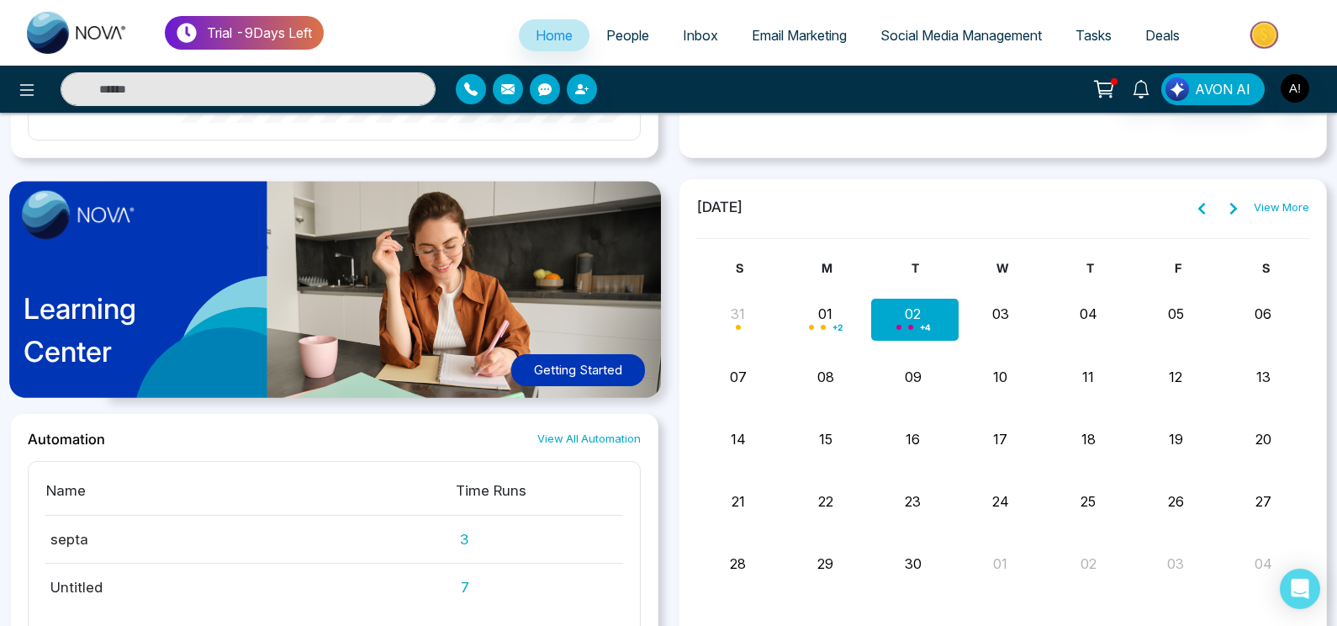
scroll to position [1194, 0]
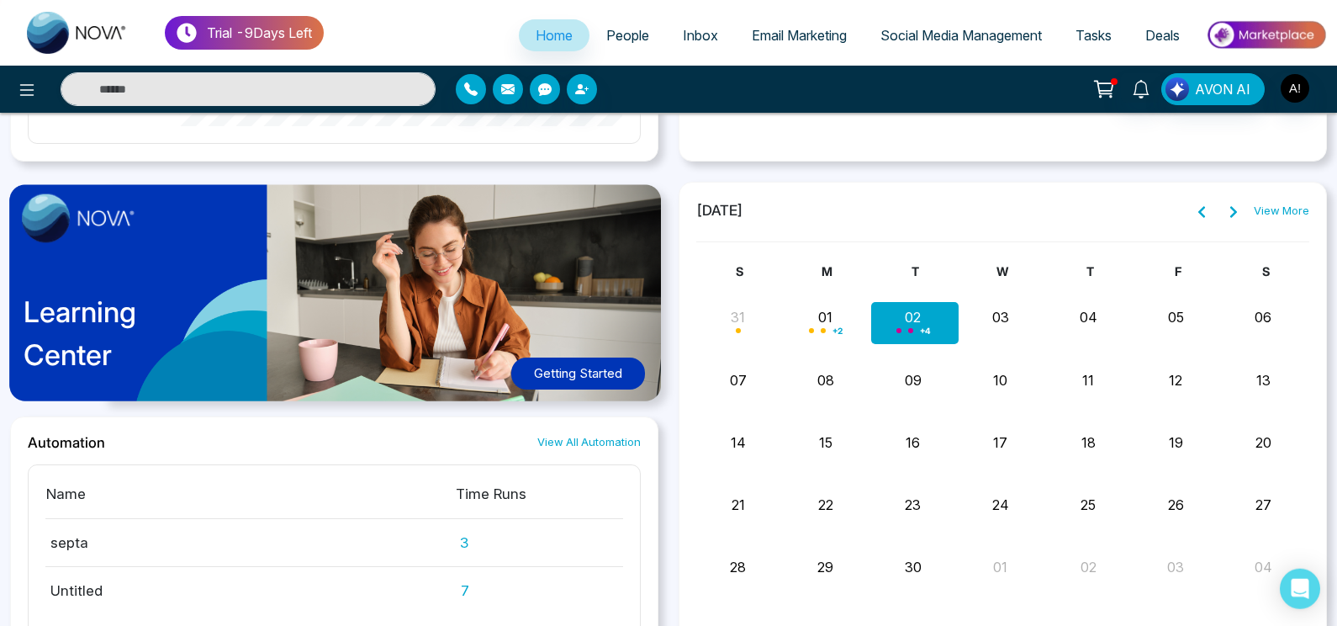
drag, startPoint x: 716, startPoint y: 220, endPoint x: 867, endPoint y: 211, distance: 150.8
click at [867, 211] on div "[DATE] View More S M T W T F S 31 01 + 2 02 + 4 03 04 05 06 jdjdj m Do nothing …" at bounding box center [1002, 451] width 613 height 505
click at [867, 211] on div "[DATE] View More" at bounding box center [1002, 210] width 613 height 22
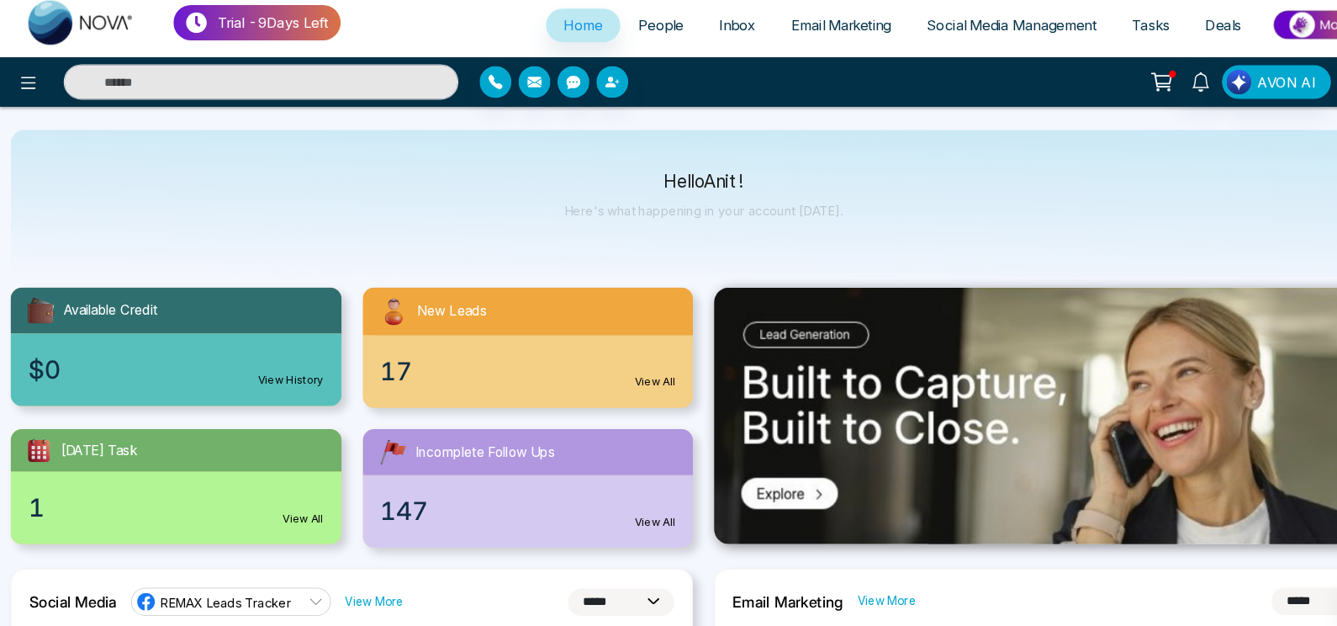
scroll to position [17, 0]
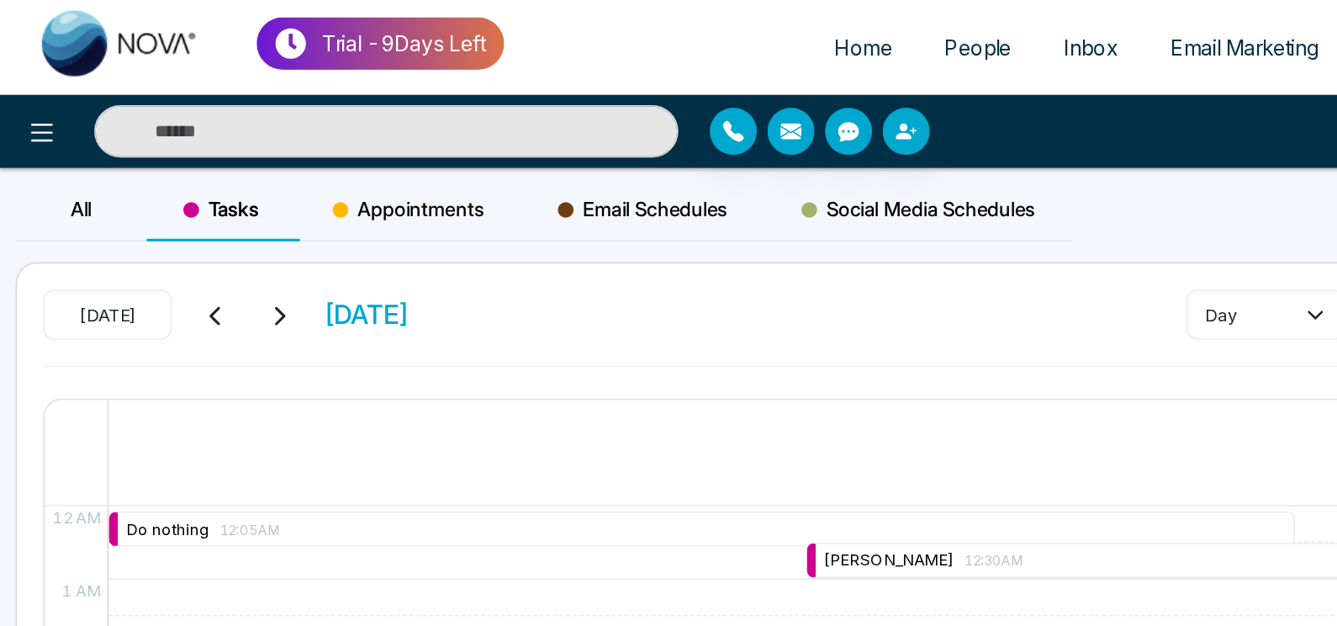
click at [56, 35] on img at bounding box center [77, 33] width 101 height 42
select select "*"
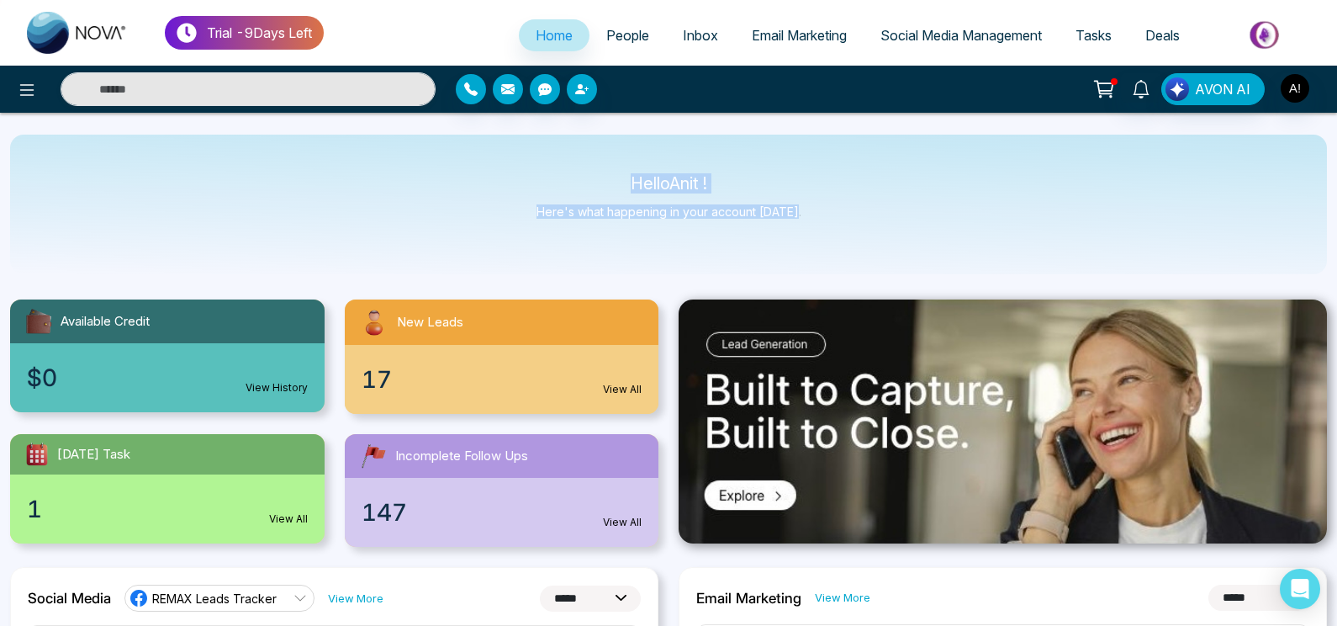
drag, startPoint x: 612, startPoint y: 189, endPoint x: 875, endPoint y: 235, distance: 266.4
click at [875, 235] on div "Hello Anit ! Here's what happening in your account [DATE]." at bounding box center [668, 205] width 1317 height 140
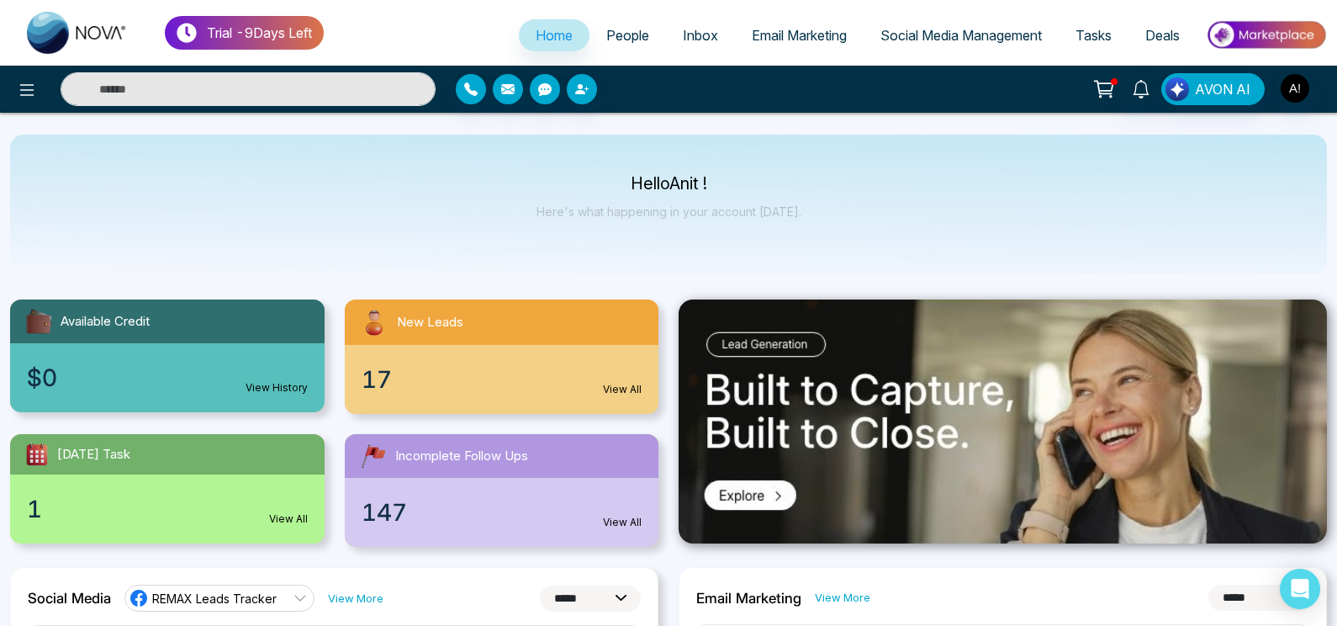
click at [188, 91] on input "text" at bounding box center [248, 89] width 375 height 34
type input "*"
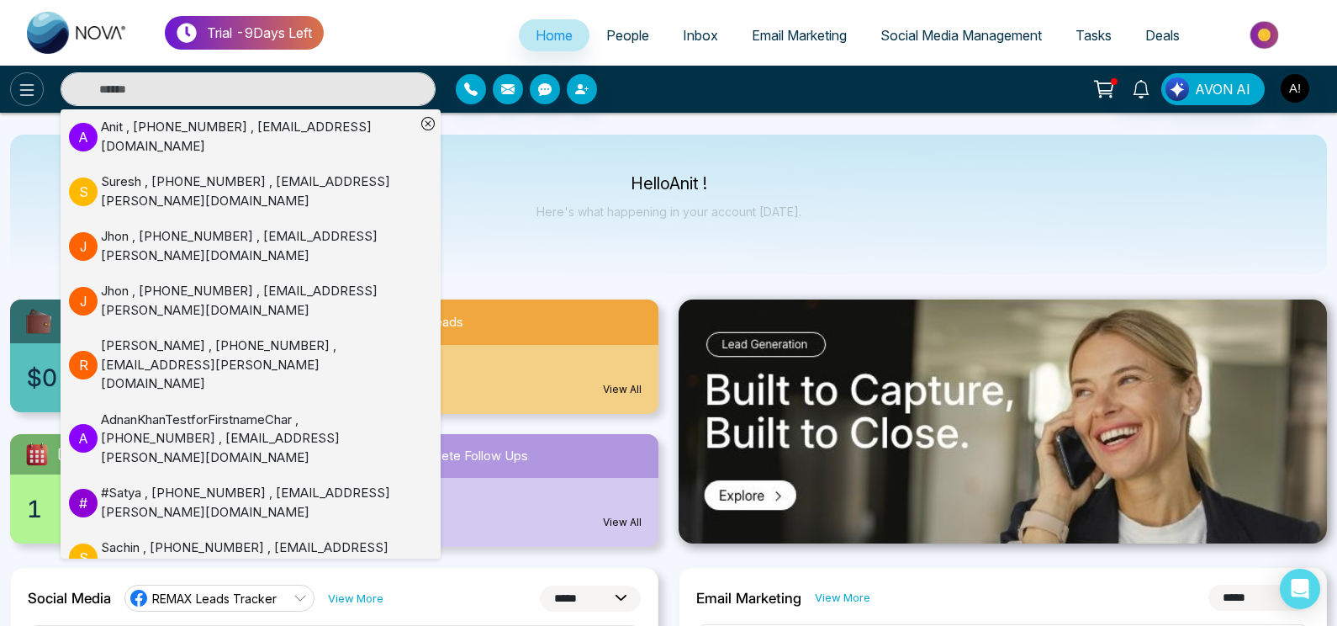
click at [24, 78] on button at bounding box center [27, 89] width 34 height 34
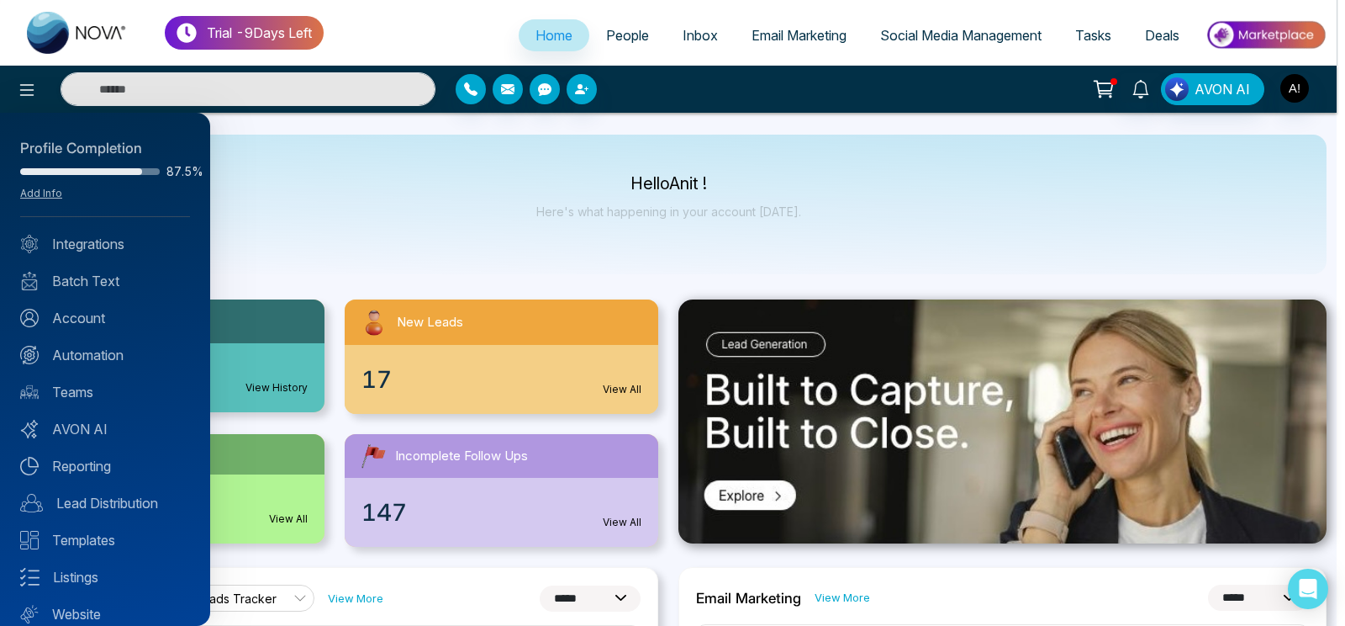
click at [93, 229] on div "Profile Completion 87.5% Add Info Integrations Batch Text Account Automation Te…" at bounding box center [105, 369] width 210 height 513
drag, startPoint x: 93, startPoint y: 229, endPoint x: 104, endPoint y: 262, distance: 35.4
click at [104, 262] on div "Profile Completion 87.5% Add Info Integrations Batch Text Account Automation Te…" at bounding box center [105, 369] width 210 height 513
click at [95, 246] on link "Integrations" at bounding box center [105, 244] width 170 height 20
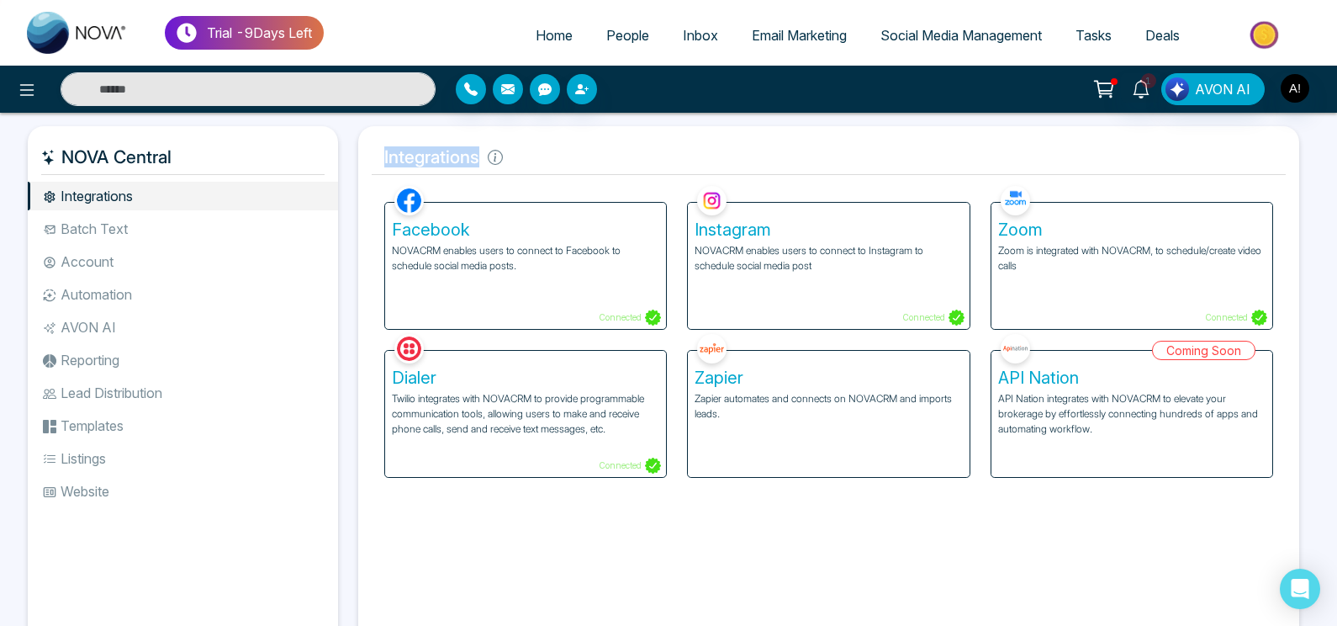
drag, startPoint x: 381, startPoint y: 165, endPoint x: 585, endPoint y: 156, distance: 204.6
click at [585, 156] on h5 "Integrations" at bounding box center [829, 157] width 914 height 35
drag, startPoint x: 366, startPoint y: 161, endPoint x: 616, endPoint y: 154, distance: 250.7
click at [616, 154] on div "Integrations Facebook NOVACRM enables users to connect to Facebook to schedule …" at bounding box center [828, 389] width 941 height 526
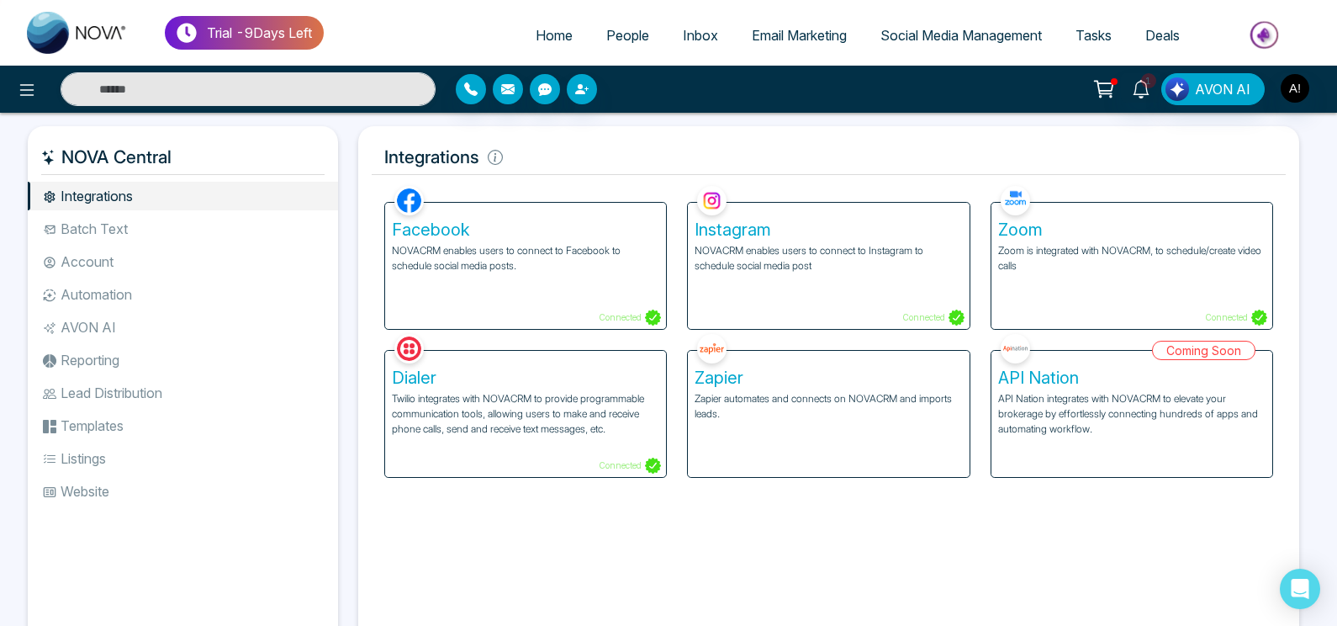
click at [616, 154] on h5 "Integrations" at bounding box center [829, 157] width 914 height 35
click at [608, 310] on p "Connected" at bounding box center [630, 317] width 62 height 16
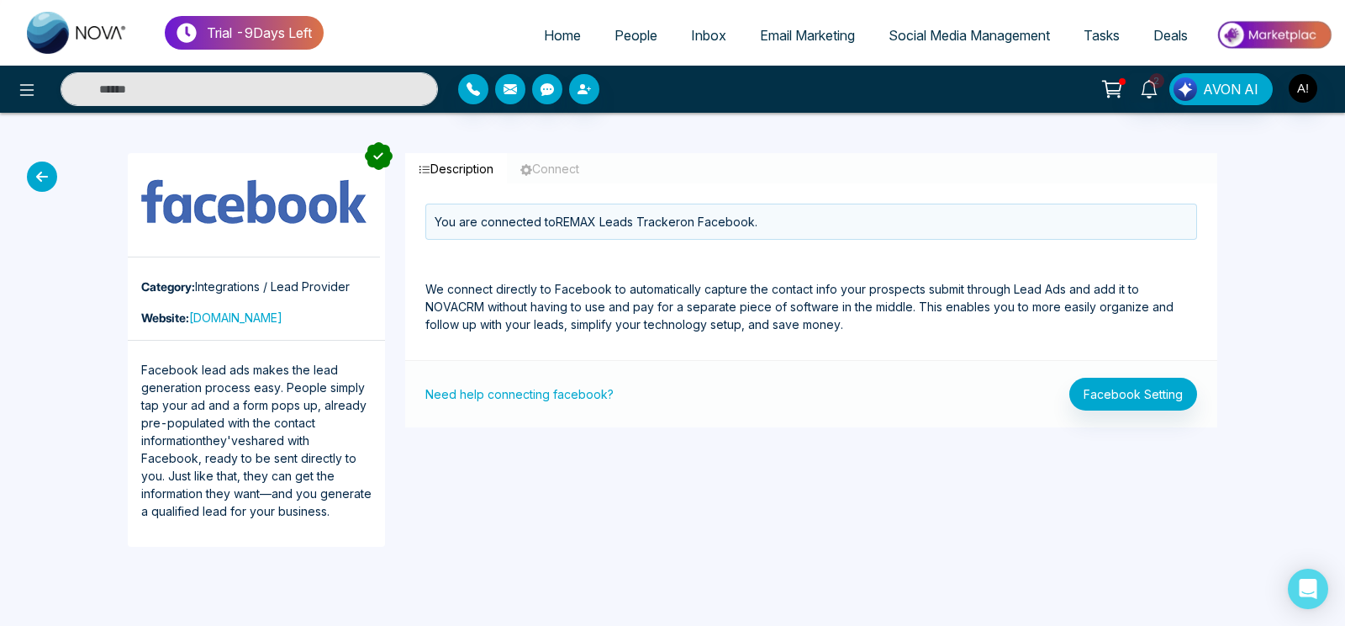
click at [566, 23] on link "Home" at bounding box center [562, 35] width 71 height 32
select select "*"
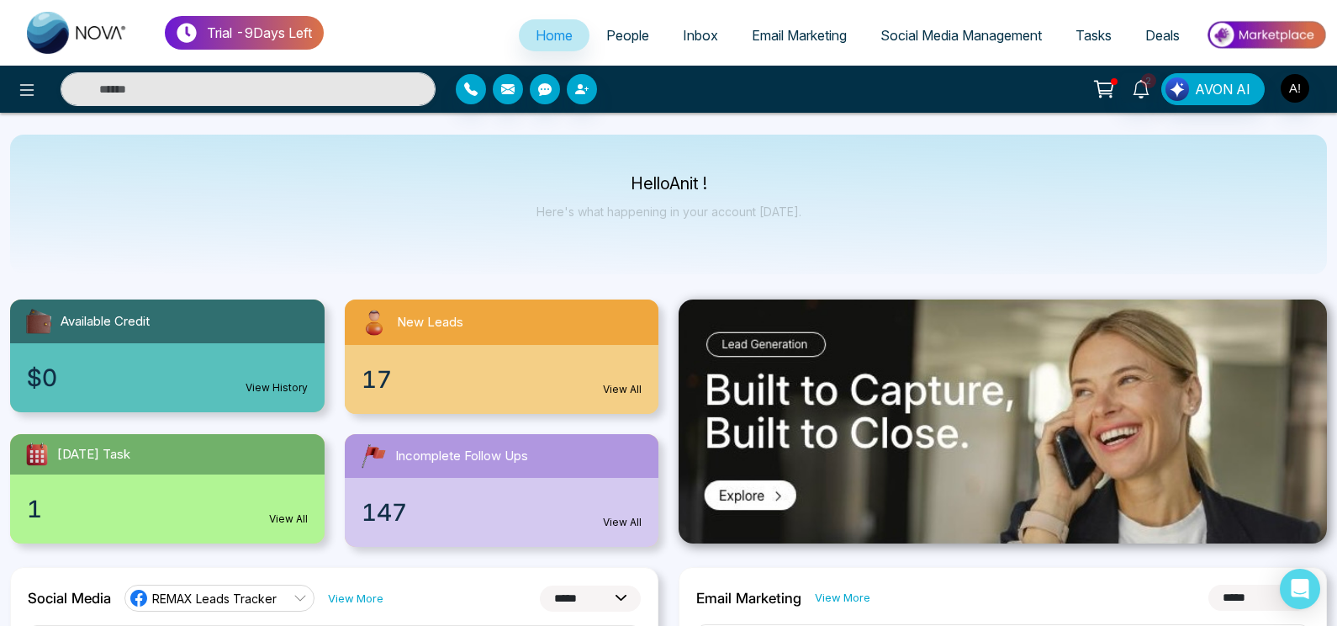
click at [702, 28] on span "Inbox" at bounding box center [700, 35] width 35 height 17
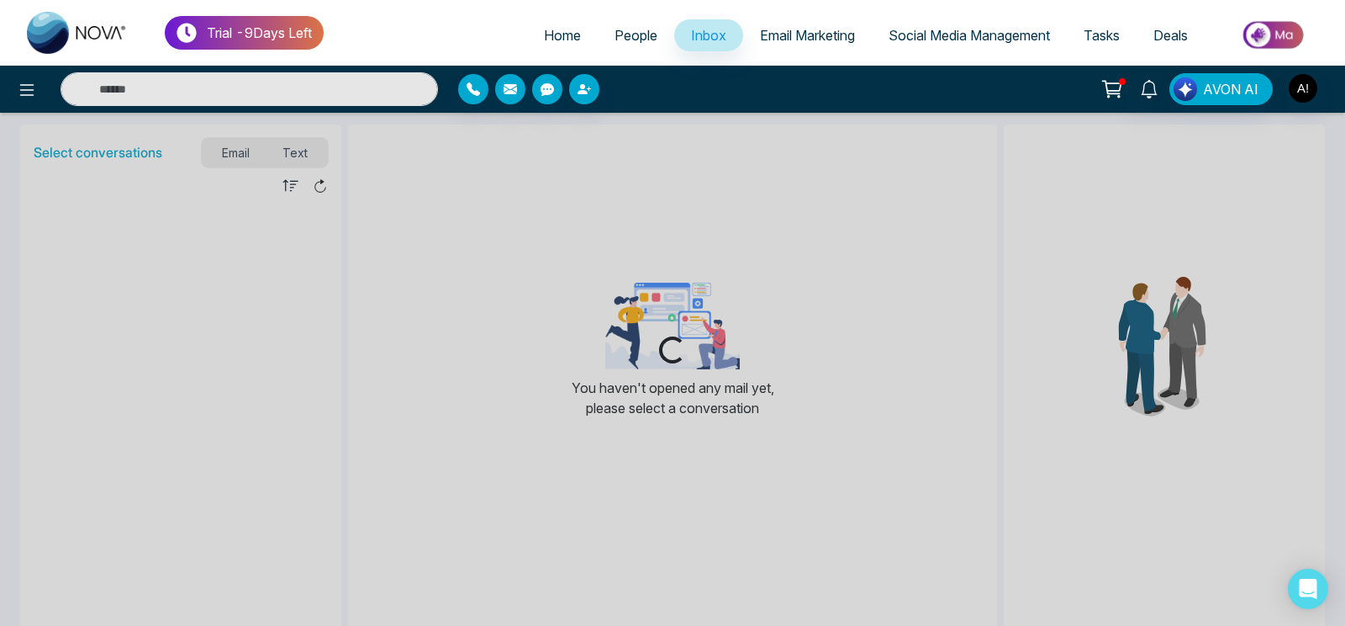
click at [574, 35] on link "Home" at bounding box center [562, 35] width 71 height 32
select select "*"
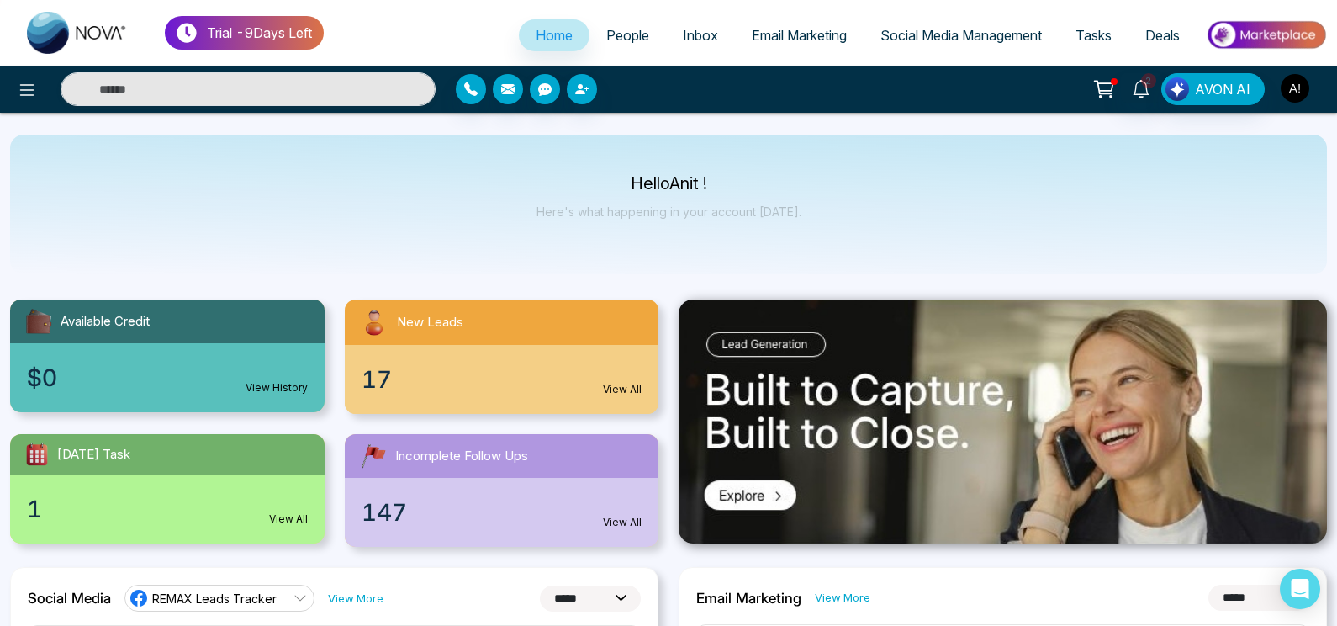
click at [1291, 98] on img "button" at bounding box center [1295, 88] width 29 height 29
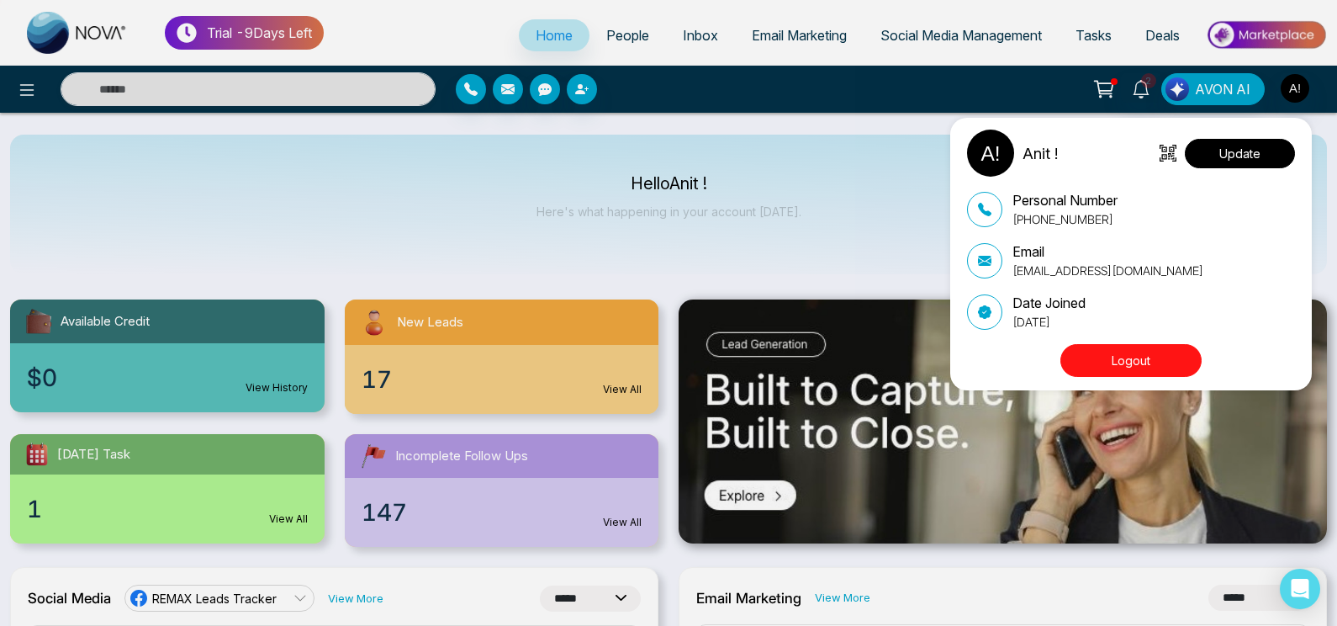
click at [1252, 141] on button "Update" at bounding box center [1240, 153] width 110 height 29
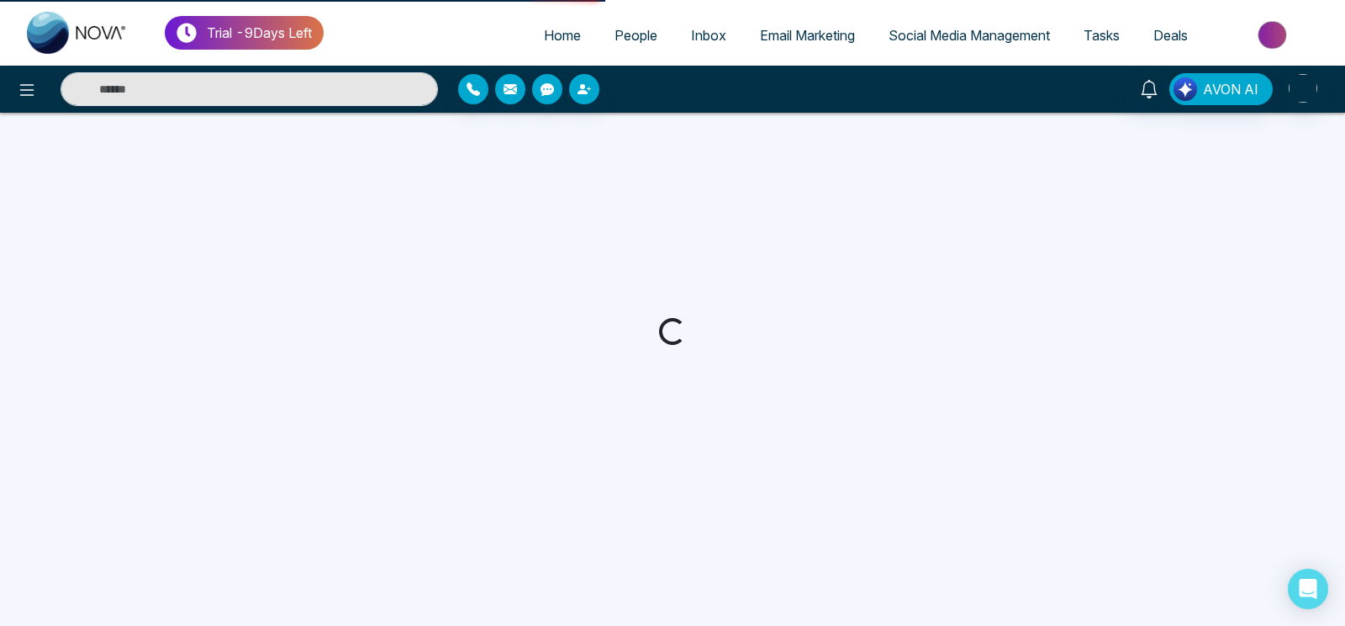
select select "***"
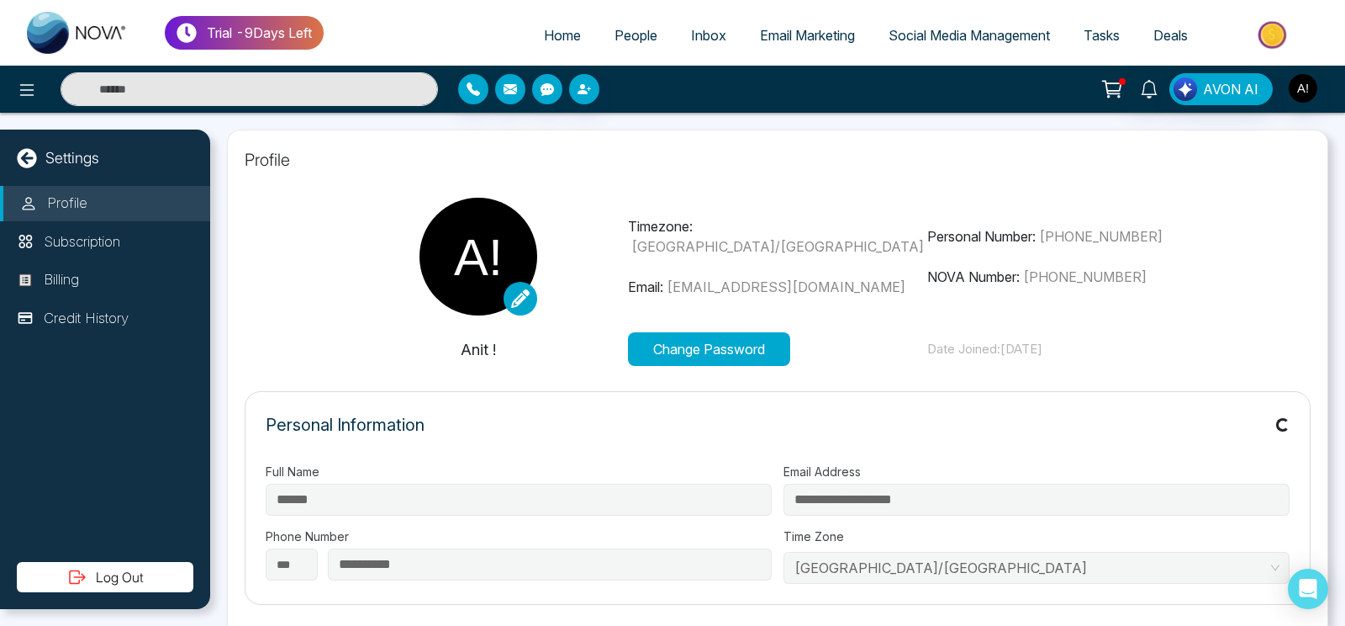
type input "*********"
type input "**********"
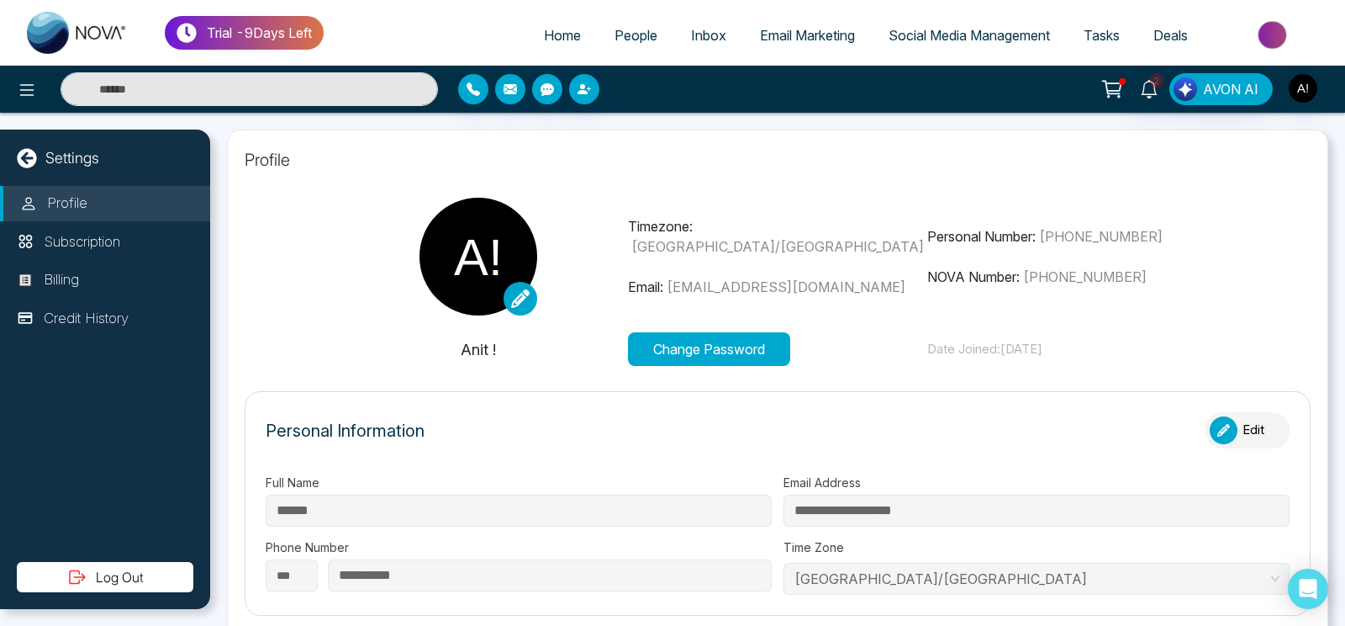
click at [541, 24] on link "Home" at bounding box center [562, 35] width 71 height 32
select select "*"
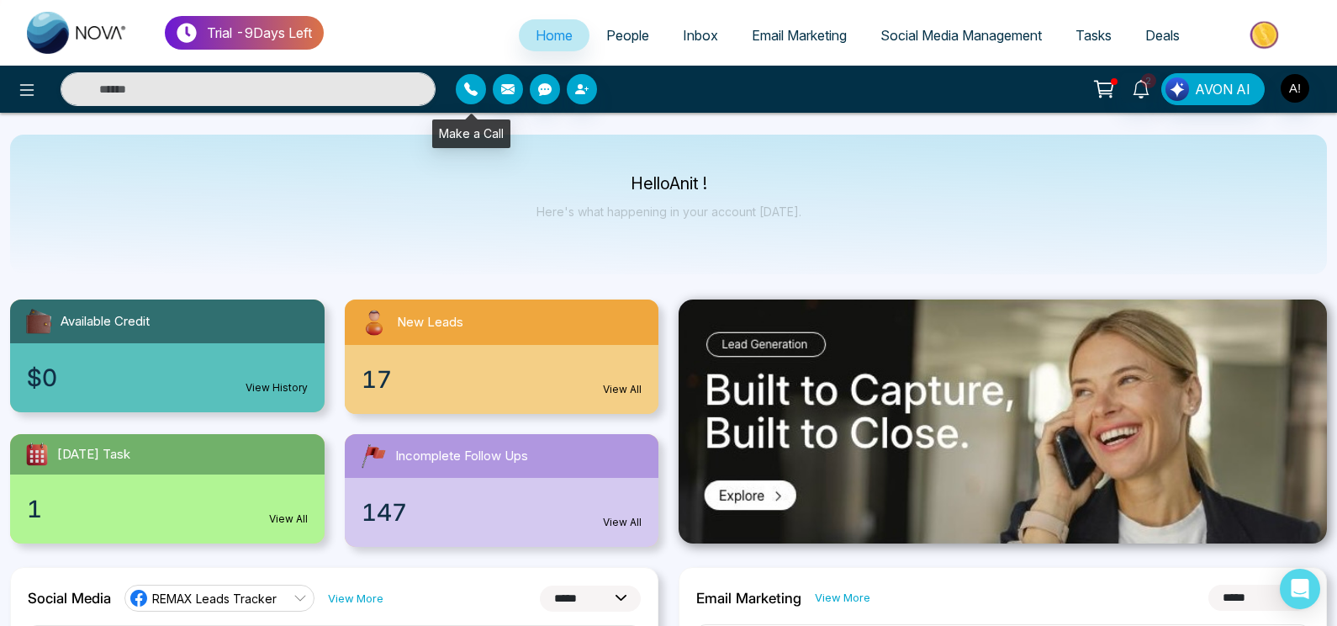
click at [473, 87] on icon "button" at bounding box center [470, 88] width 13 height 13
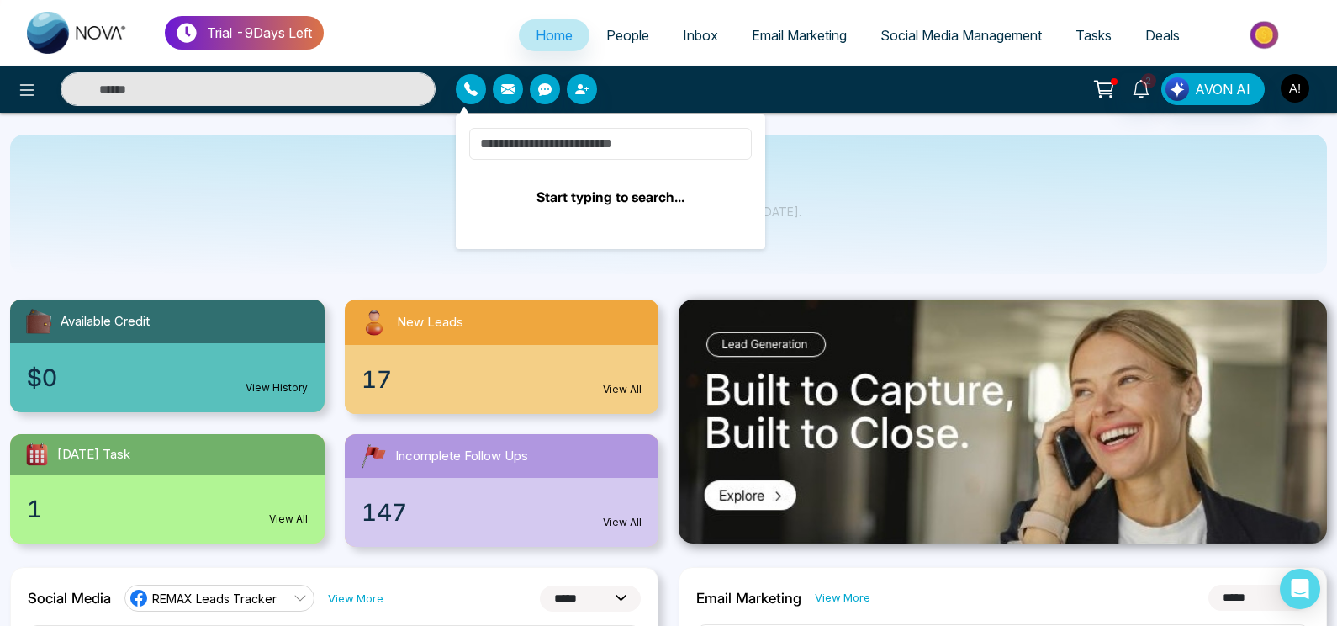
click at [597, 152] on input at bounding box center [610, 144] width 283 height 32
click at [519, 87] on button "button" at bounding box center [508, 89] width 30 height 30
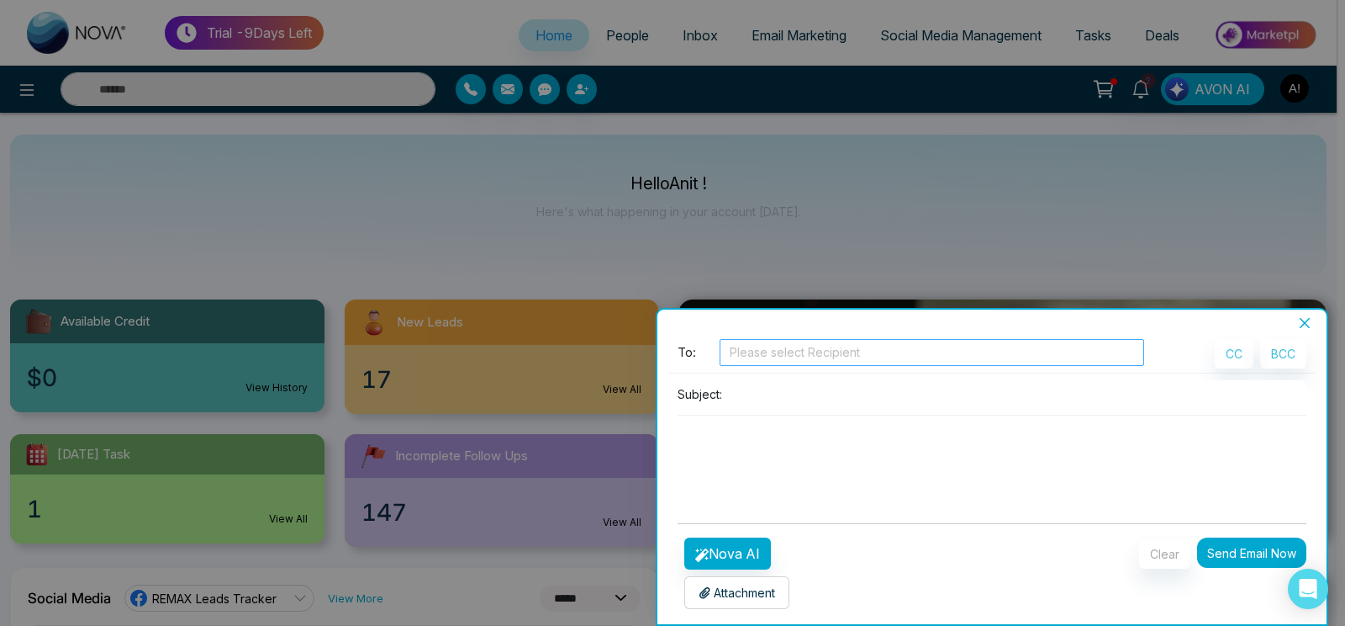
click at [778, 355] on div at bounding box center [932, 352] width 416 height 20
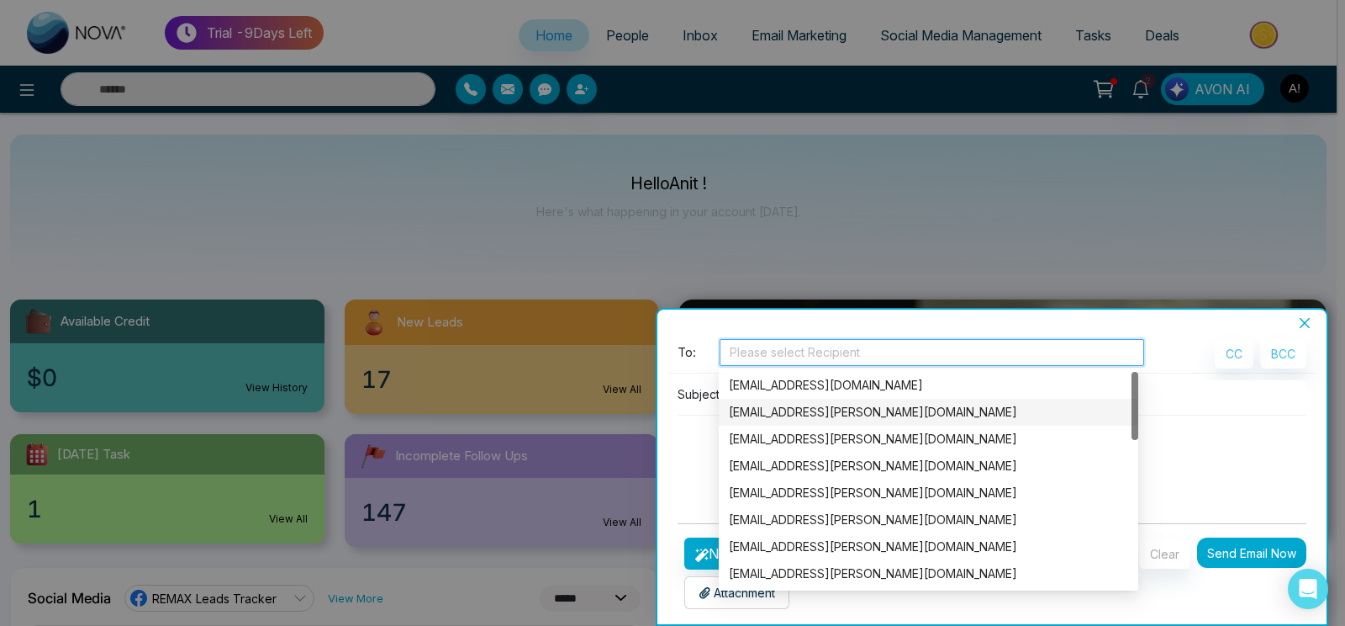
click at [810, 400] on div "[EMAIL_ADDRESS][PERSON_NAME][DOMAIN_NAME]" at bounding box center [929, 412] width 420 height 27
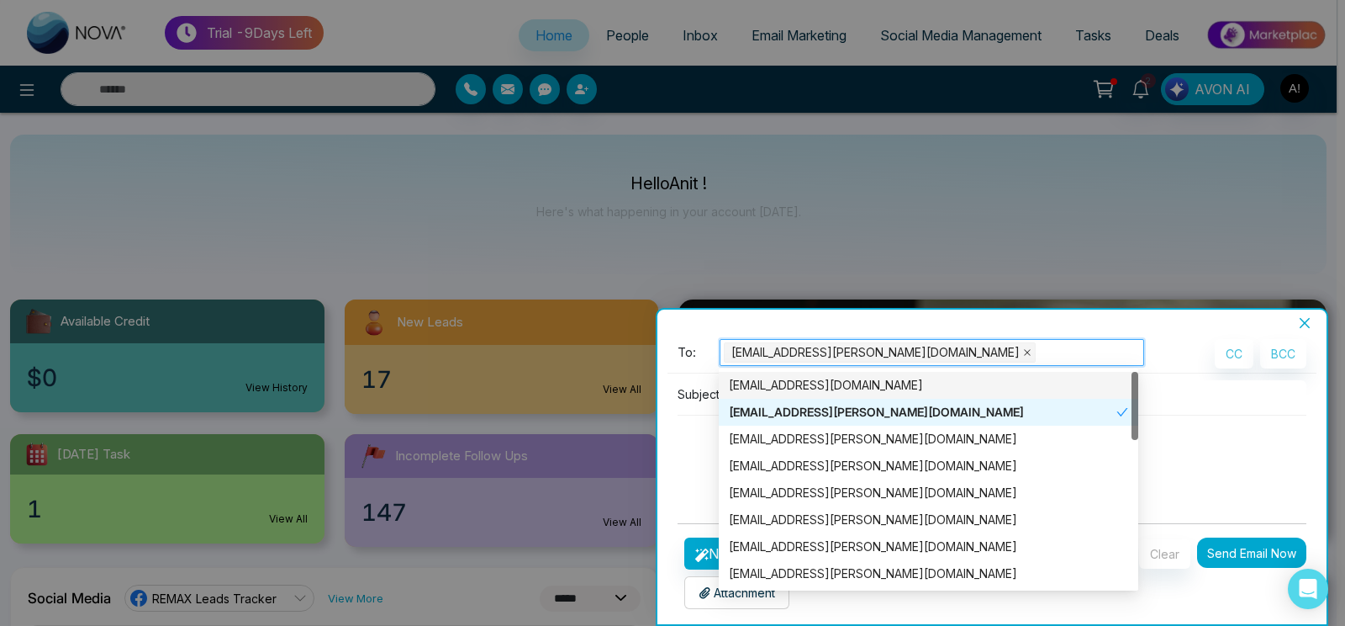
click at [1023, 352] on icon "close" at bounding box center [1027, 352] width 8 height 8
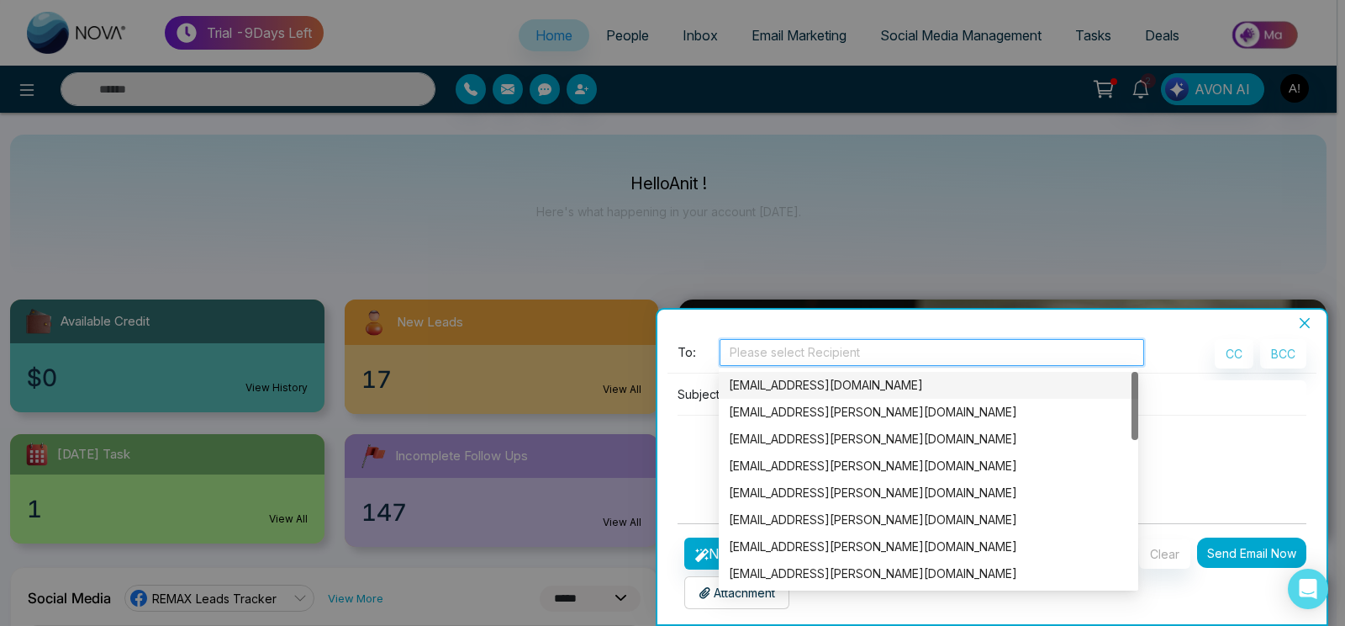
click at [854, 393] on div "[EMAIL_ADDRESS][DOMAIN_NAME]" at bounding box center [928, 385] width 399 height 19
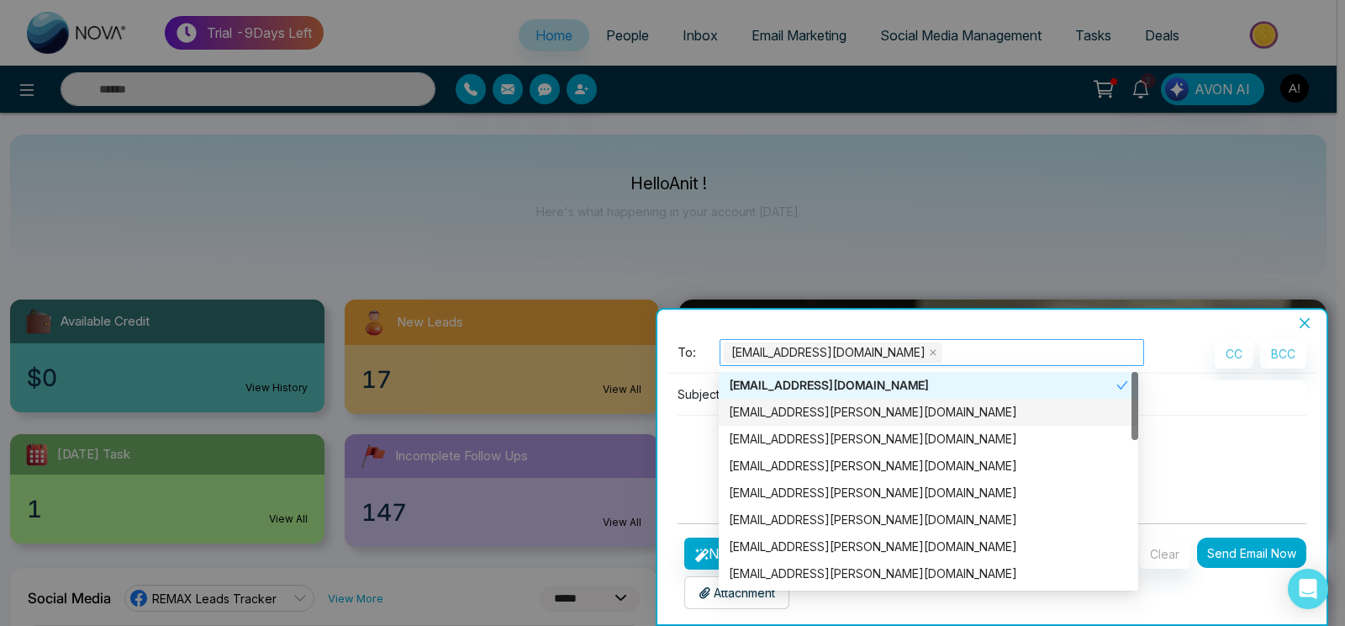
click at [695, 404] on div "Subject:" at bounding box center [992, 394] width 629 height 28
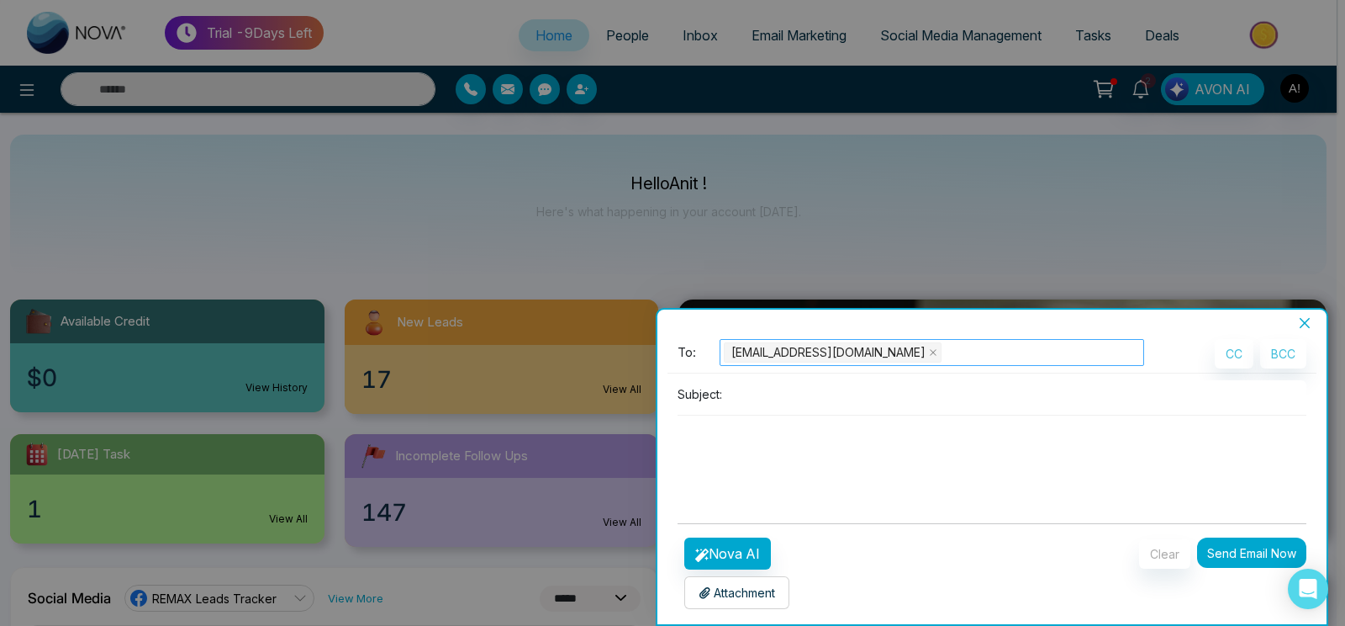
click at [771, 396] on input at bounding box center [1018, 394] width 578 height 28
type input "*"
type input "******"
click at [744, 551] on button "Nova AI" at bounding box center [728, 553] width 87 height 32
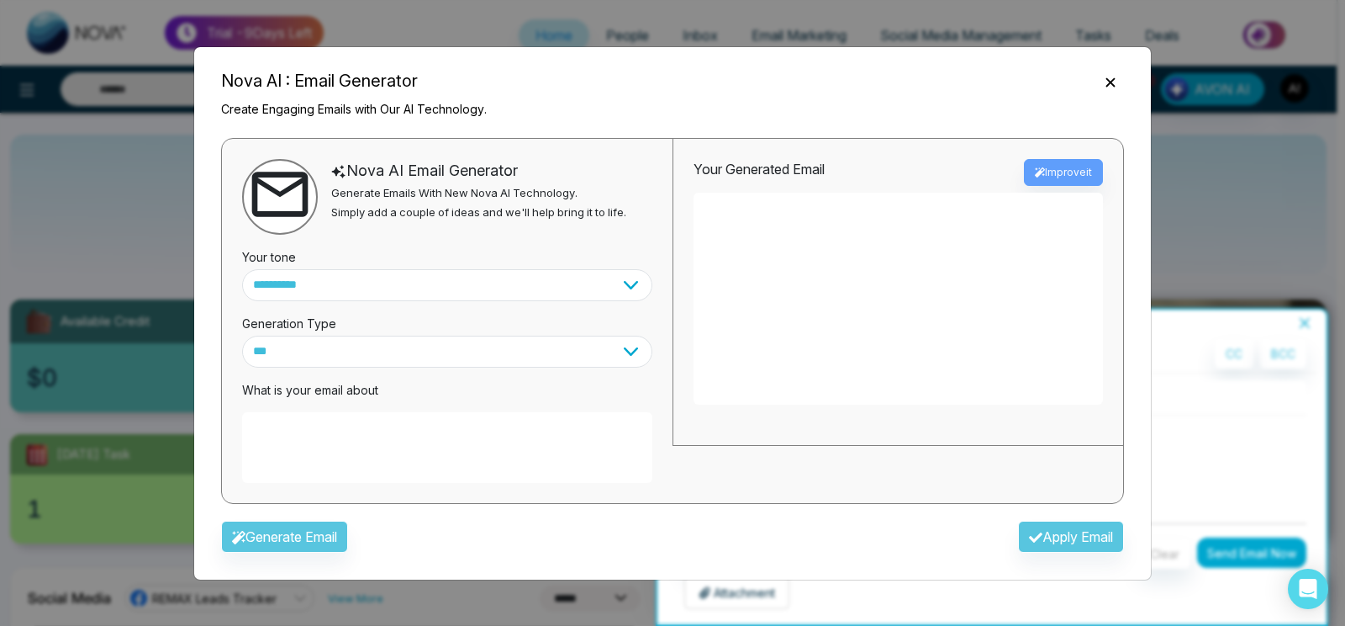
click at [489, 468] on textarea at bounding box center [447, 447] width 410 height 71
click at [444, 463] on textarea at bounding box center [447, 447] width 410 height 71
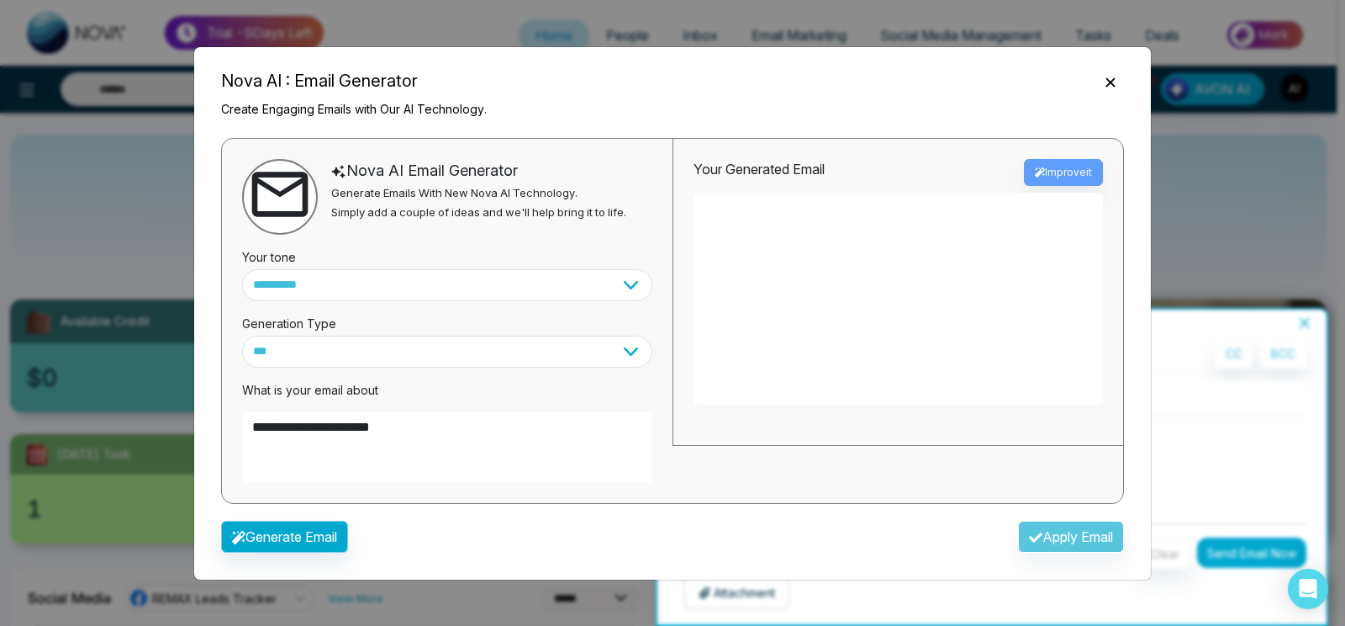
type textarea "**********"
click at [280, 537] on button "Generate Email" at bounding box center [284, 537] width 127 height 32
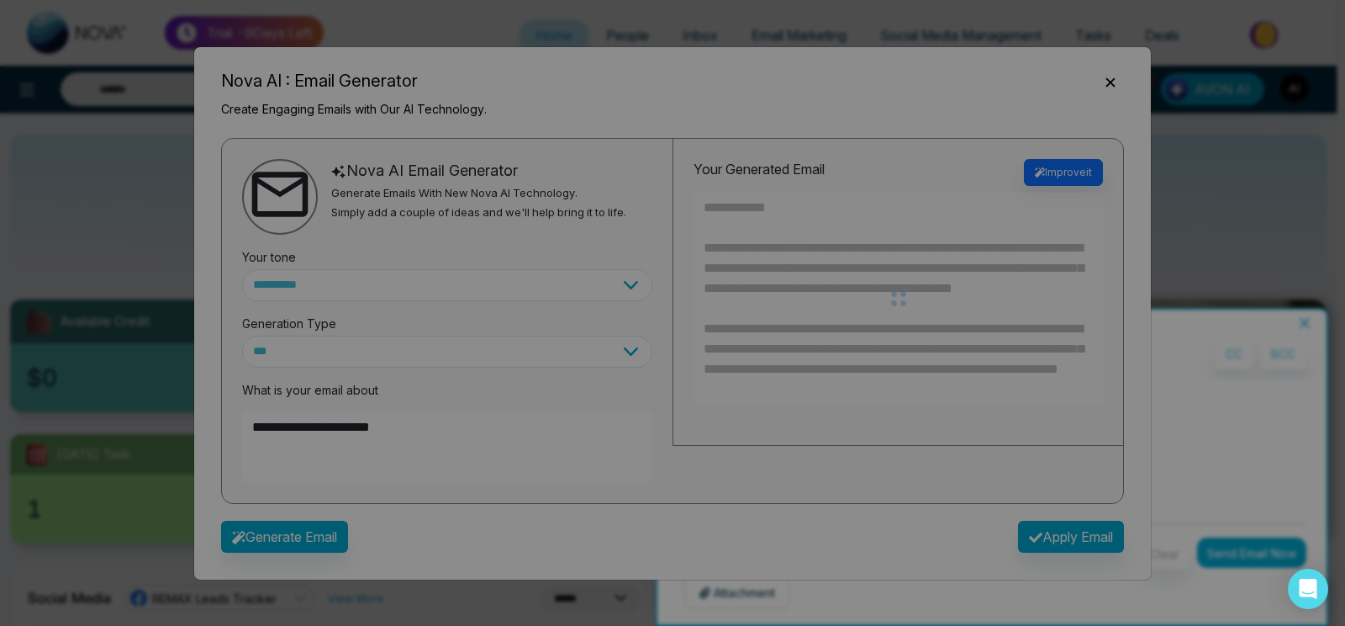
type textarea "**********"
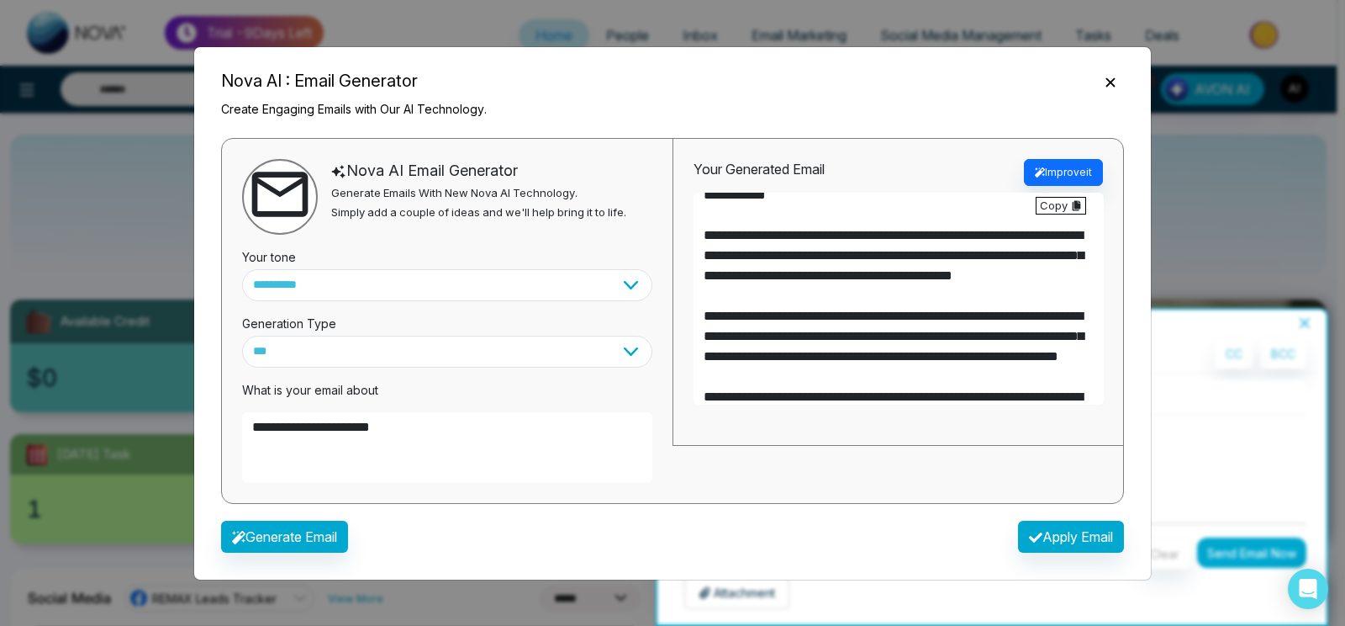
scroll to position [161, 0]
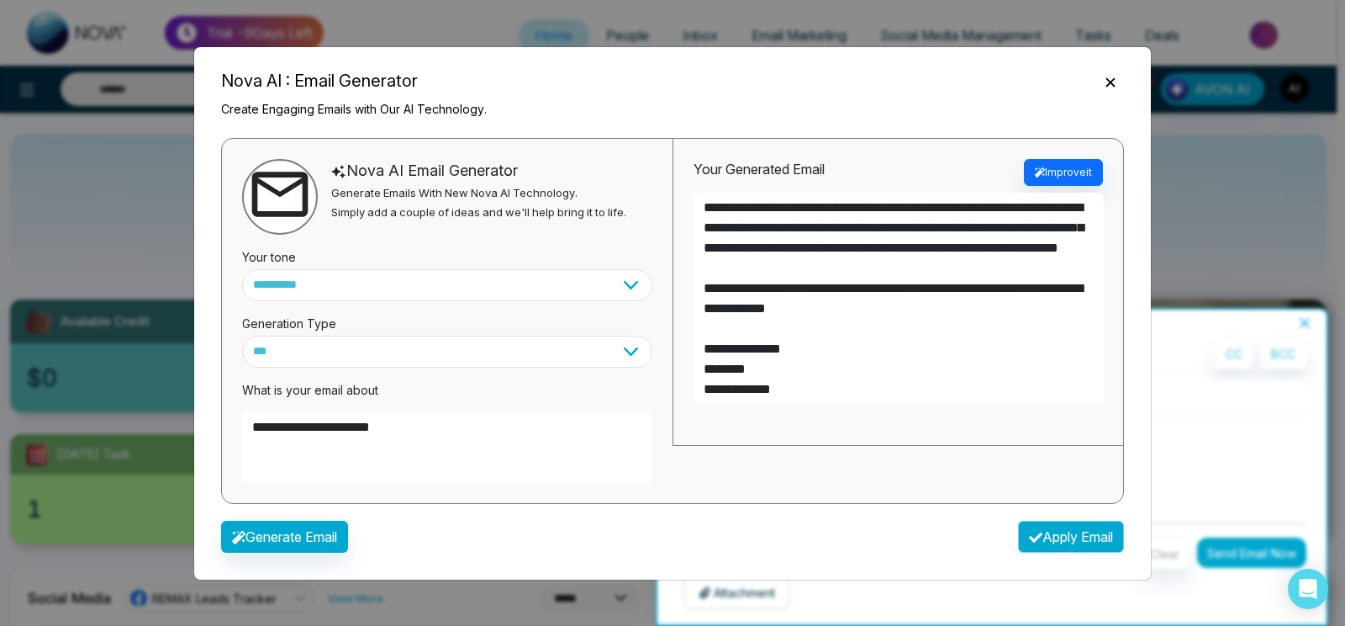
click at [1063, 522] on button "Apply Email" at bounding box center [1071, 537] width 106 height 32
type textarea "**********"
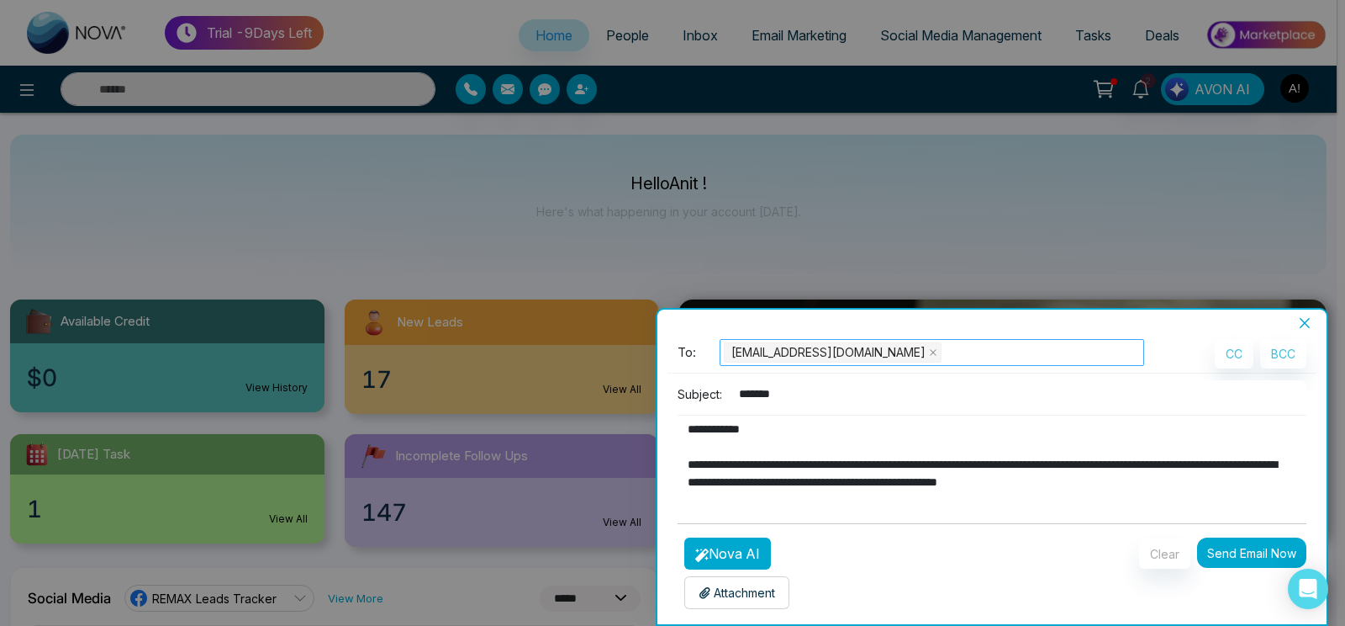
scroll to position [3, 0]
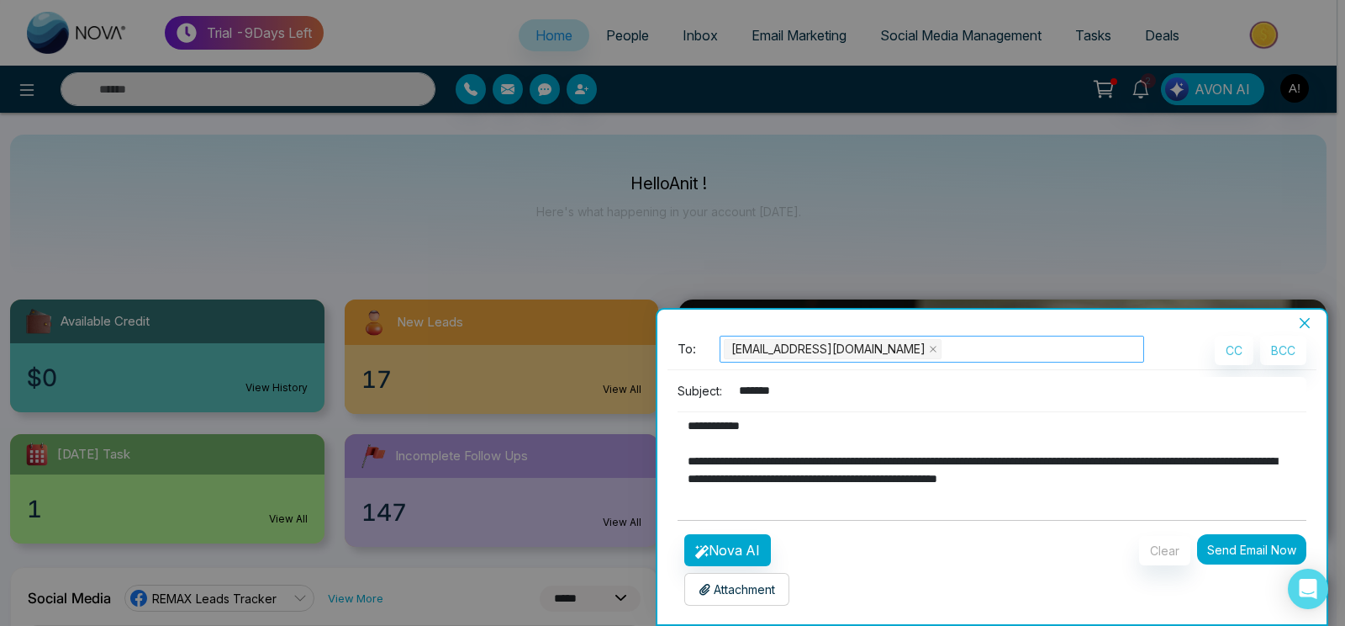
click at [764, 580] on p "Attachment" at bounding box center [737, 589] width 77 height 18
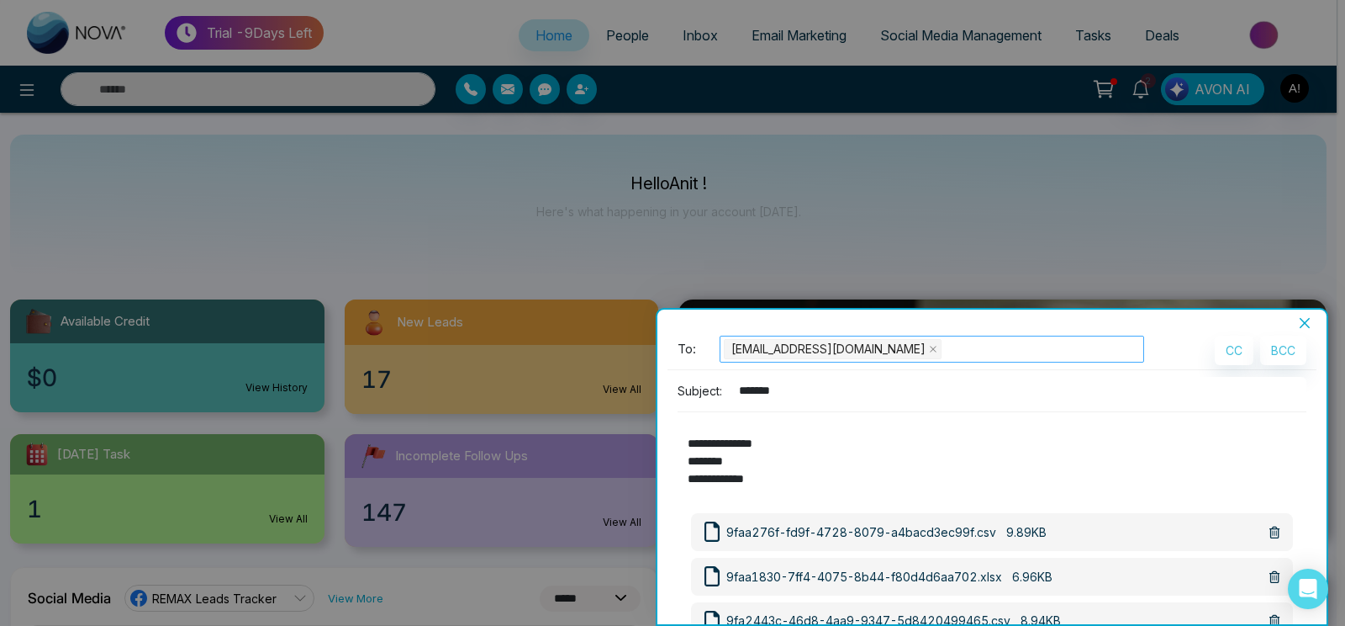
scroll to position [136, 0]
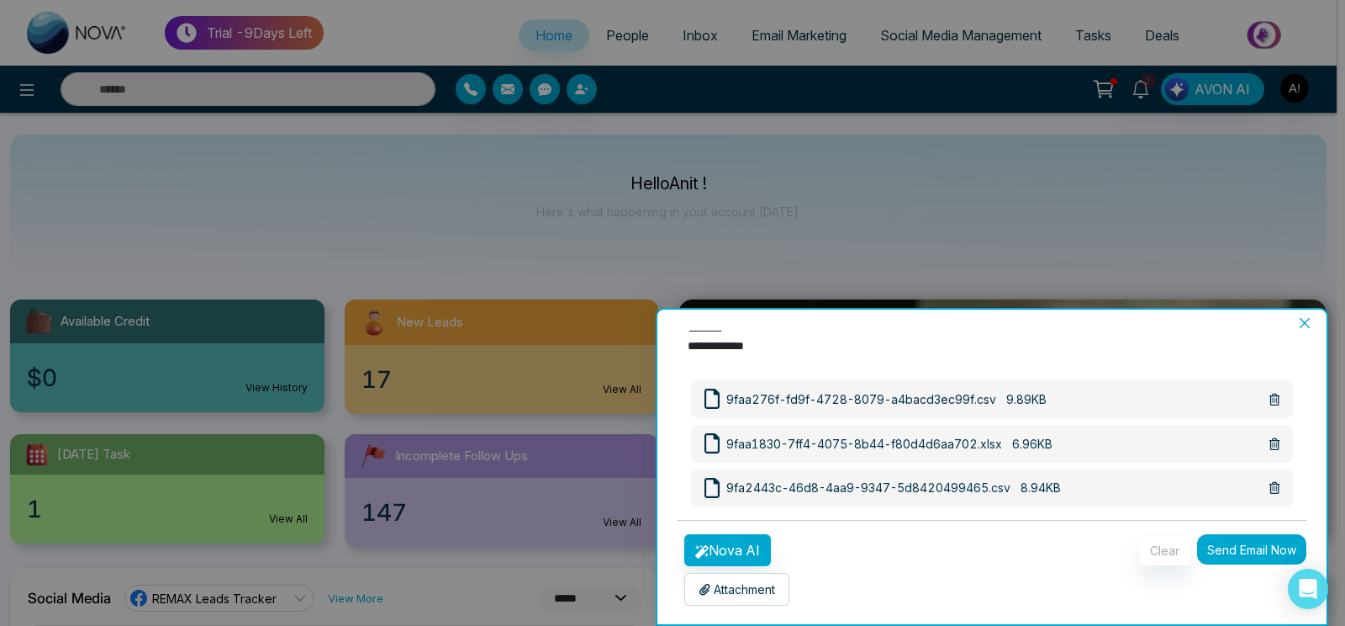
click at [1298, 552] on button "Send Email Now" at bounding box center [1251, 549] width 109 height 30
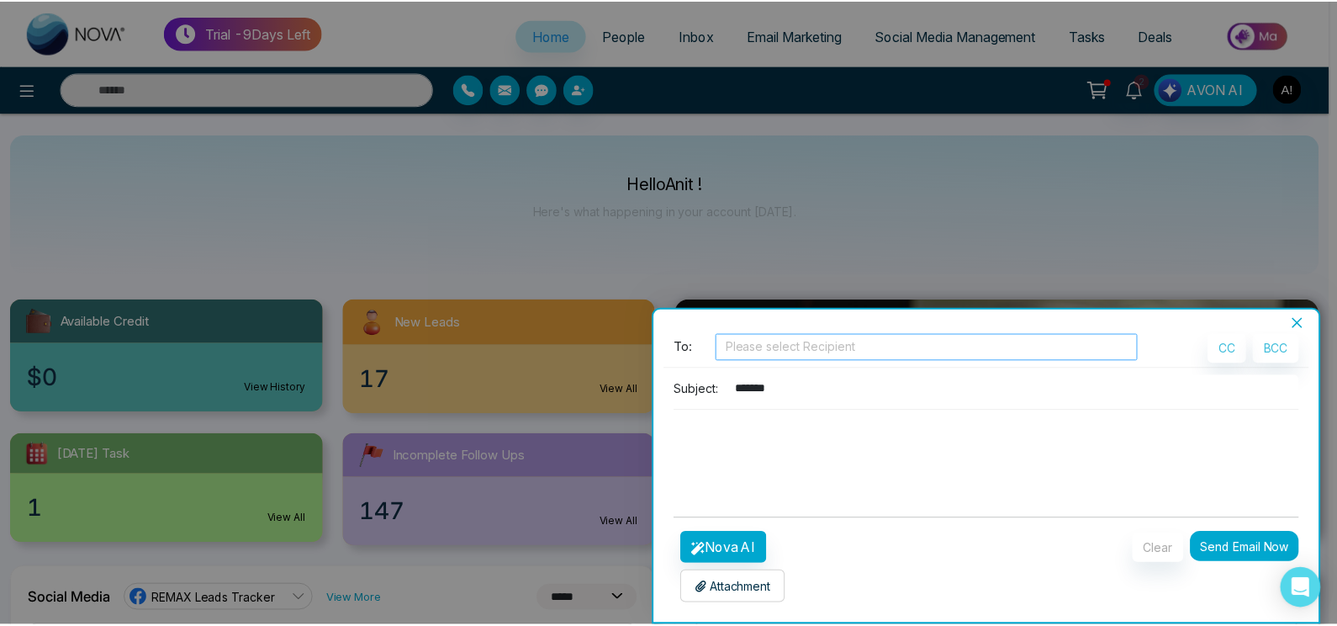
scroll to position [0, 0]
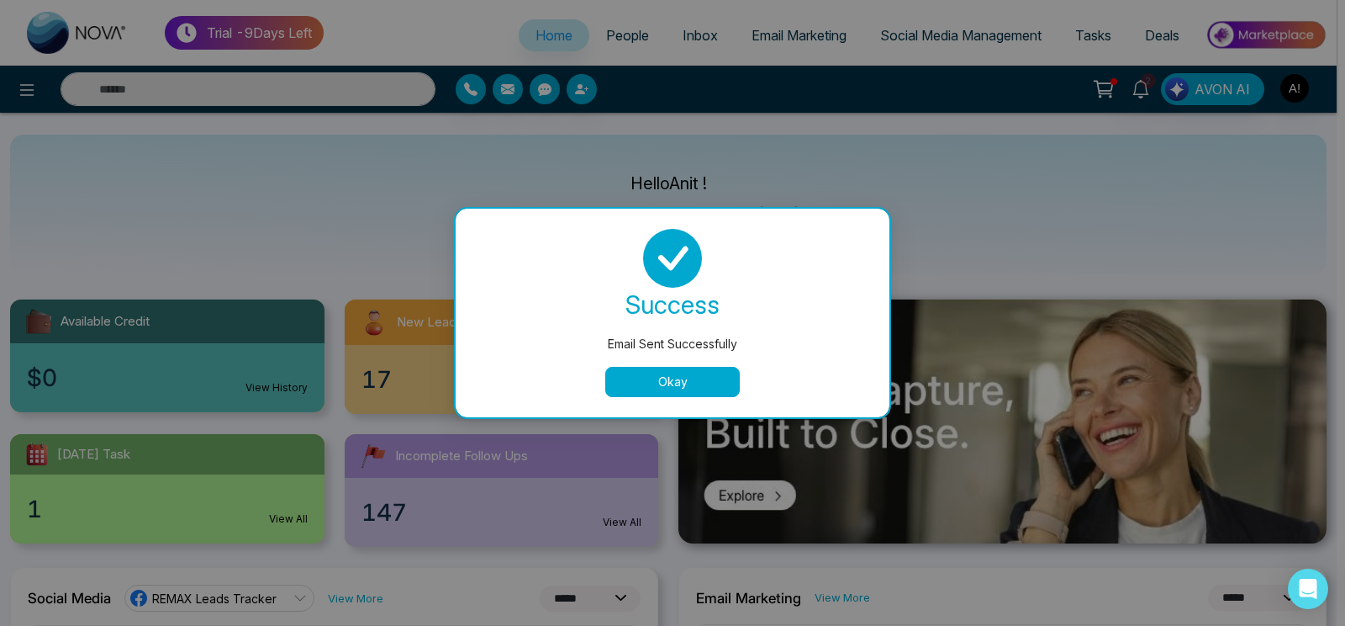
click at [667, 367] on button "Okay" at bounding box center [672, 382] width 135 height 30
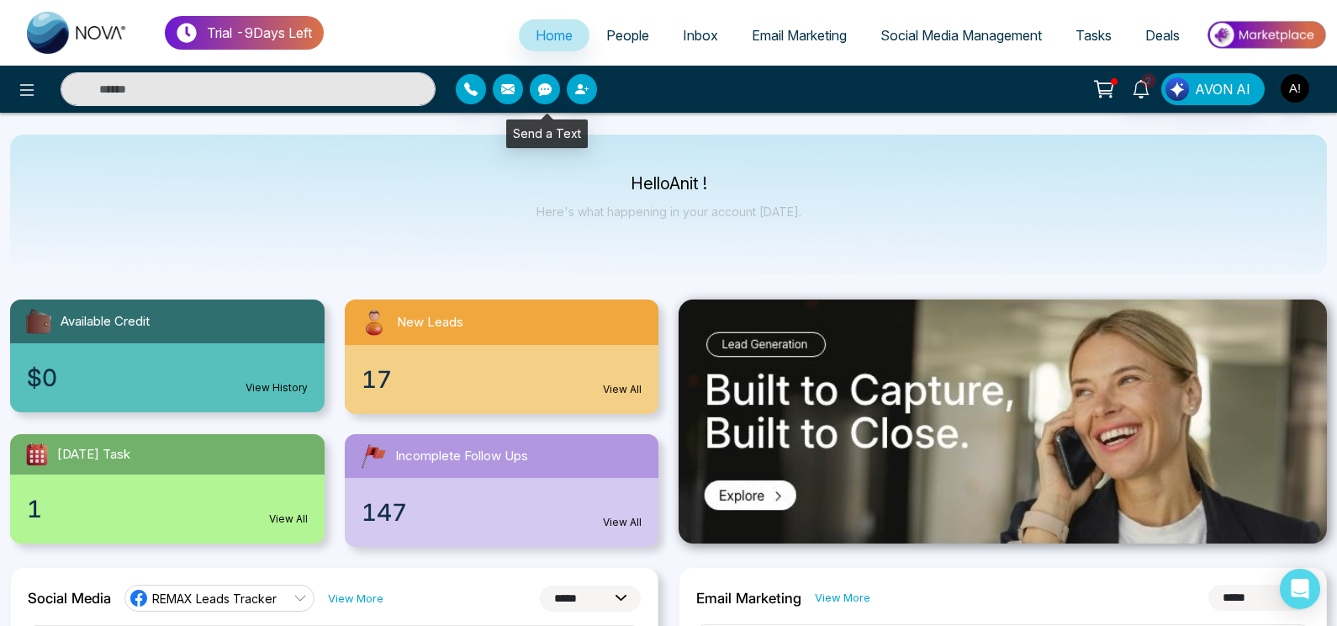
click at [545, 92] on icon "button" at bounding box center [544, 89] width 13 height 13
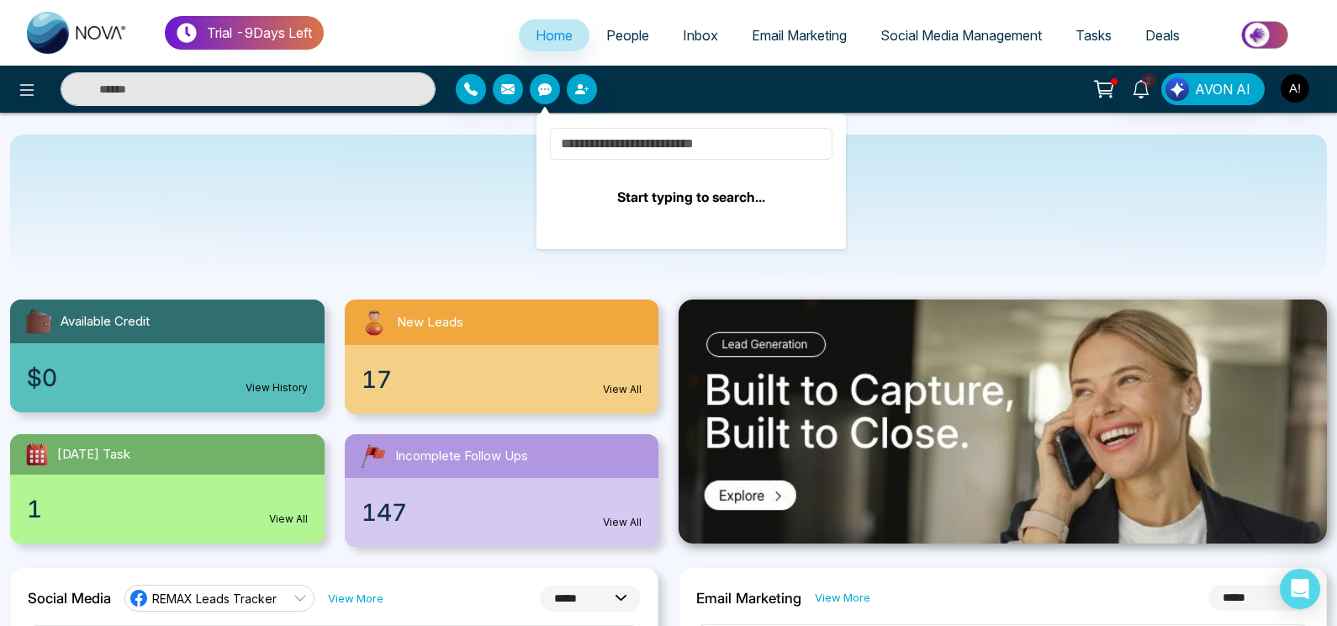
click at [632, 151] on input at bounding box center [691, 144] width 283 height 32
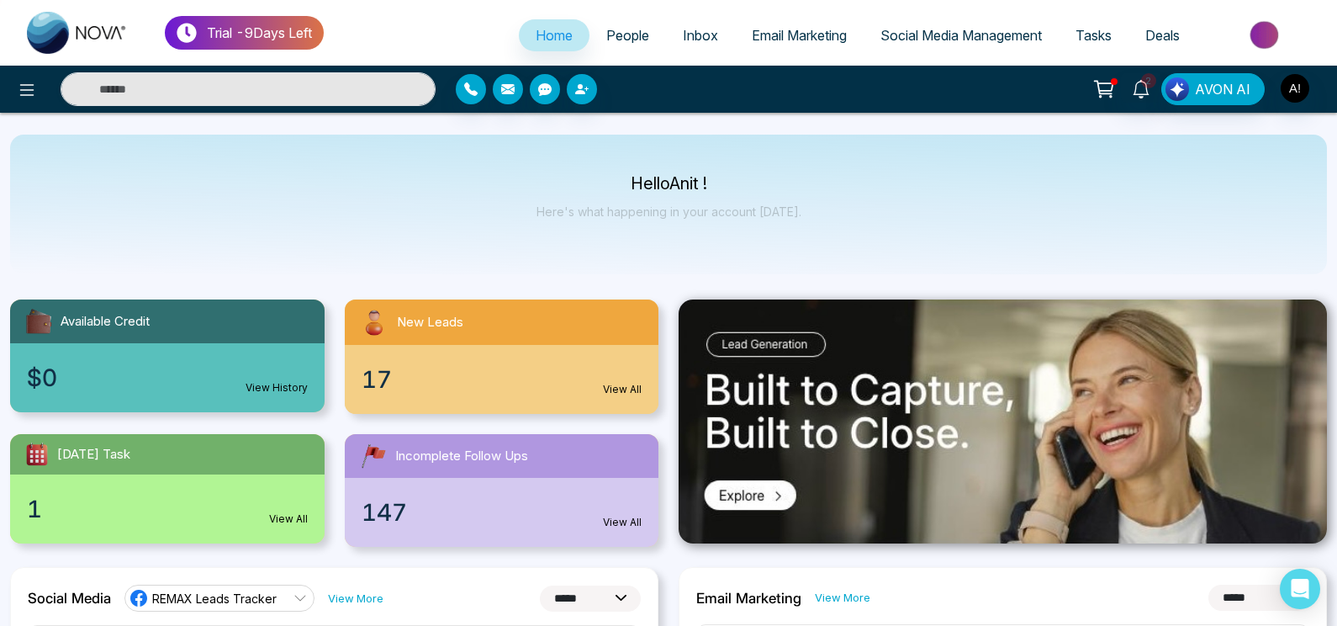
click at [389, 225] on div "Hello Anit ! Here's what happening in your account [DATE]." at bounding box center [668, 205] width 1317 height 140
drag, startPoint x: 609, startPoint y: 178, endPoint x: 748, endPoint y: 179, distance: 138.8
click at [748, 179] on p "Hello Anit !" at bounding box center [669, 184] width 265 height 14
